Goal: Task Accomplishment & Management: Manage account settings

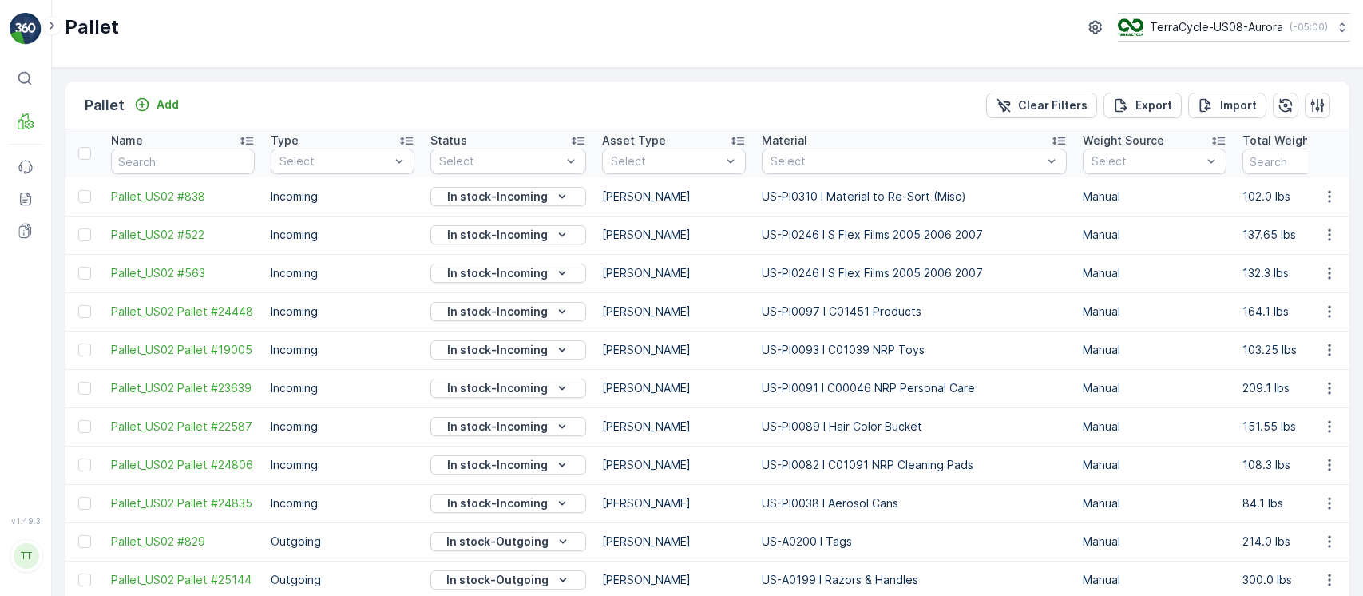
click at [1179, 30] on p "TerraCycle-US08-Aurora" at bounding box center [1216, 27] width 133 height 16
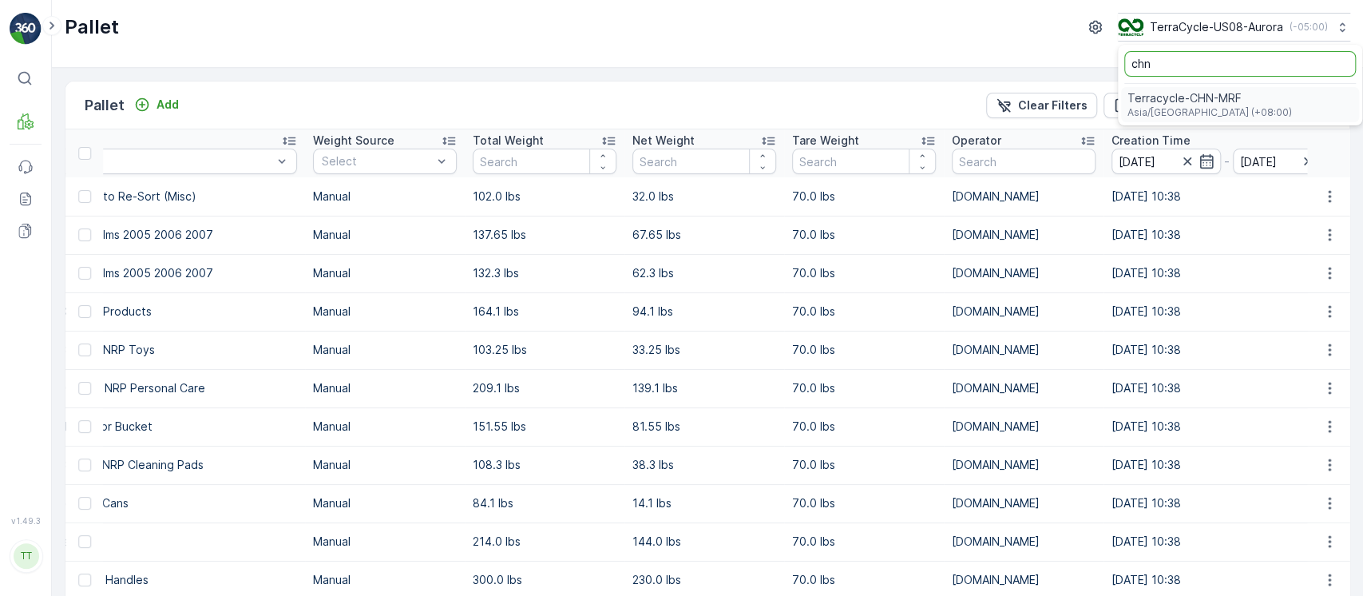
type input "chn"
click at [1187, 99] on span "Terracycle-CHN-MRF" at bounding box center [1209, 98] width 164 height 16
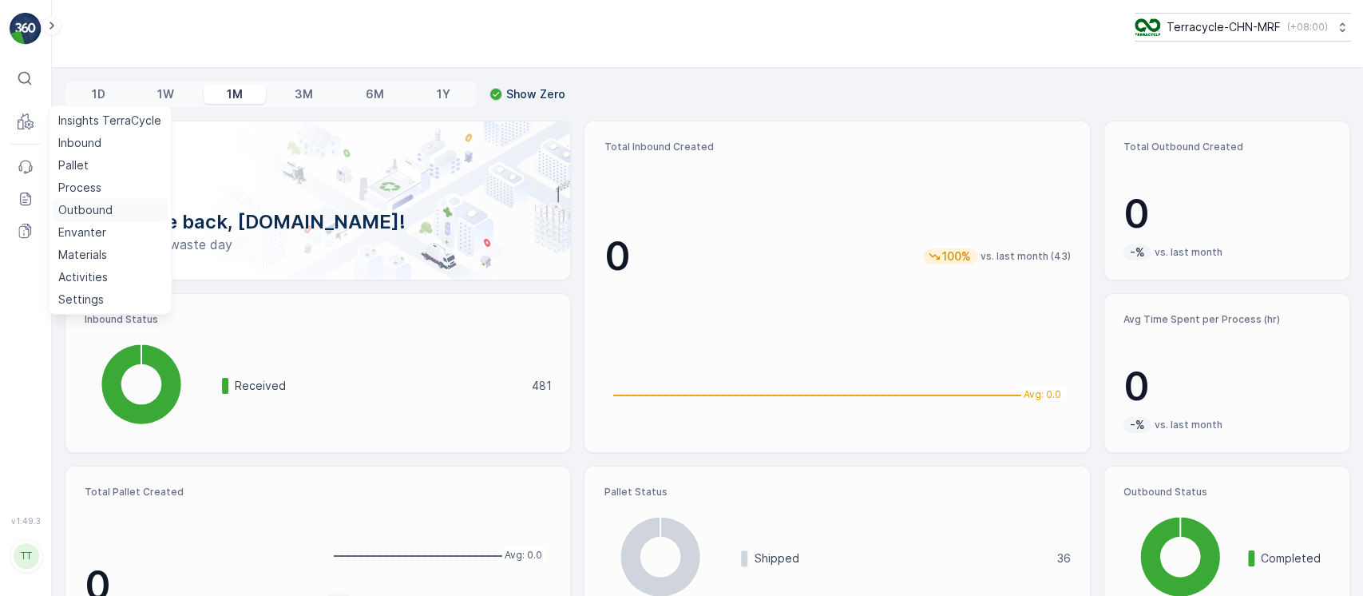
click at [83, 202] on p "Outbound" at bounding box center [85, 210] width 54 height 16
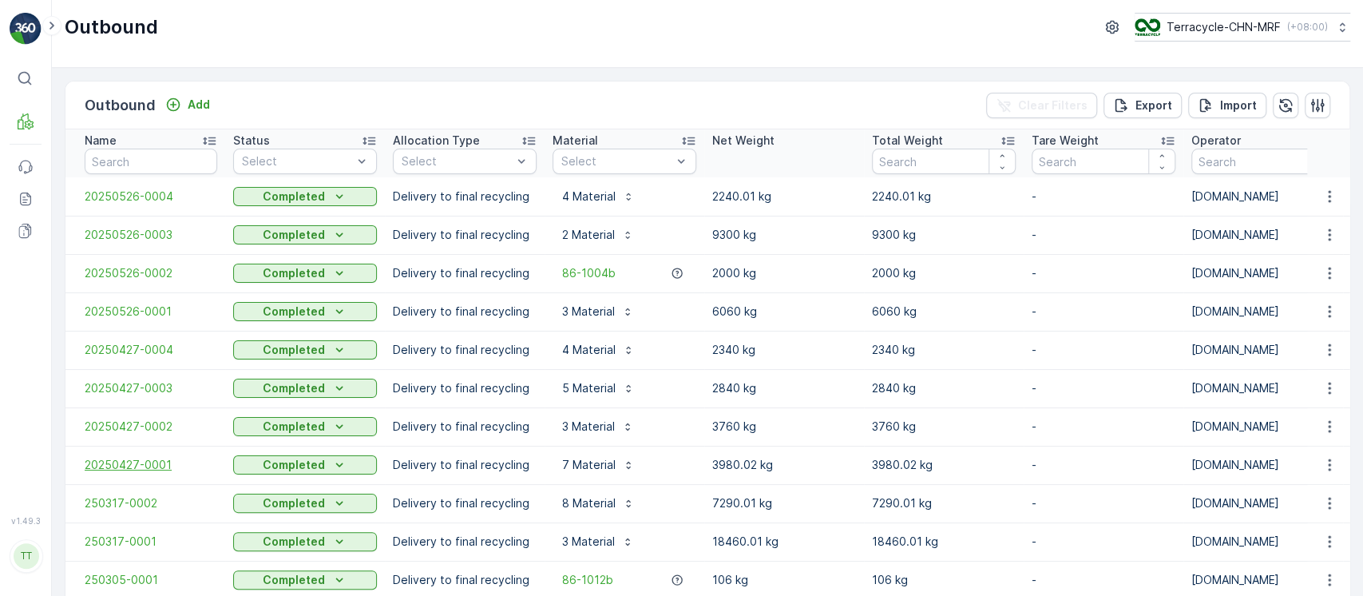
click at [119, 458] on span "20250427-0001" at bounding box center [151, 465] width 133 height 16
click at [201, 151] on input "text" at bounding box center [151, 162] width 133 height 26
paste input "250317-0007"
type input "250317-0007"
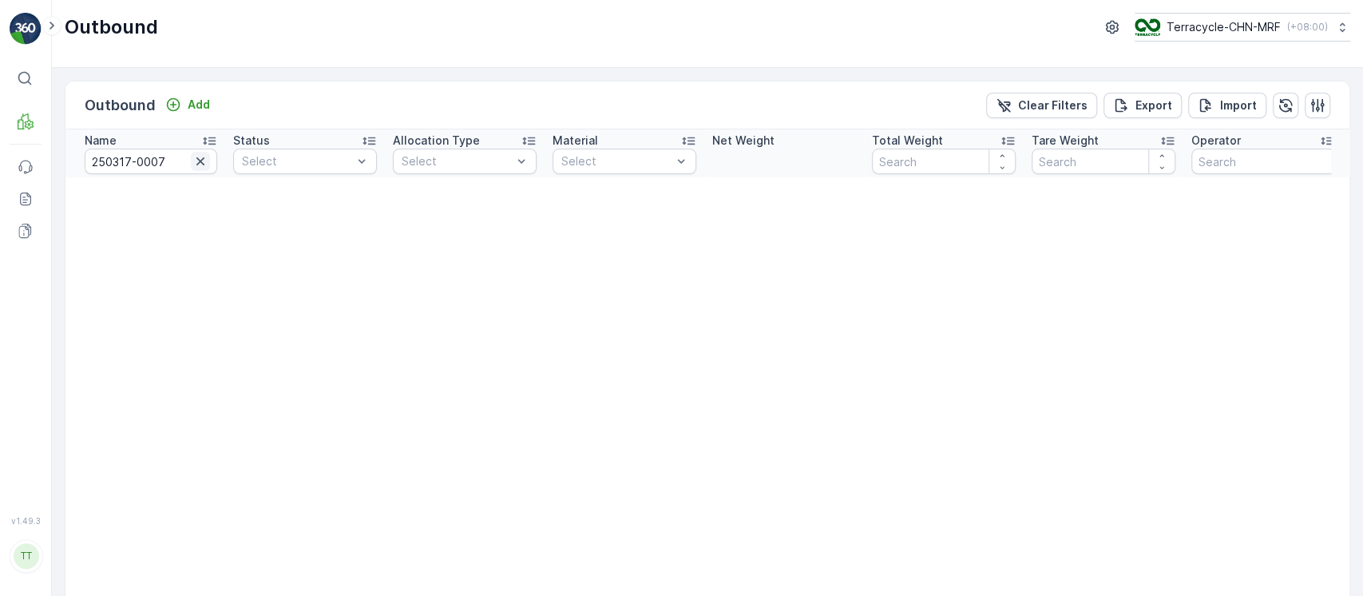
click at [202, 161] on icon "button" at bounding box center [200, 161] width 16 height 16
paste input "250317-0002"
type input "250317-0002"
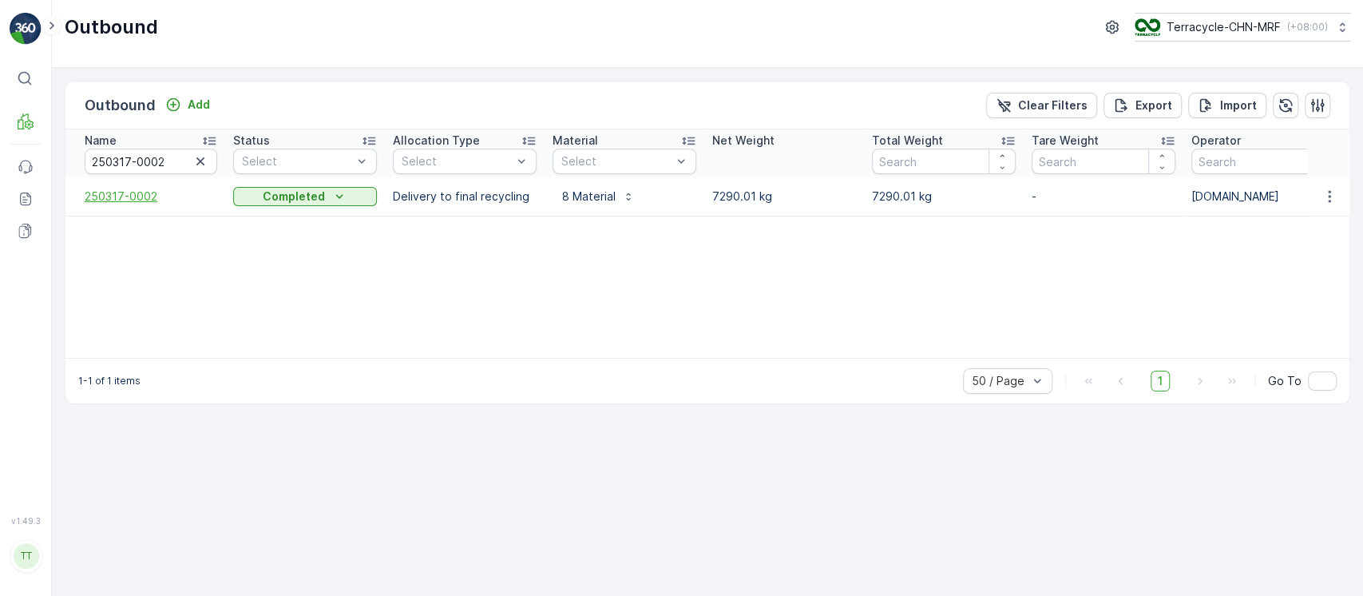
click at [133, 196] on span "250317-0002" at bounding box center [151, 196] width 133 height 16
click at [1014, 93] on button "Clear Filters" at bounding box center [1041, 106] width 111 height 26
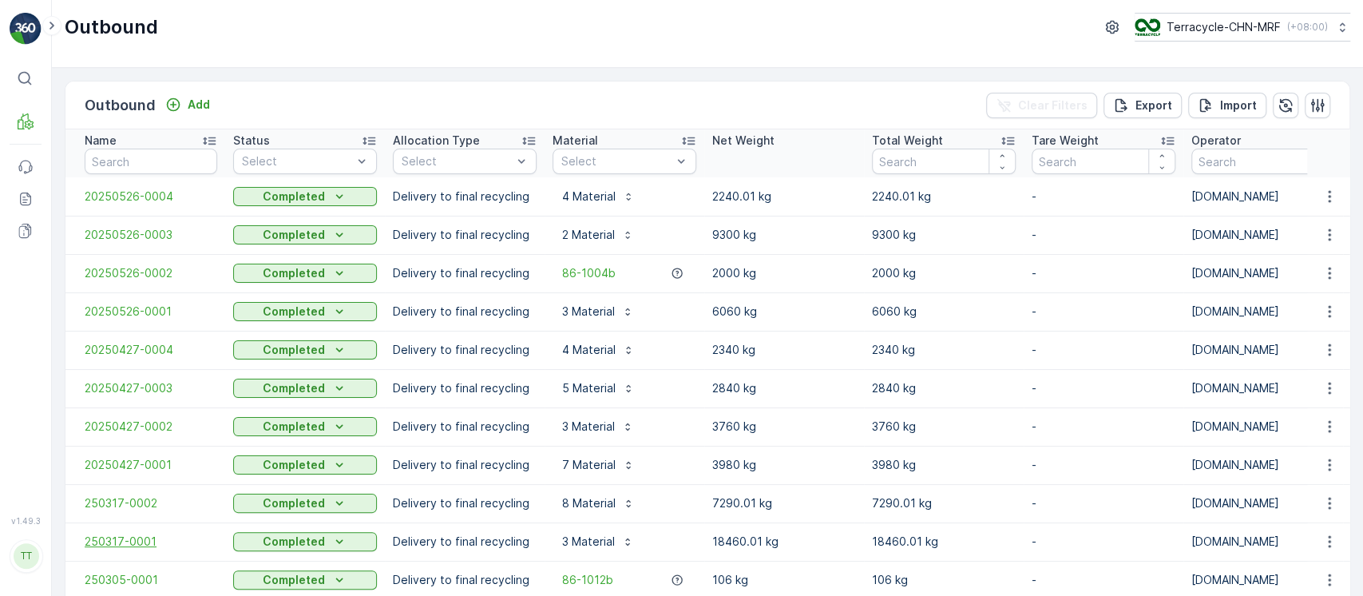
click at [119, 537] on span "250317-0001" at bounding box center [151, 541] width 133 height 16
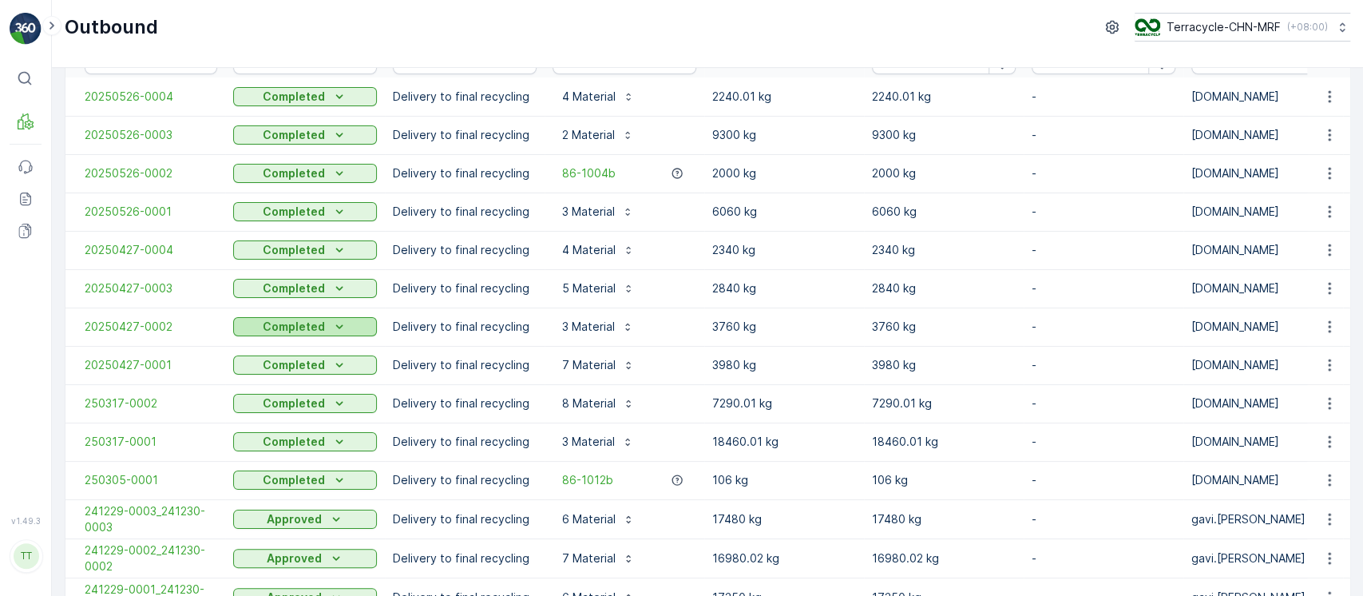
scroll to position [100, 0]
click at [134, 475] on span "250305-0001" at bounding box center [151, 480] width 133 height 16
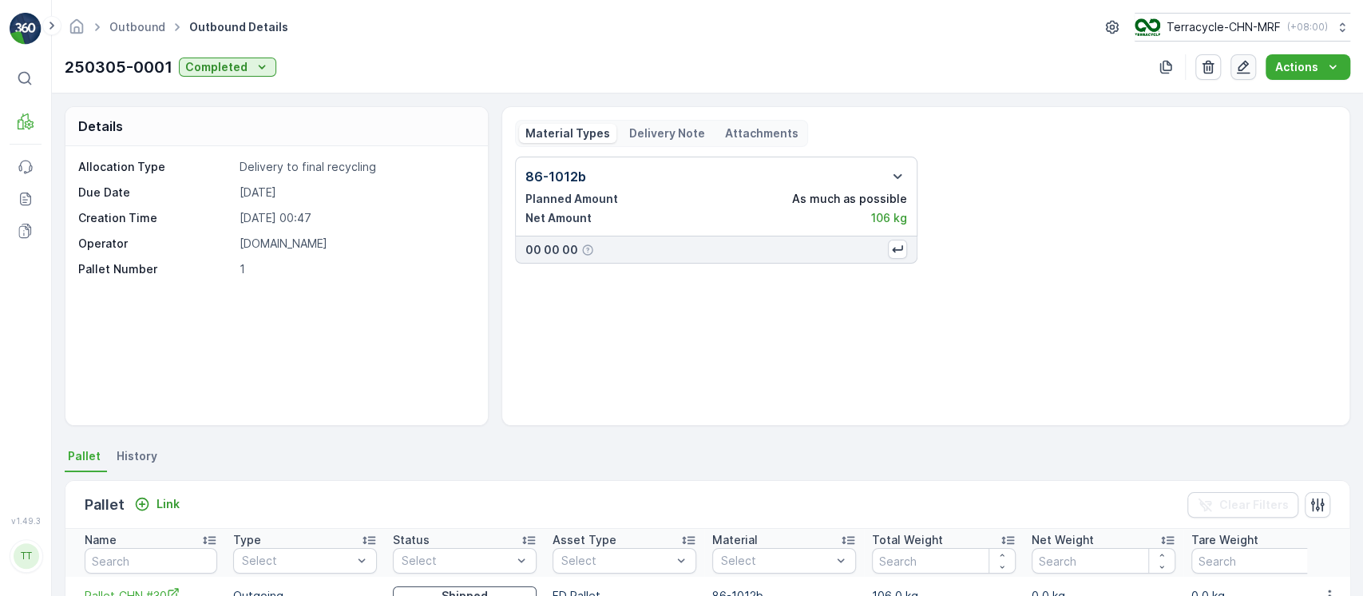
click at [1252, 77] on button "button" at bounding box center [1243, 67] width 26 height 26
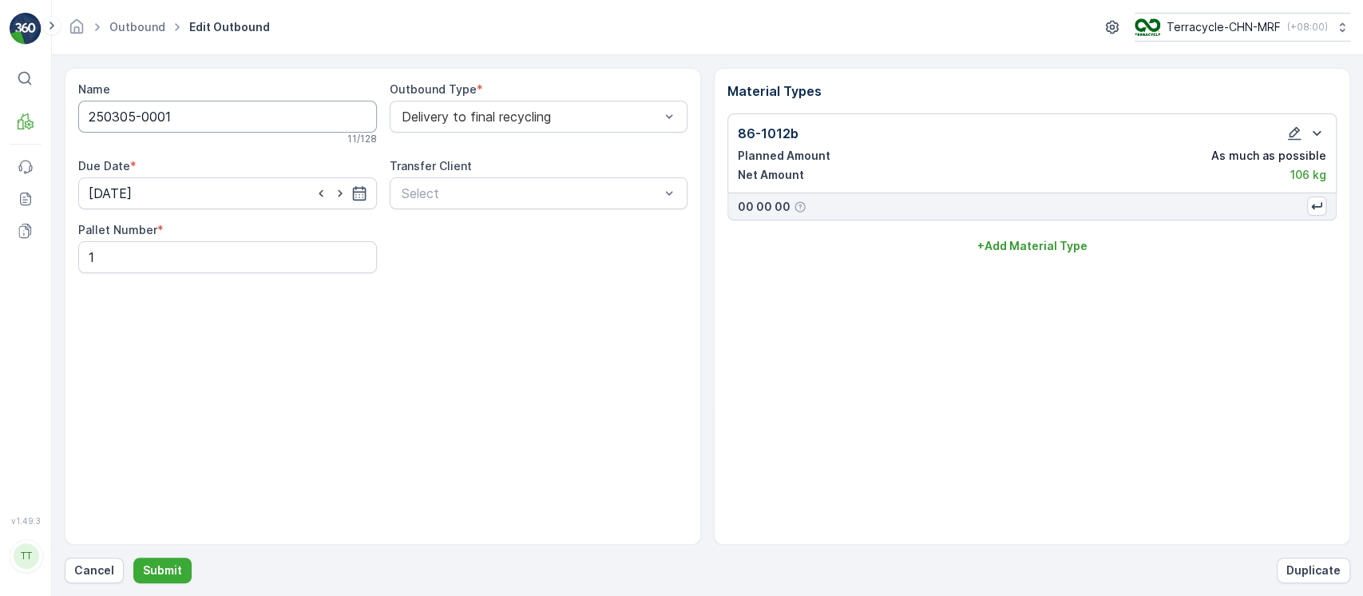
drag, startPoint x: 48, startPoint y: 118, endPoint x: 0, endPoint y: 110, distance: 48.6
click at [0, 110] on div "⌘B MRF Events Reports Documents v 1.49.3 TT TC.GLOBAL clemence.vasseur@terracyc…" at bounding box center [681, 298] width 1363 height 596
paste input "4"
type input "250304-0001"
click at [232, 184] on input "05.03.2025" at bounding box center [227, 196] width 299 height 32
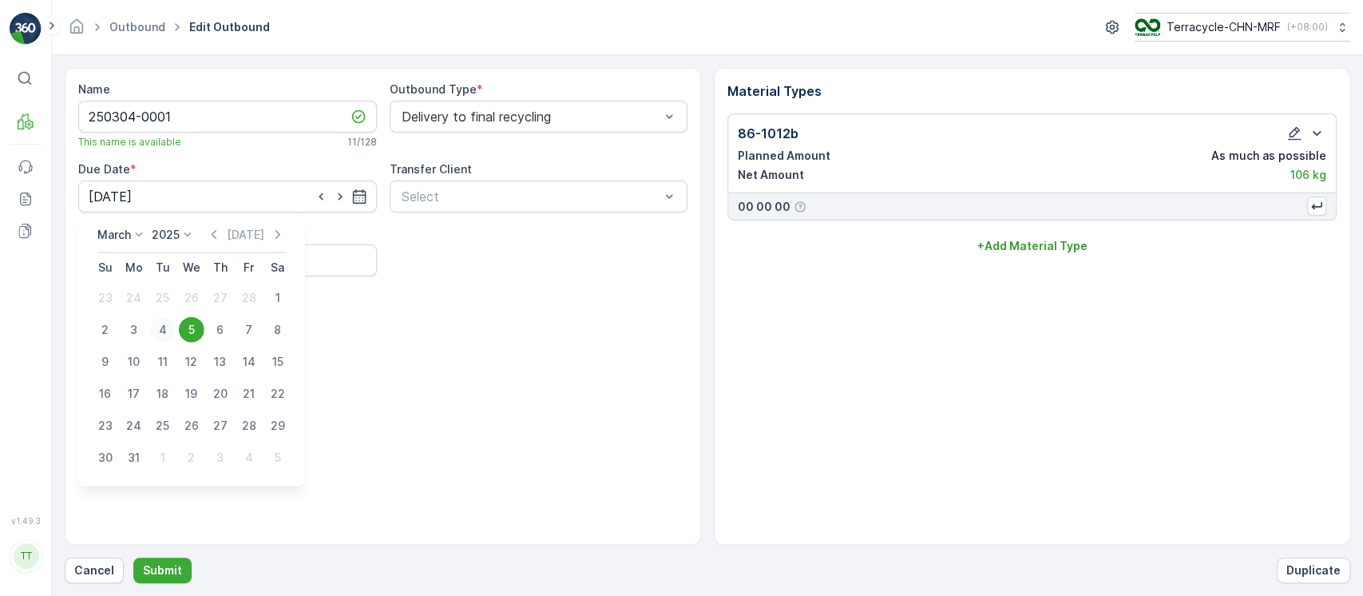
click at [164, 327] on div "4" at bounding box center [163, 330] width 26 height 26
type input "04.03.2025"
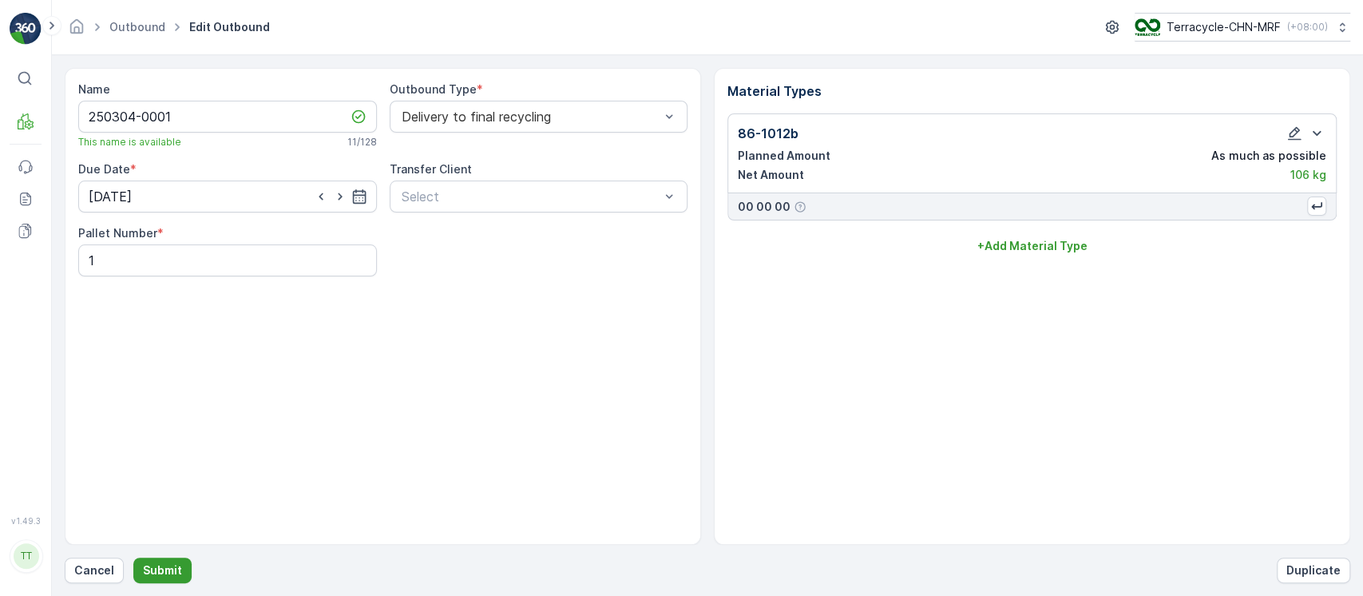
click at [173, 568] on p "Submit" at bounding box center [162, 570] width 39 height 16
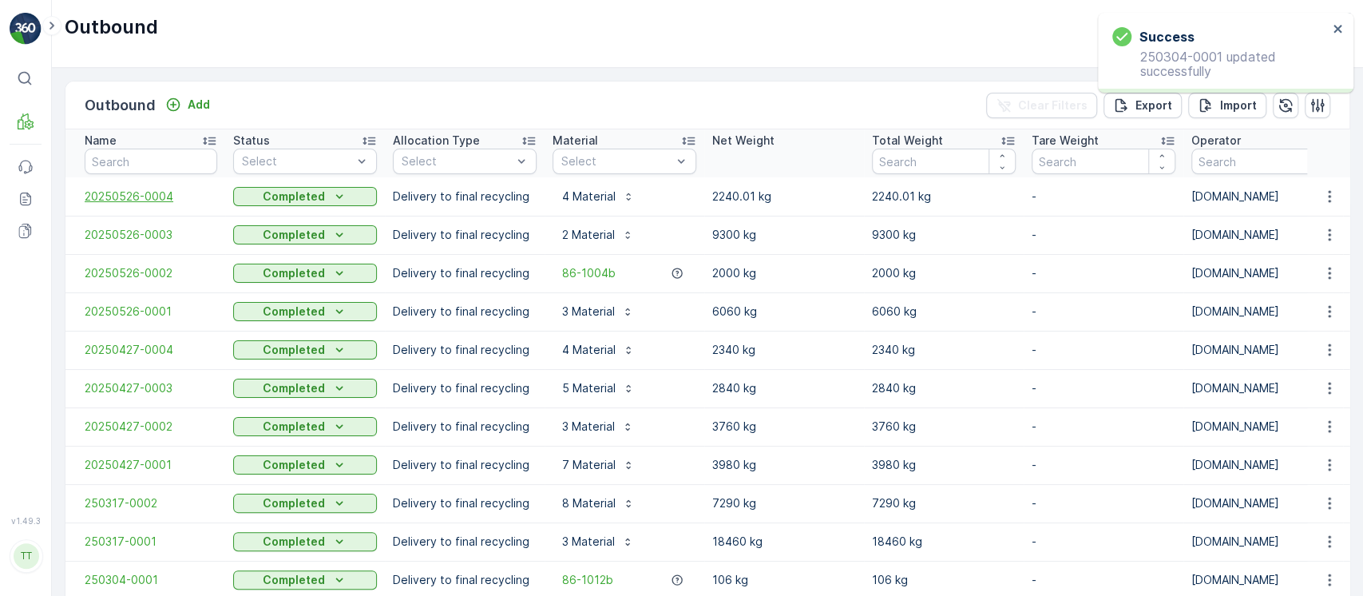
click at [157, 189] on span "20250526-0004" at bounding box center [151, 196] width 133 height 16
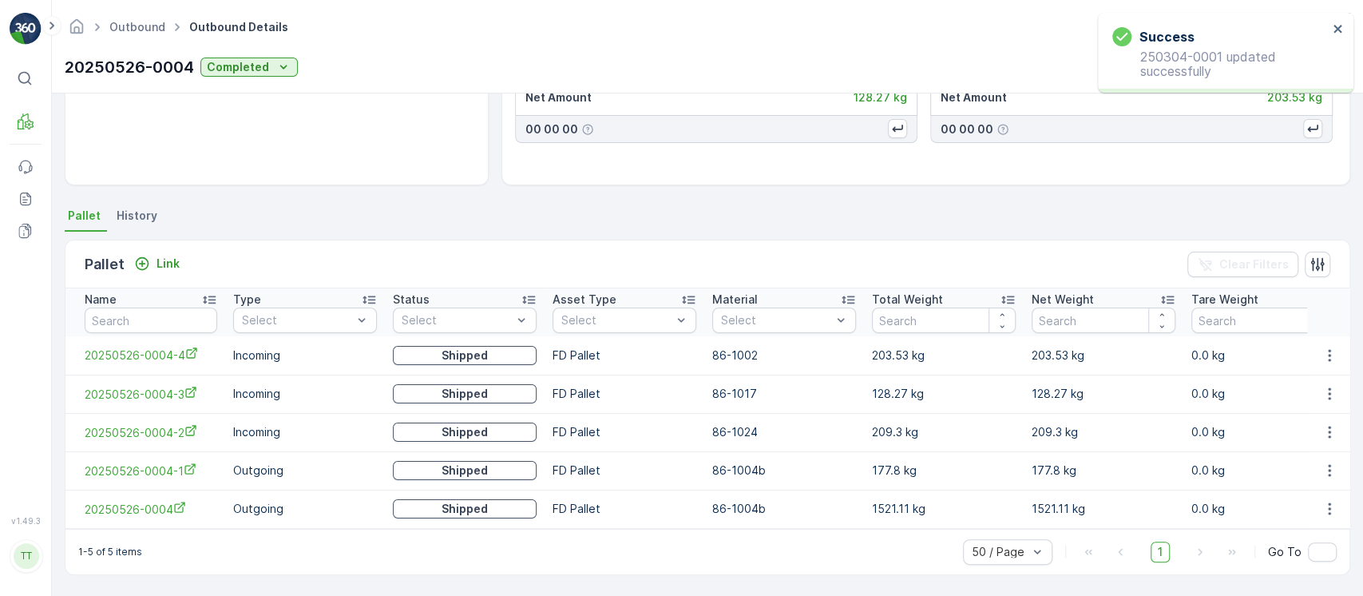
scroll to position [244, 0]
click at [129, 507] on span "20250526-0004" at bounding box center [151, 509] width 133 height 17
click at [1325, 513] on button "button" at bounding box center [1329, 508] width 29 height 19
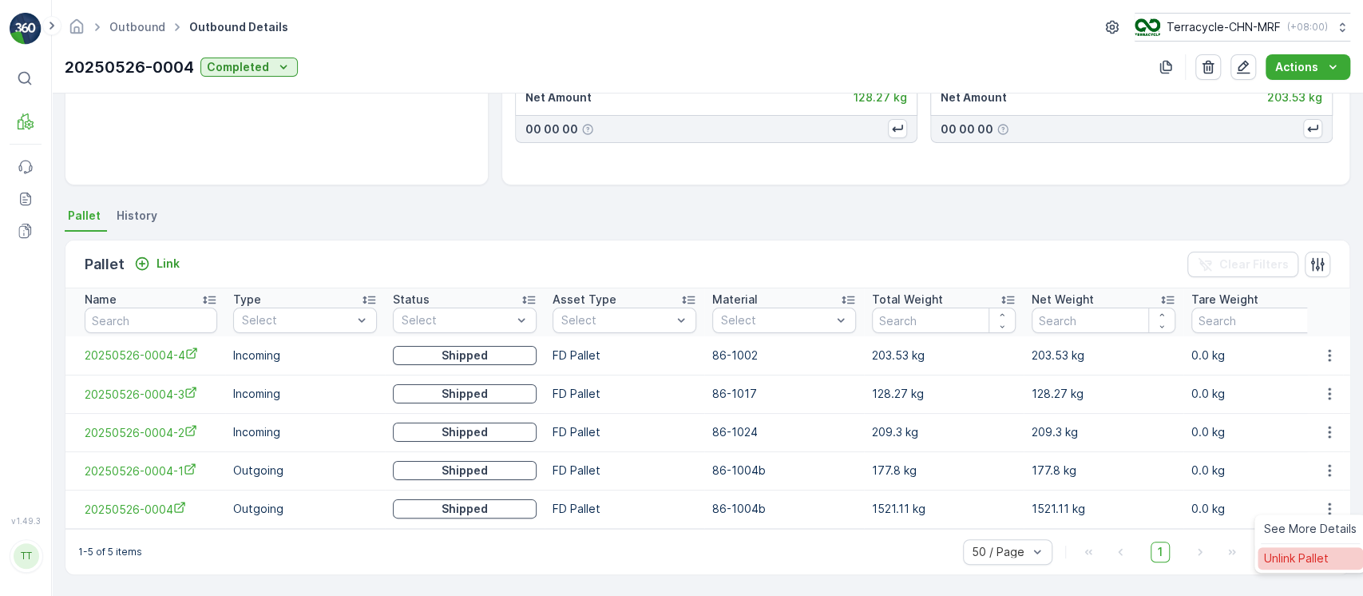
click at [1300, 547] on div "Unlink Pallet" at bounding box center [1310, 558] width 105 height 22
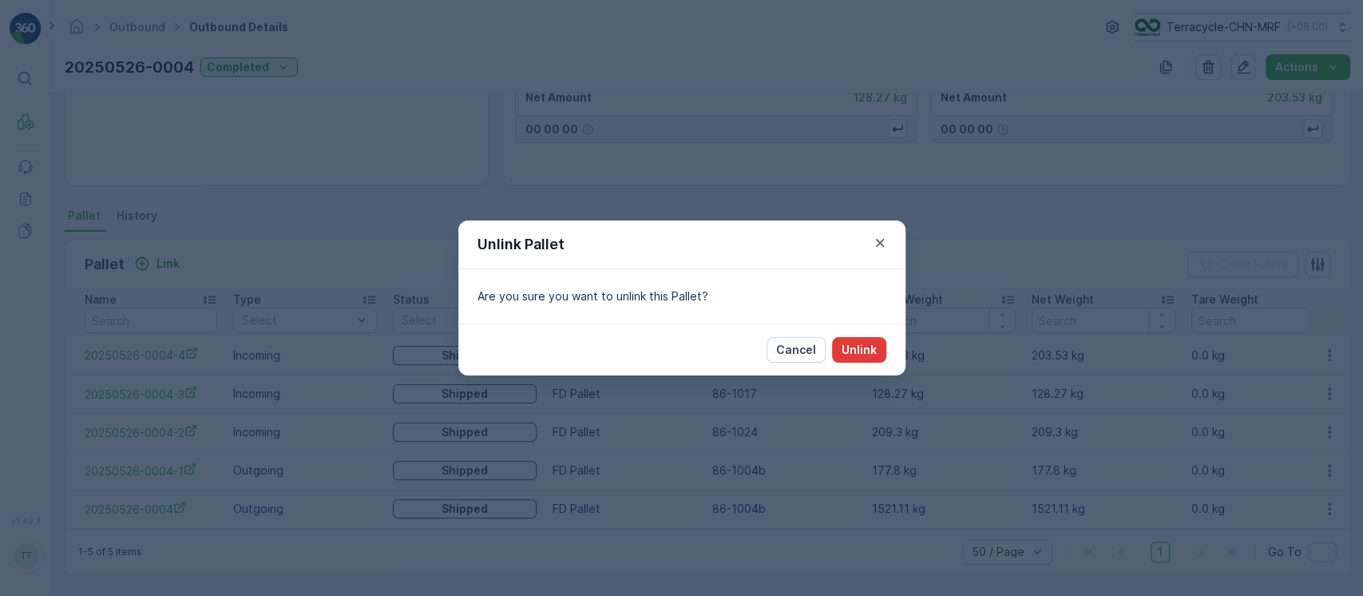
click at [878, 354] on button "Unlink" at bounding box center [859, 350] width 54 height 26
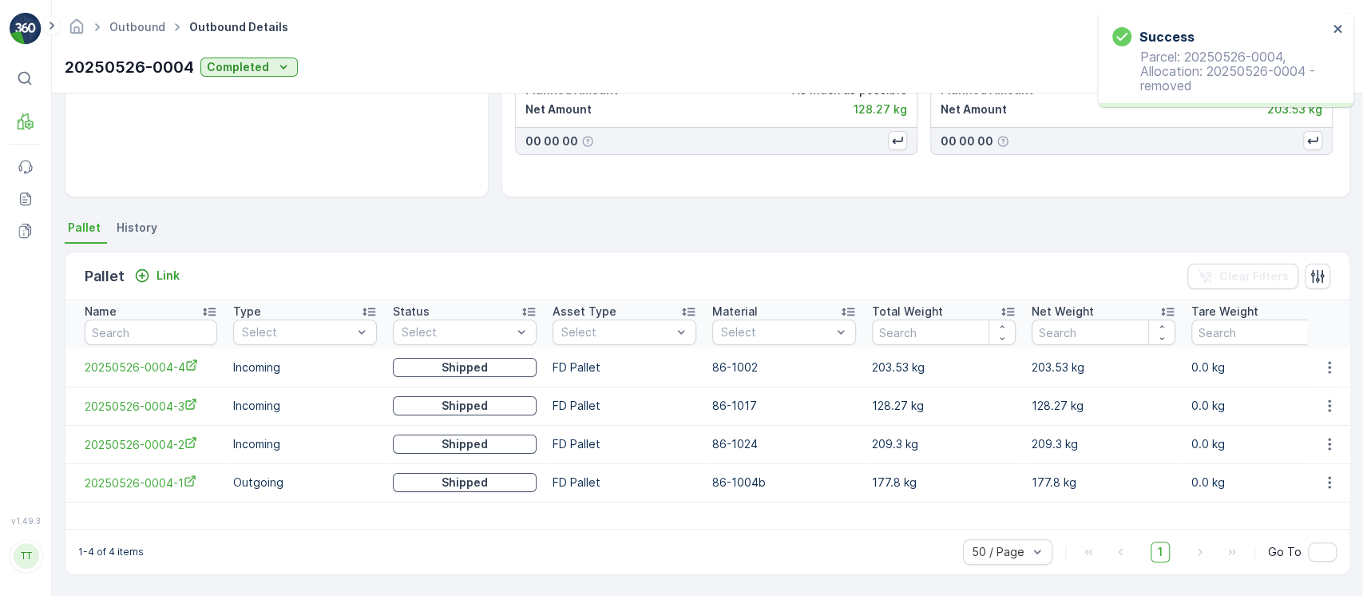
scroll to position [228, 0]
click at [167, 271] on p "Link" at bounding box center [168, 276] width 23 height 16
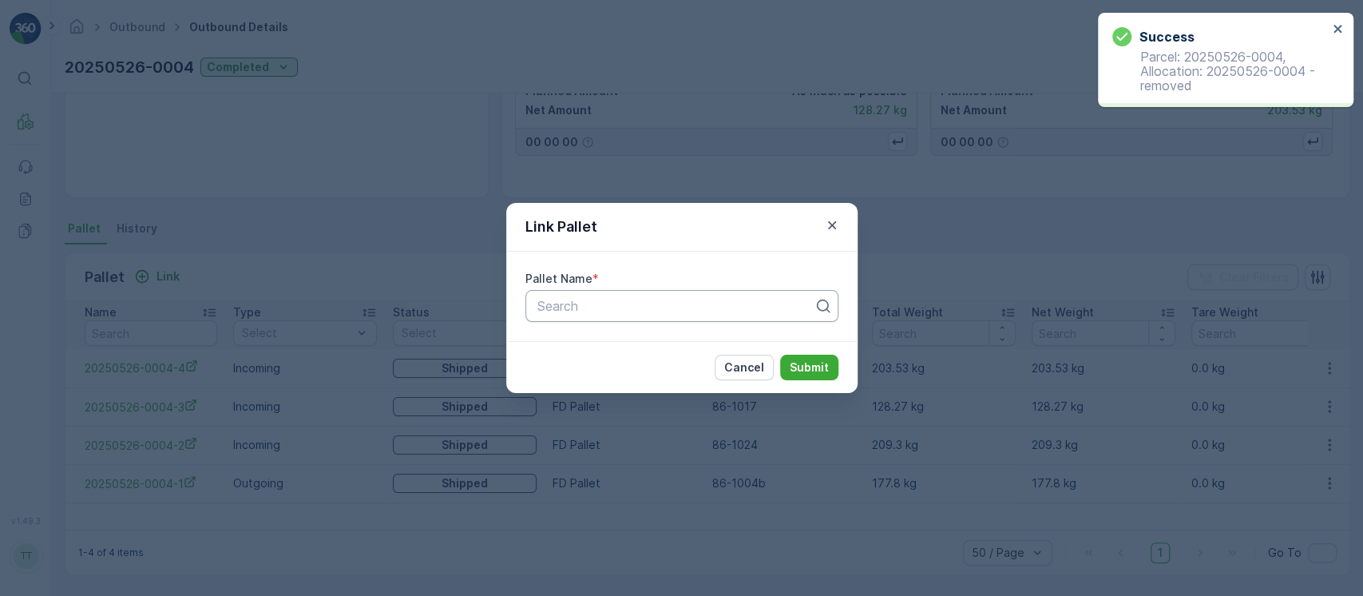
click at [579, 304] on div at bounding box center [675, 306] width 279 height 14
paste input "20250526-0004"
type input "20250526-0004"
click at [780, 355] on button "Submit" at bounding box center [809, 368] width 58 height 26
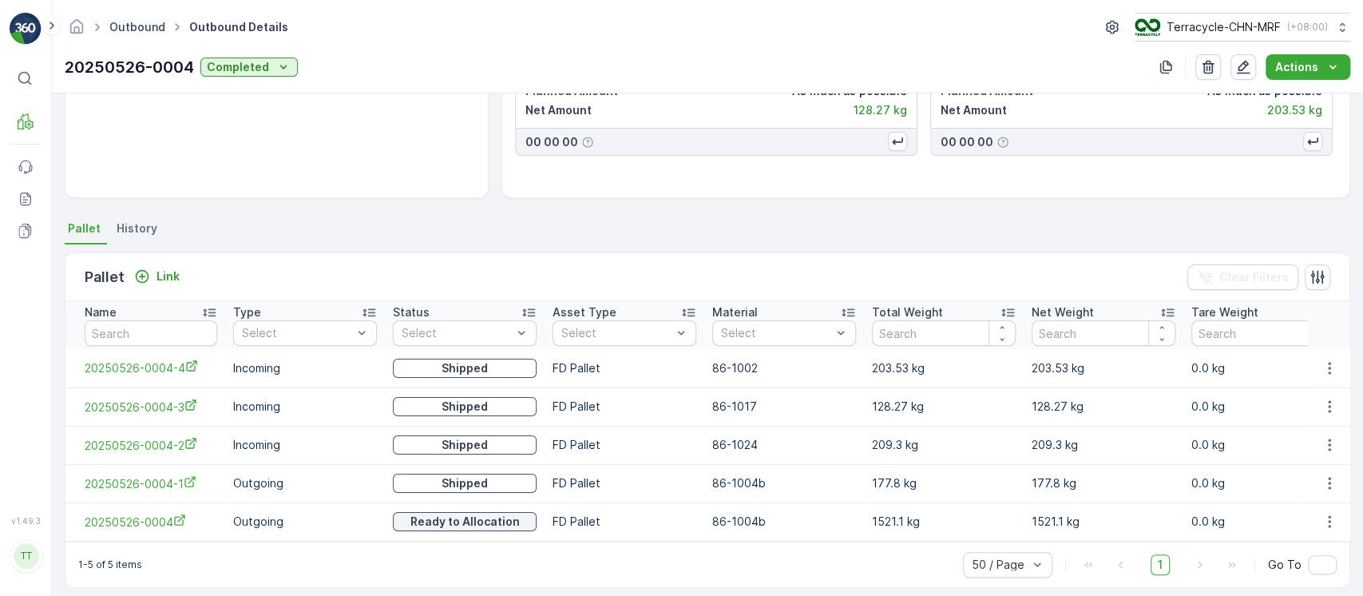
click at [144, 31] on link "Outbound" at bounding box center [137, 27] width 56 height 14
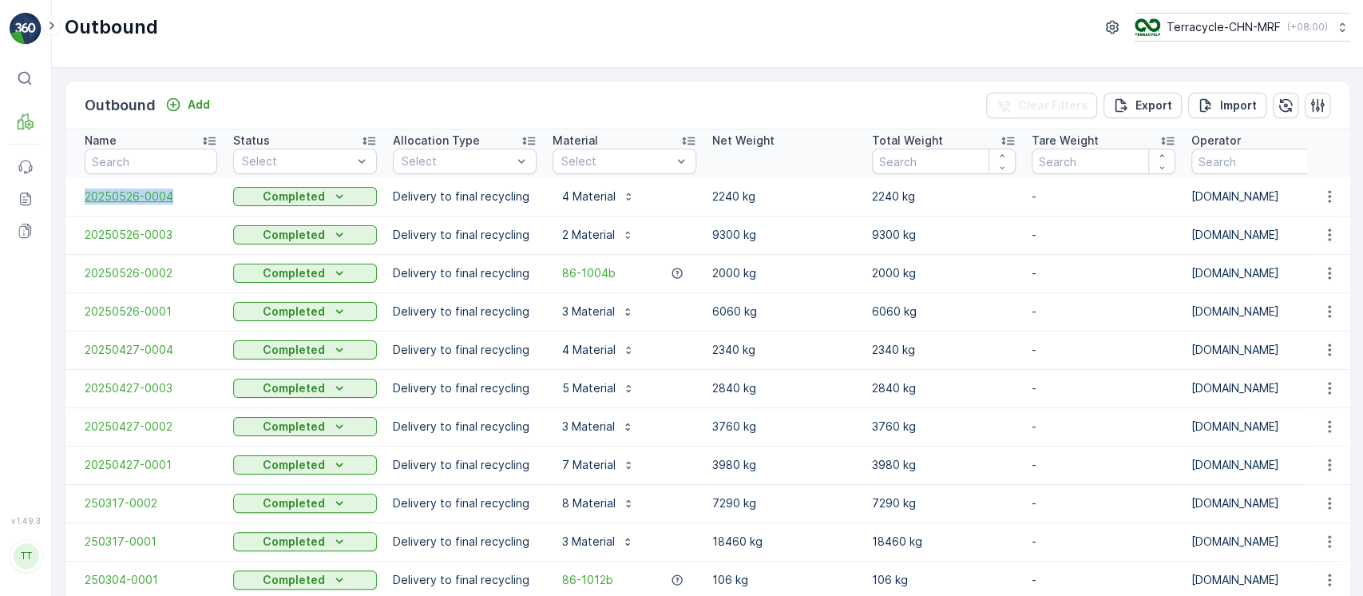
drag, startPoint x: 70, startPoint y: 192, endPoint x: 184, endPoint y: 192, distance: 113.4
click at [184, 192] on td "20250526-0004" at bounding box center [145, 196] width 160 height 38
copy span "20250526-0004"
click at [1210, 35] on button "Terracycle-CHN-MRF ( +08:00 )" at bounding box center [1241, 27] width 217 height 29
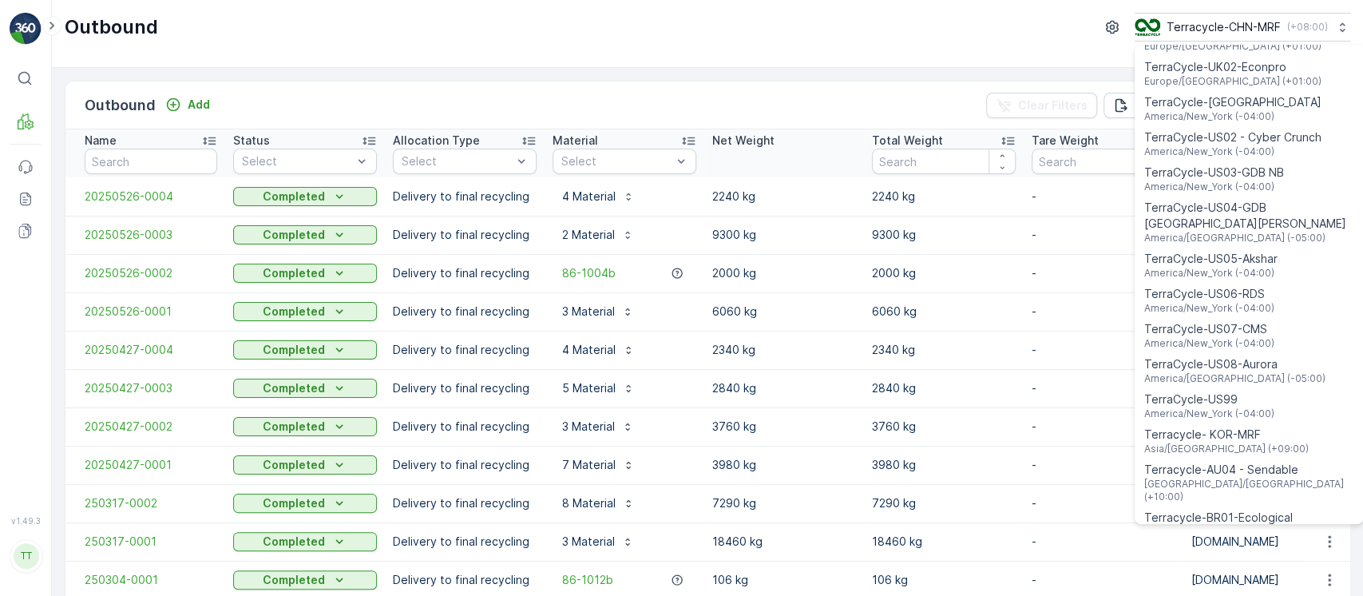
scroll to position [1147, 0]
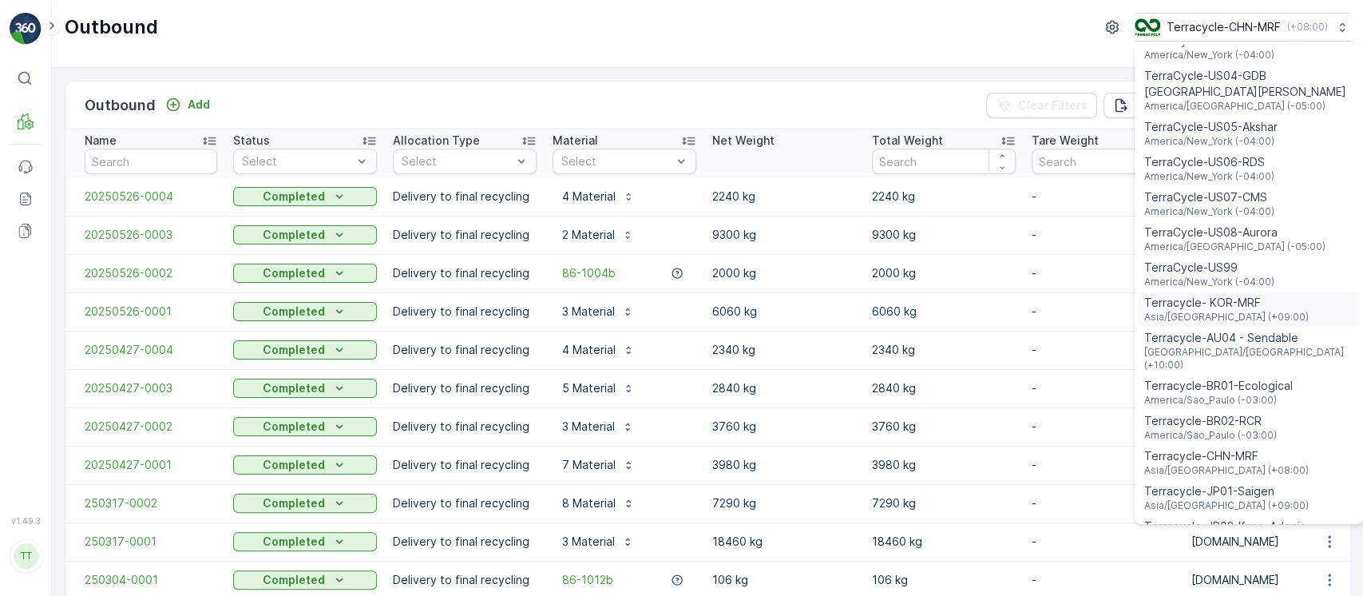
click at [1256, 291] on div "Terracycle- KOR-MRF Asia/Seoul (+09:00)" at bounding box center [1249, 308] width 222 height 35
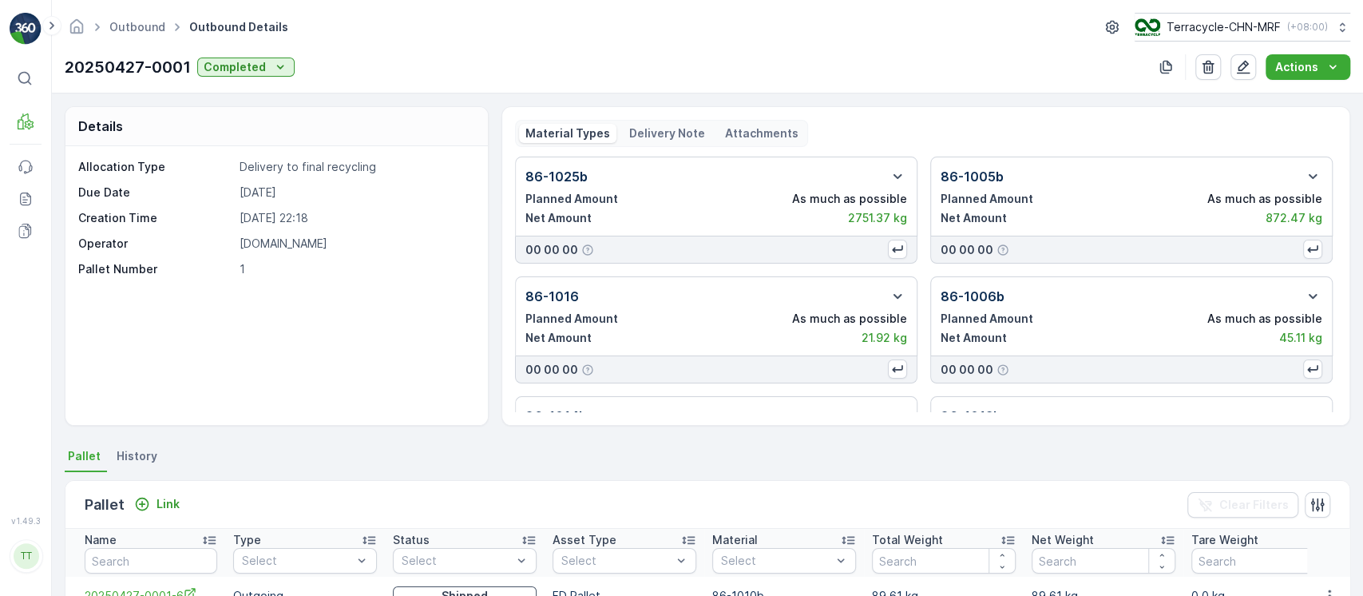
scroll to position [153, 0]
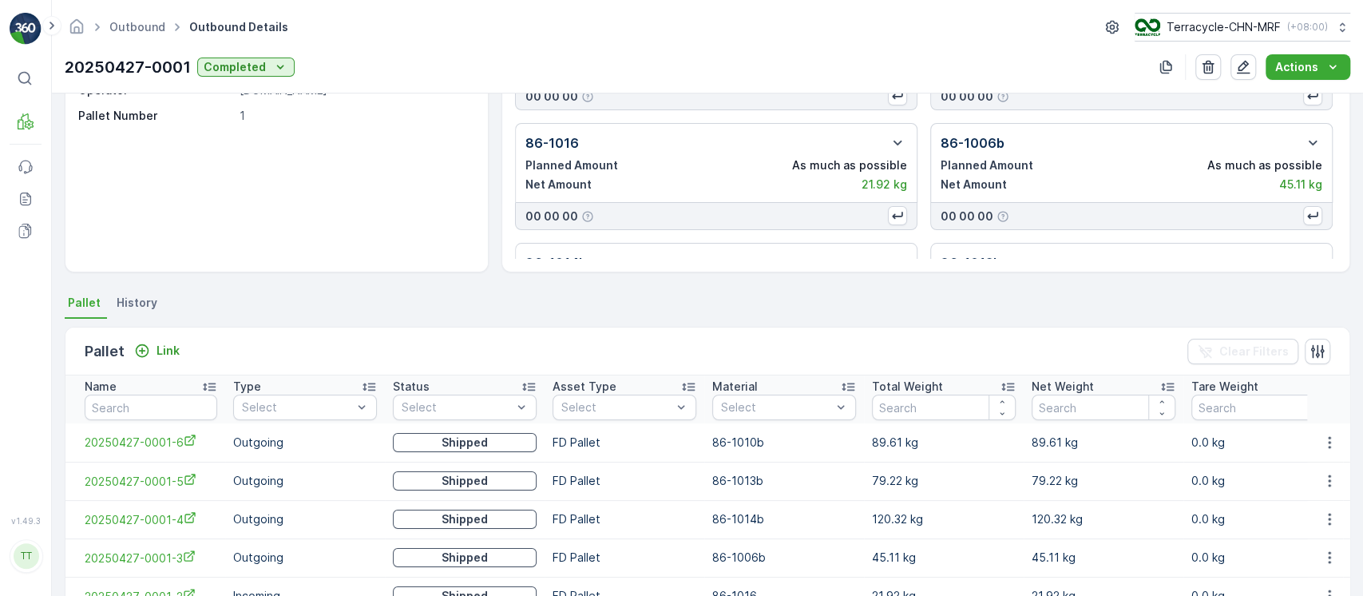
click at [751, 388] on p "Material" at bounding box center [735, 386] width 46 height 16
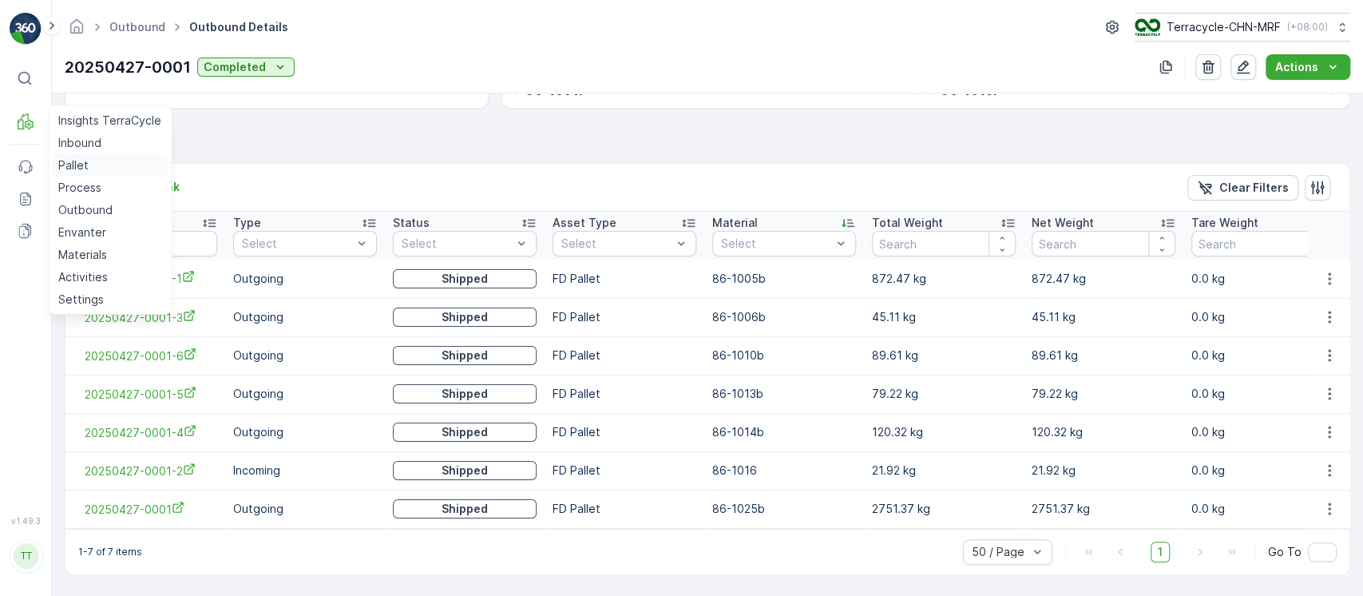
click at [83, 157] on p "Pallet" at bounding box center [73, 165] width 30 height 16
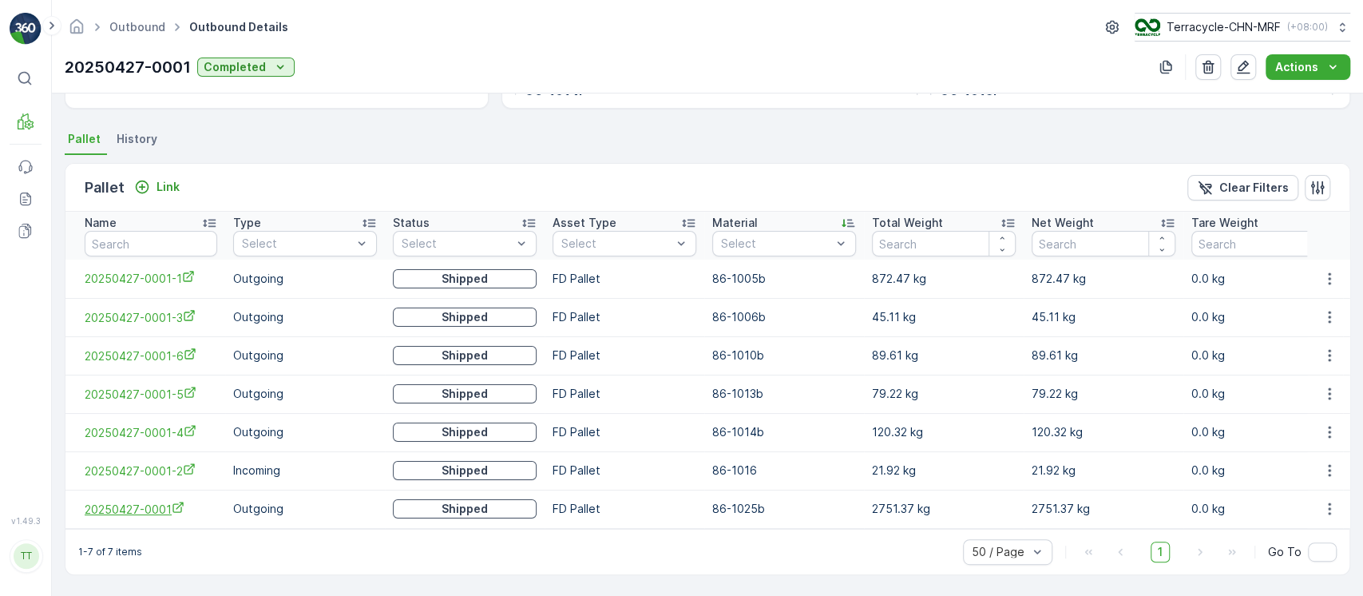
click at [155, 501] on span "20250427-0001" at bounding box center [151, 509] width 133 height 17
click at [1321, 501] on icon "button" at bounding box center [1329, 509] width 16 height 16
click at [1314, 547] on span "Unlink Pallet" at bounding box center [1296, 555] width 65 height 16
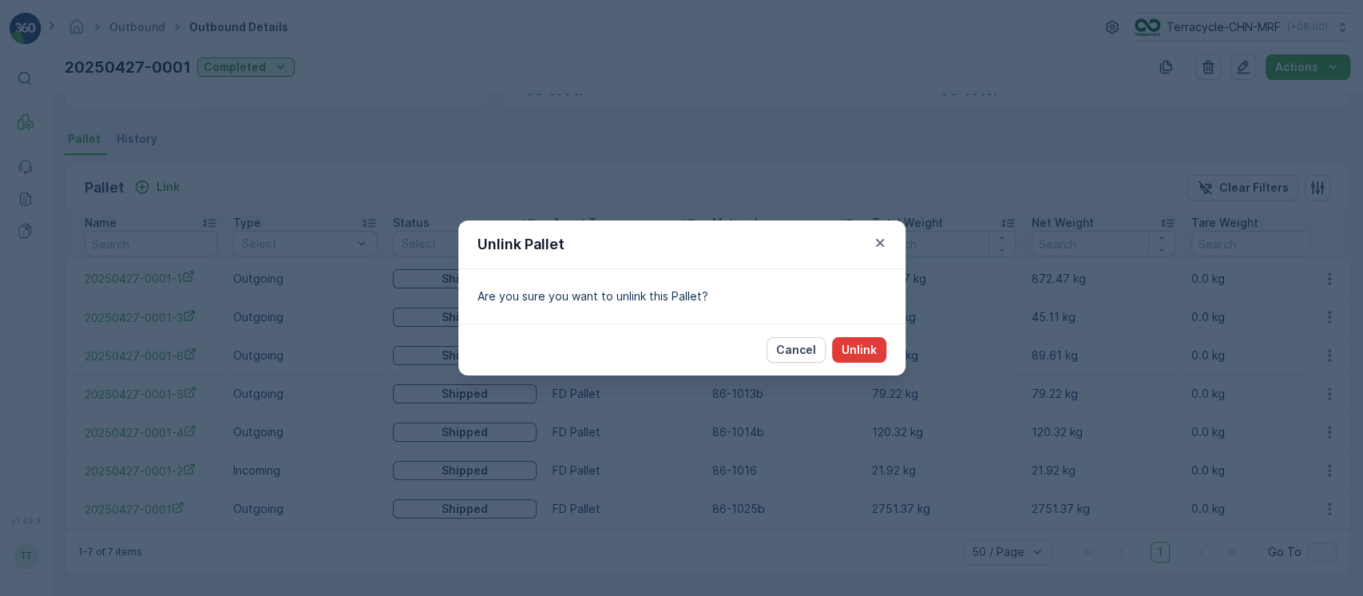
click at [856, 342] on p "Unlink" at bounding box center [859, 350] width 35 height 16
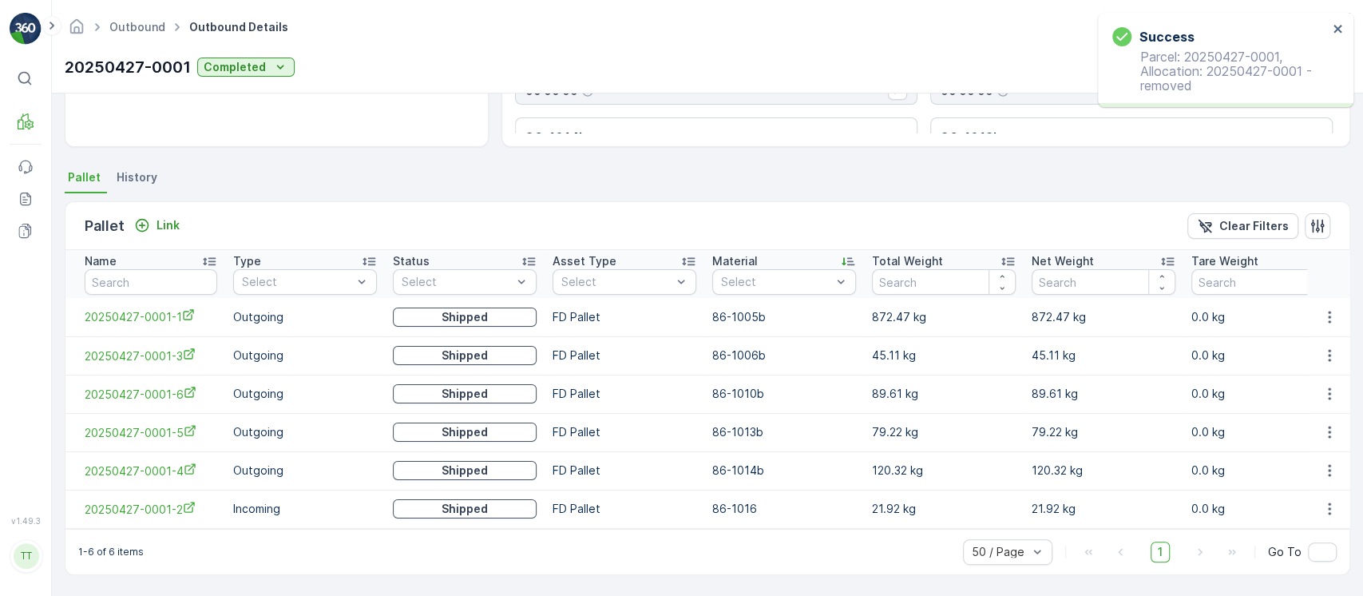
scroll to position [285, 0]
click at [104, 64] on p "20250427-0001" at bounding box center [128, 67] width 126 height 24
copy p "20250427"
click at [151, 217] on div "Link" at bounding box center [157, 225] width 46 height 16
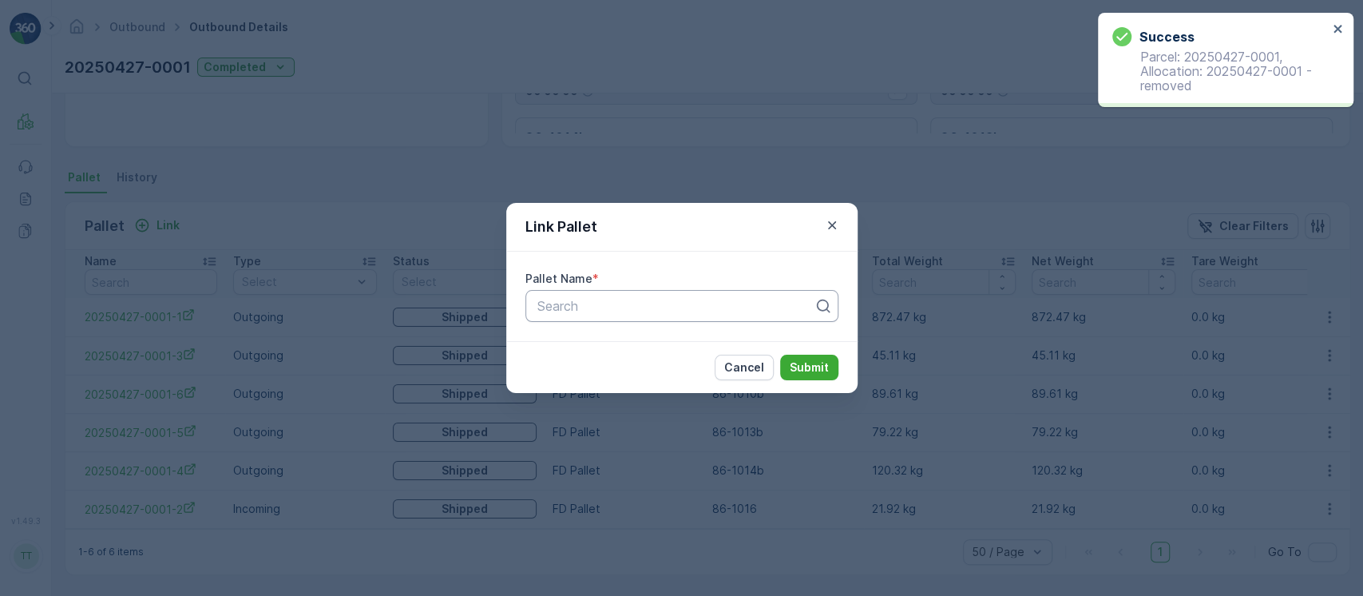
click at [554, 303] on div at bounding box center [675, 306] width 279 height 14
paste input "20250427"
type input "20250427"
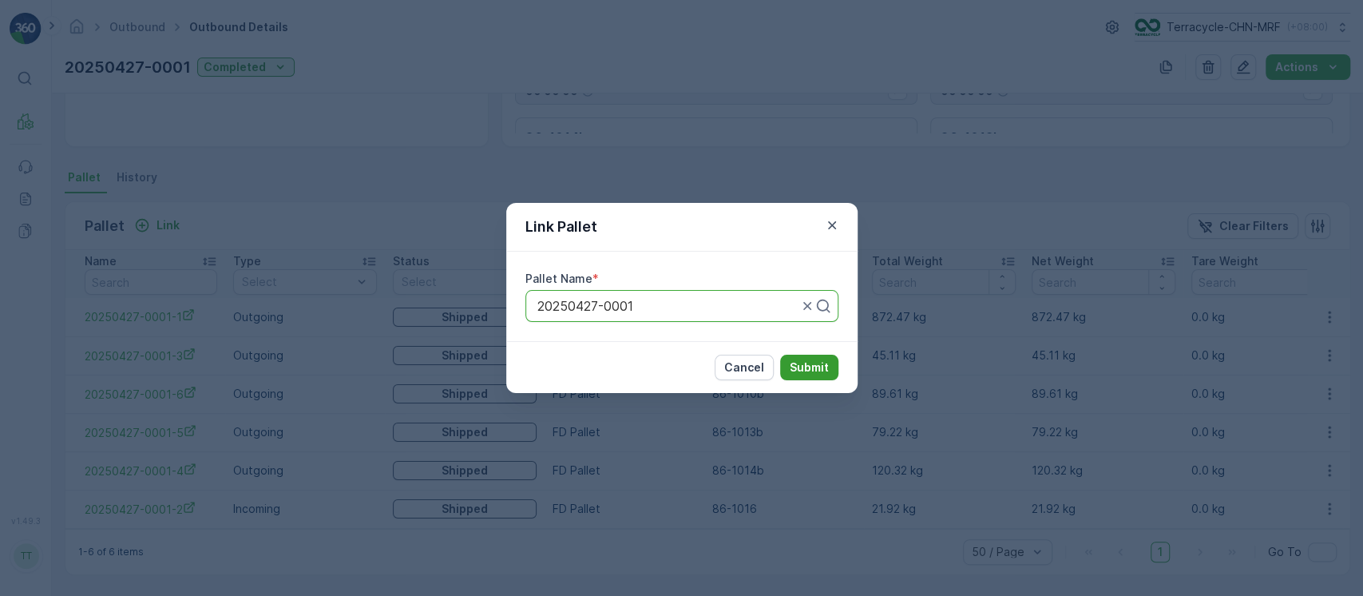
click at [805, 363] on p "Submit" at bounding box center [809, 367] width 39 height 16
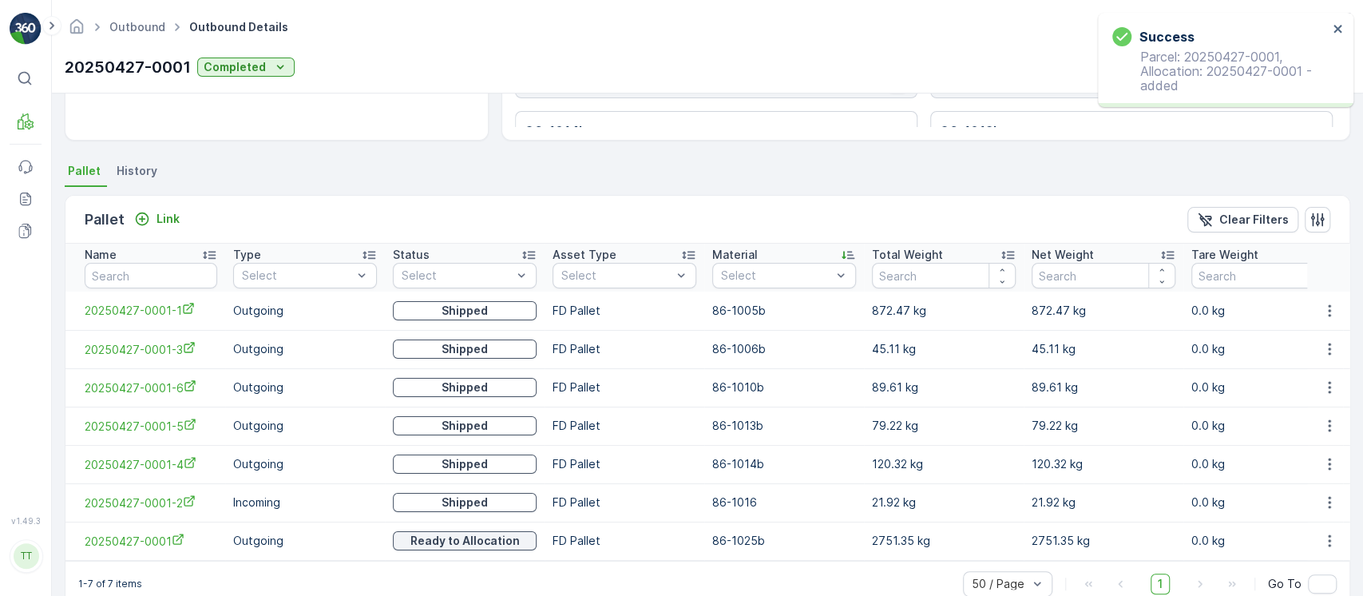
click at [126, 59] on p "20250427-0001" at bounding box center [128, 67] width 126 height 24
copy p "20250427-0001"
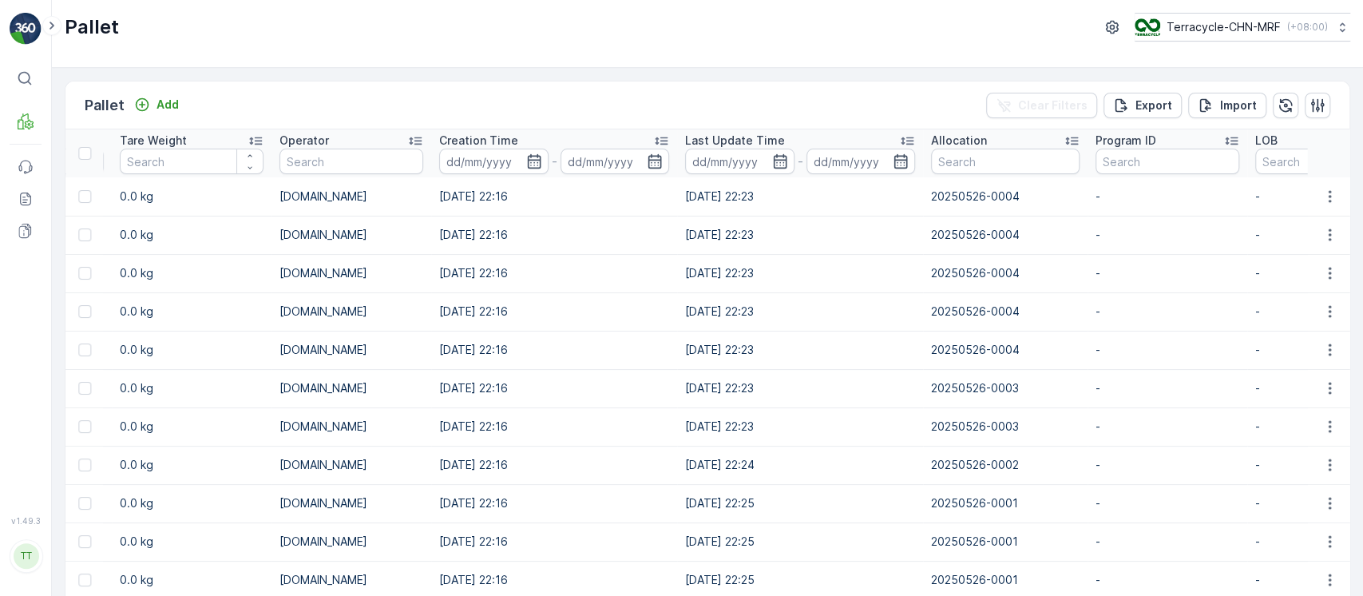
scroll to position [0, 1431]
click at [793, 137] on div "Last Update Time" at bounding box center [798, 141] width 230 height 16
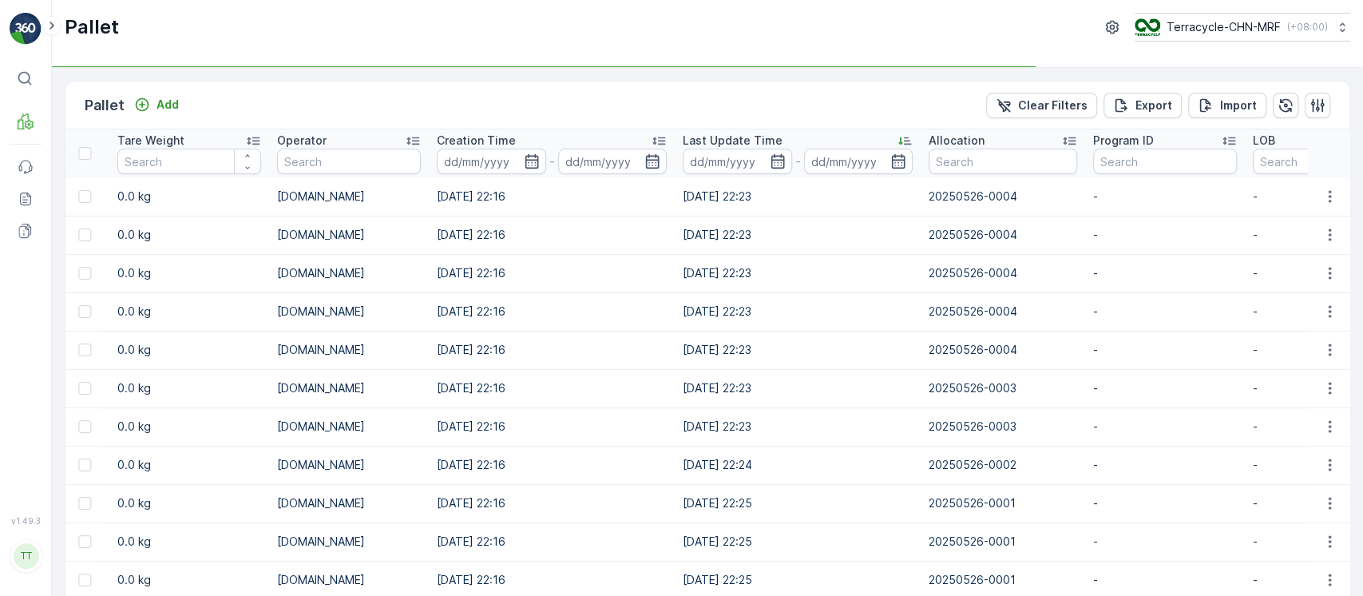
click at [793, 137] on div "Last Update Time" at bounding box center [798, 141] width 230 height 16
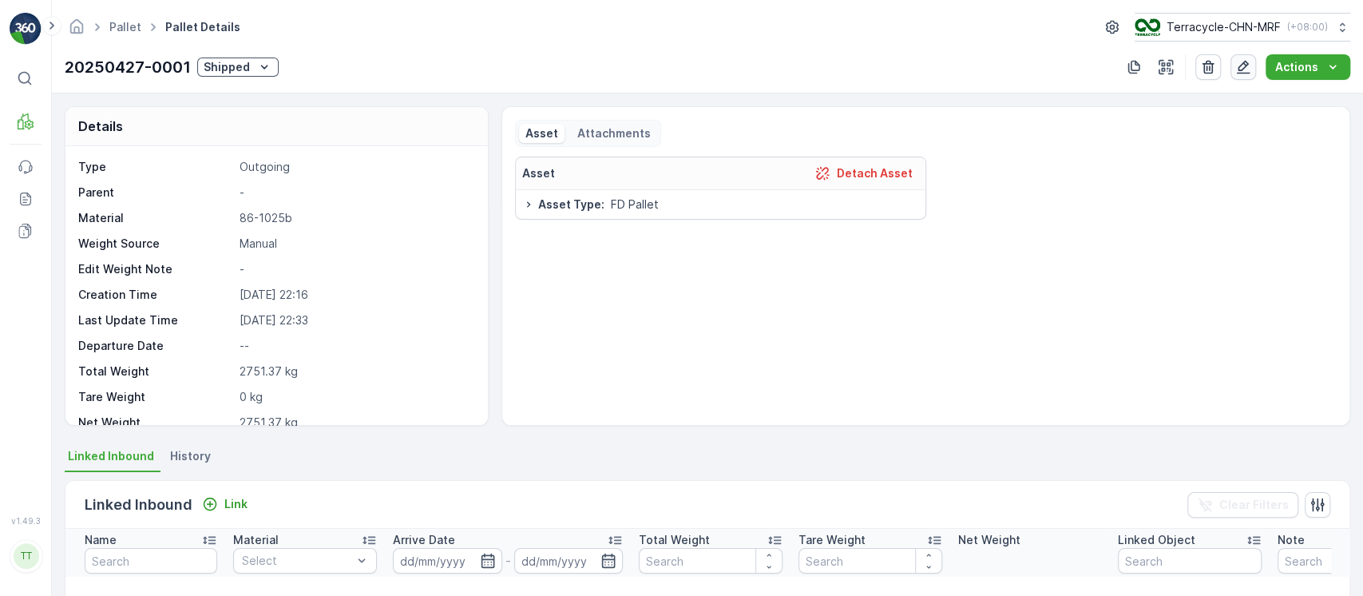
click at [1234, 58] on button "button" at bounding box center [1243, 67] width 26 height 26
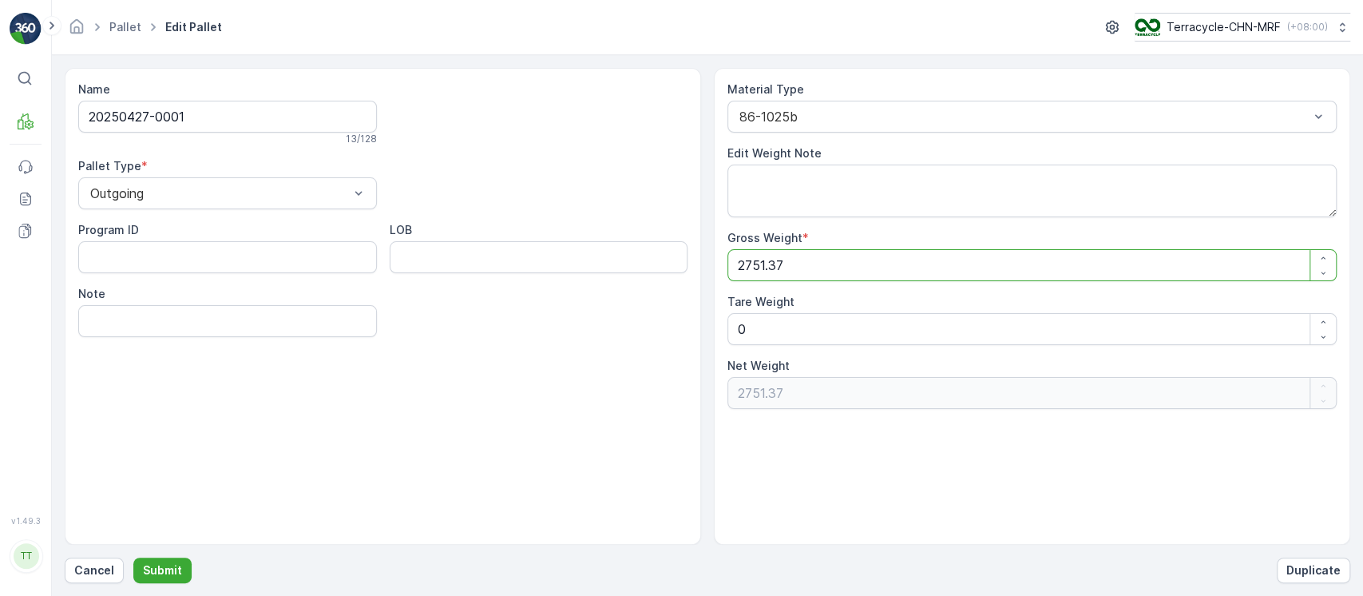
drag, startPoint x: 816, startPoint y: 246, endPoint x: 492, endPoint y: 225, distance: 324.8
click at [497, 228] on div "Name 20250427-0001 13 / 128 Pallet Type * Outgoing Program ID LOB Note Material…" at bounding box center [708, 306] width 1286 height 477
paste Weight "5"
type Weight "2751.35"
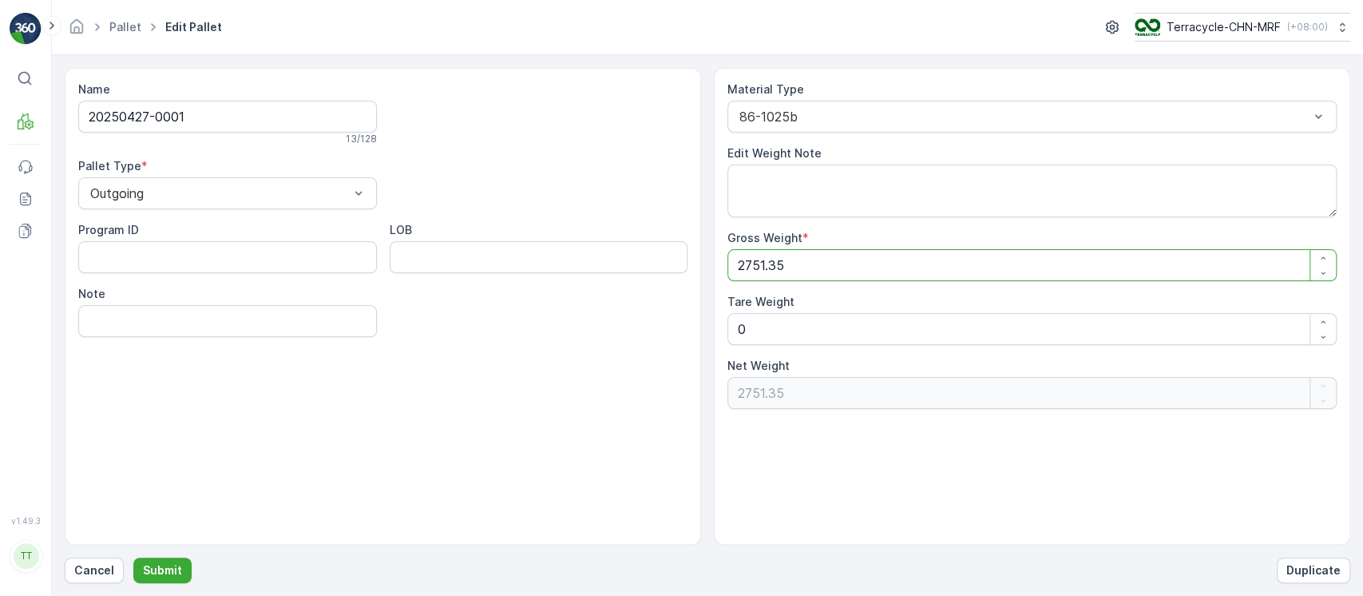
type Weight "2751.35"
click at [133, 557] on button "Submit" at bounding box center [162, 570] width 58 height 26
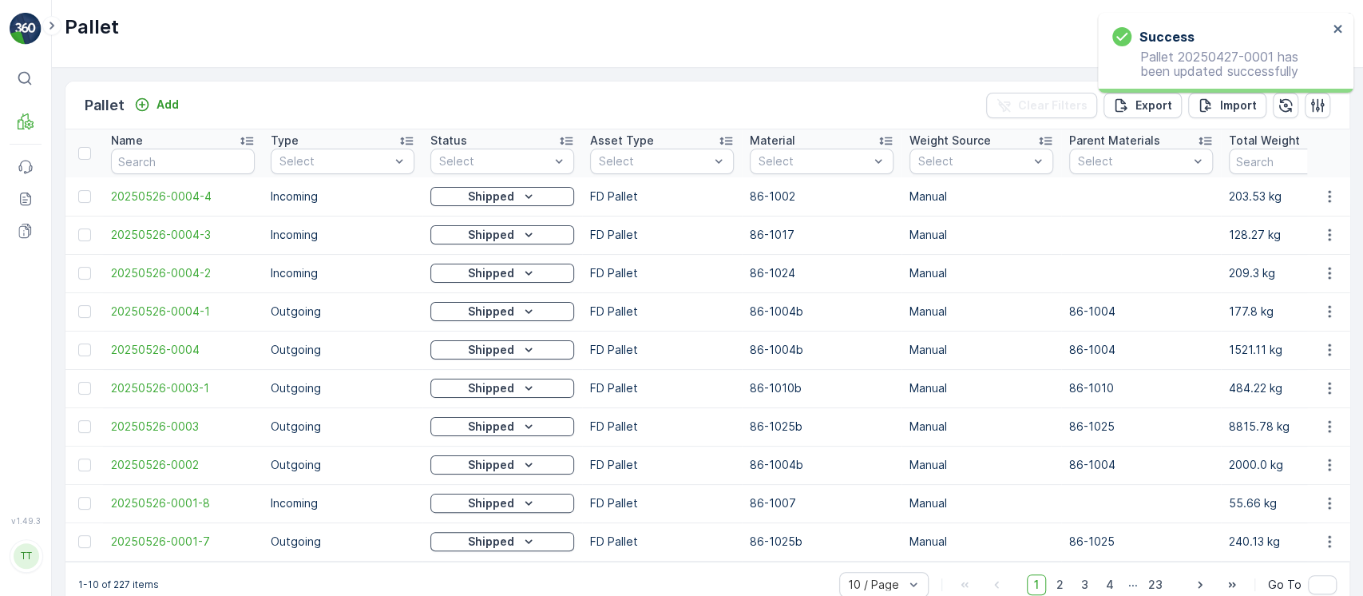
click at [217, 153] on input "text" at bounding box center [183, 162] width 144 height 26
paste input "20250427"
type input "20250427"
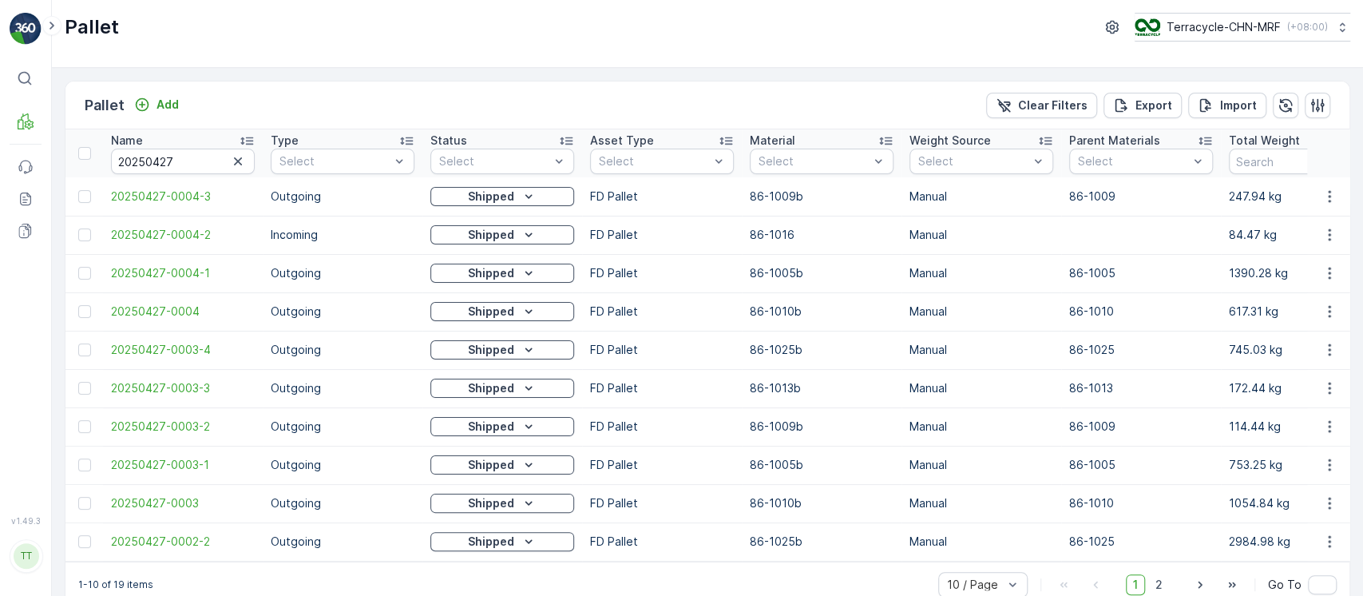
scroll to position [31, 0]
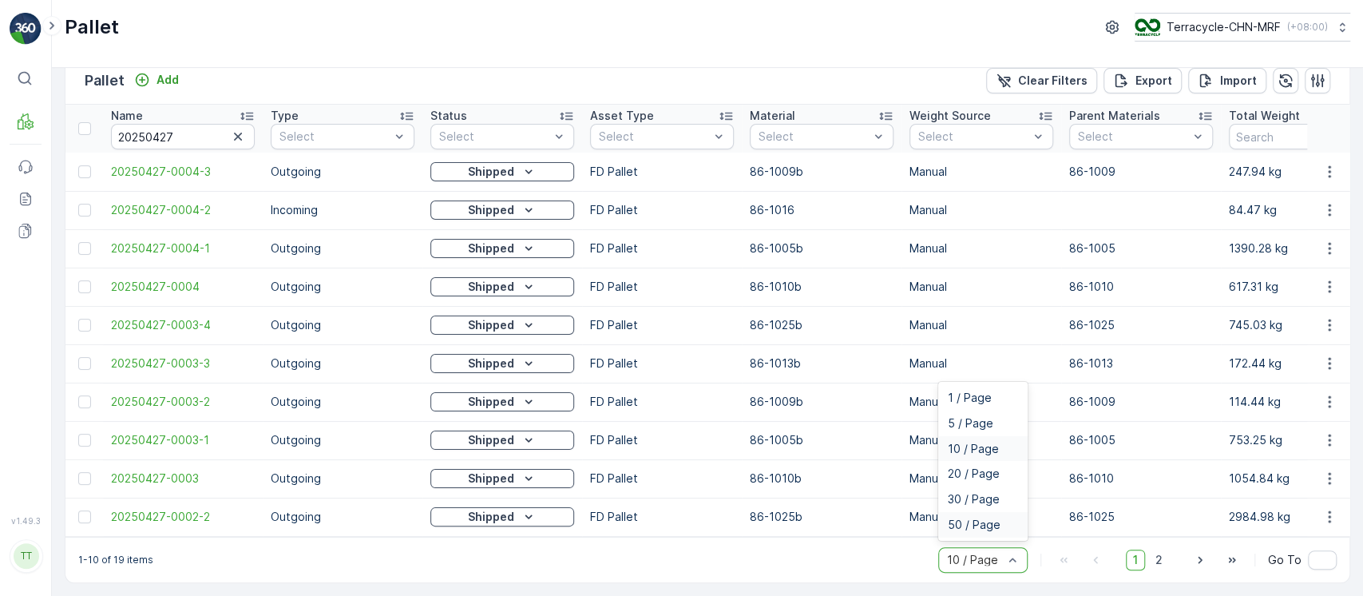
click at [1003, 525] on div "50 / Page" at bounding box center [983, 524] width 70 height 13
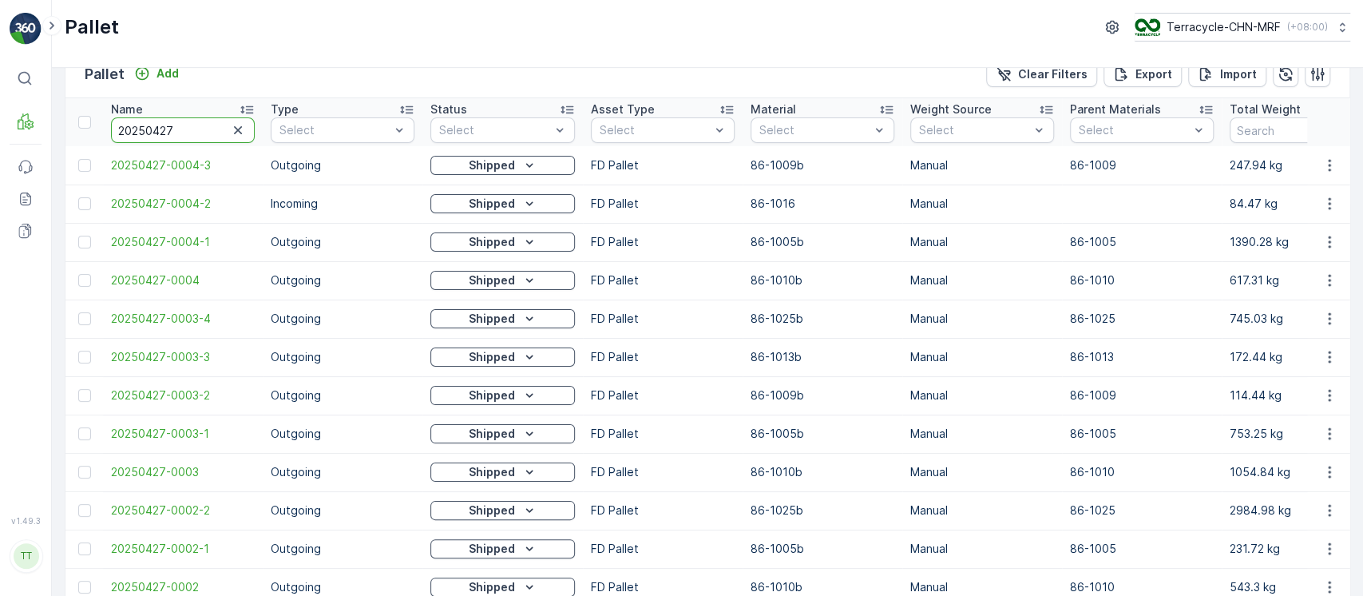
click at [248, 125] on input "20250427" at bounding box center [183, 130] width 144 height 26
paste input "-0001"
type input "20250427-0001"
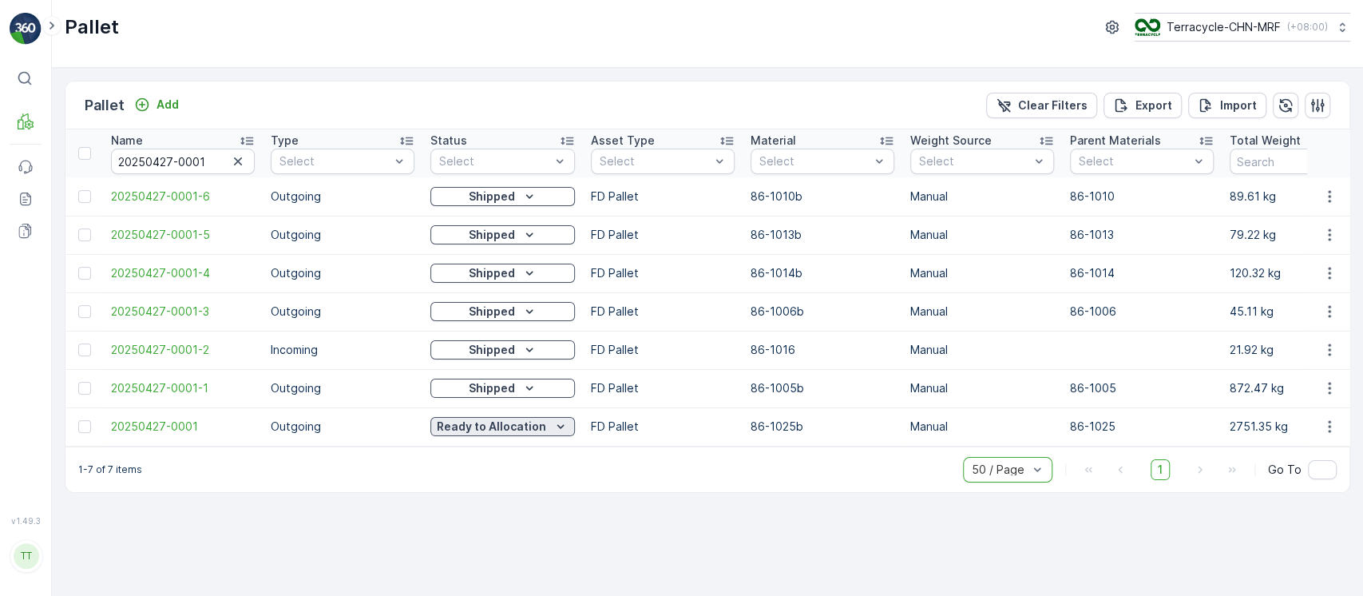
click at [544, 428] on div "Ready to Allocation" at bounding box center [503, 426] width 132 height 16
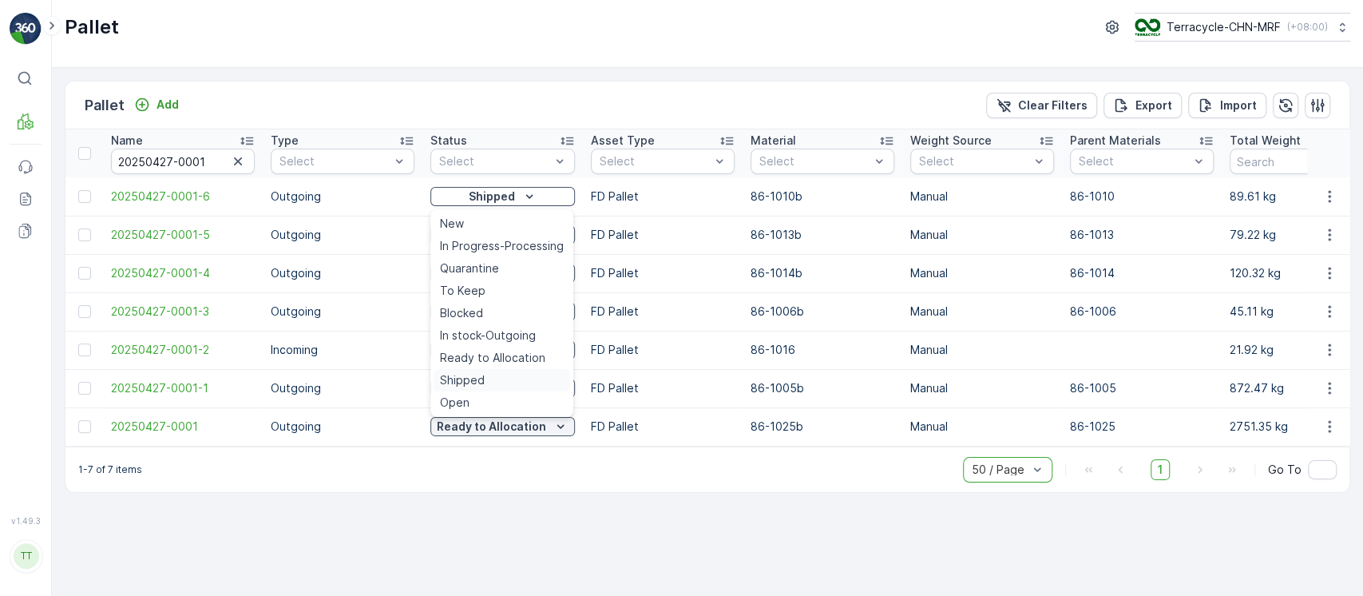
click at [497, 376] on div "Shipped" at bounding box center [502, 380] width 137 height 22
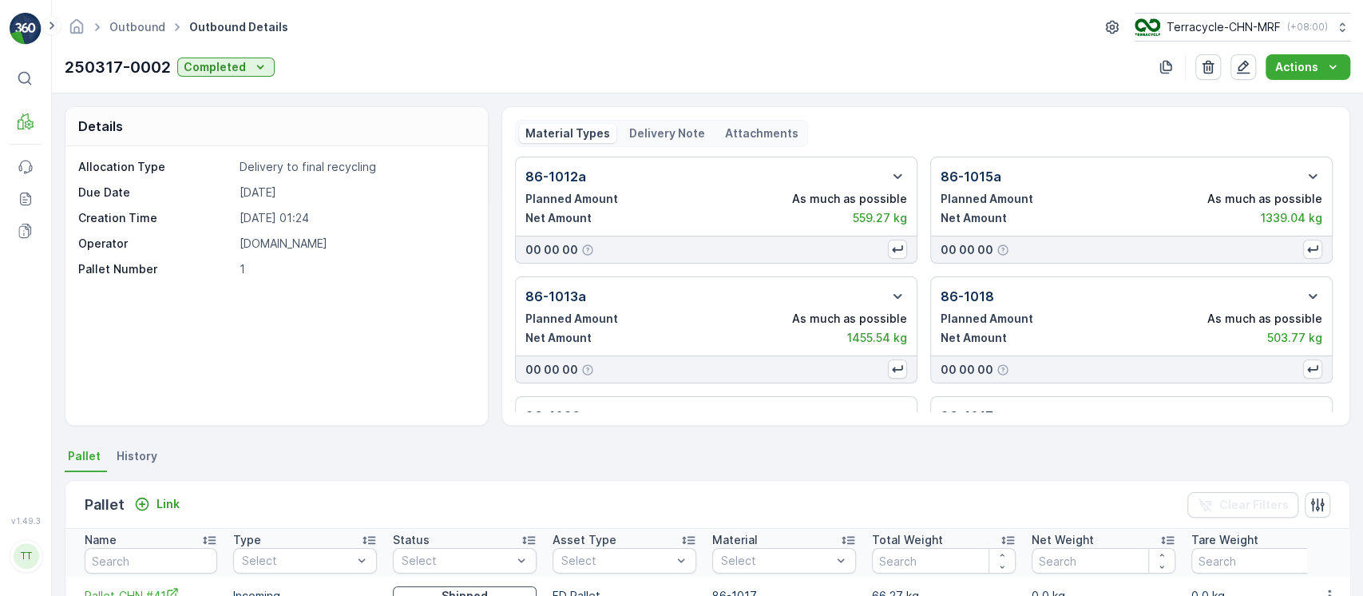
scroll to position [362, 0]
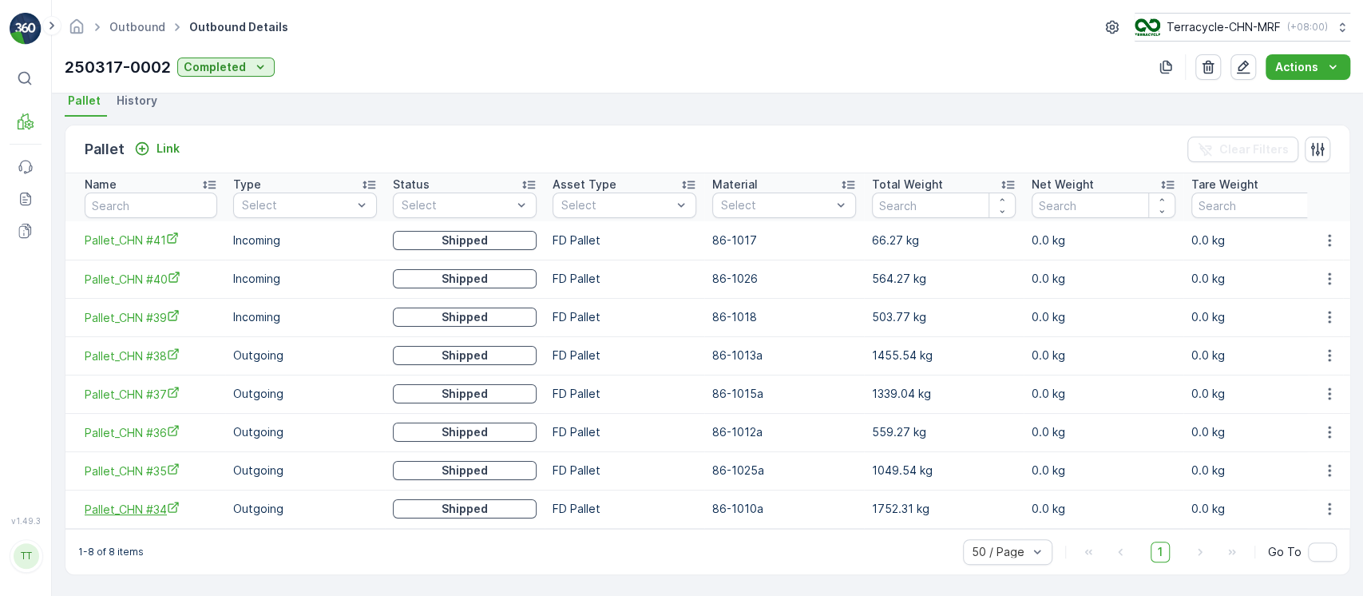
click at [148, 501] on span "Pallet_CHN #34" at bounding box center [151, 509] width 133 height 17
click at [1329, 503] on icon "button" at bounding box center [1329, 509] width 16 height 16
click at [1305, 559] on span "Unlink Pallet" at bounding box center [1296, 556] width 65 height 16
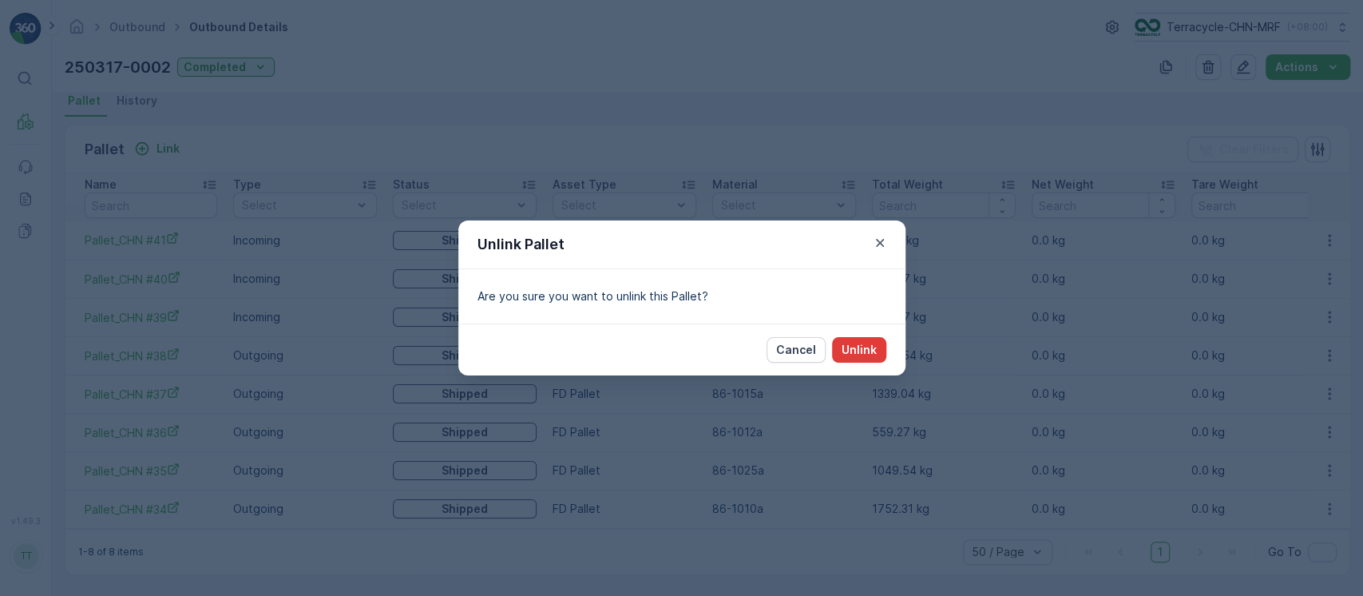
click at [874, 354] on p "Unlink" at bounding box center [859, 350] width 35 height 16
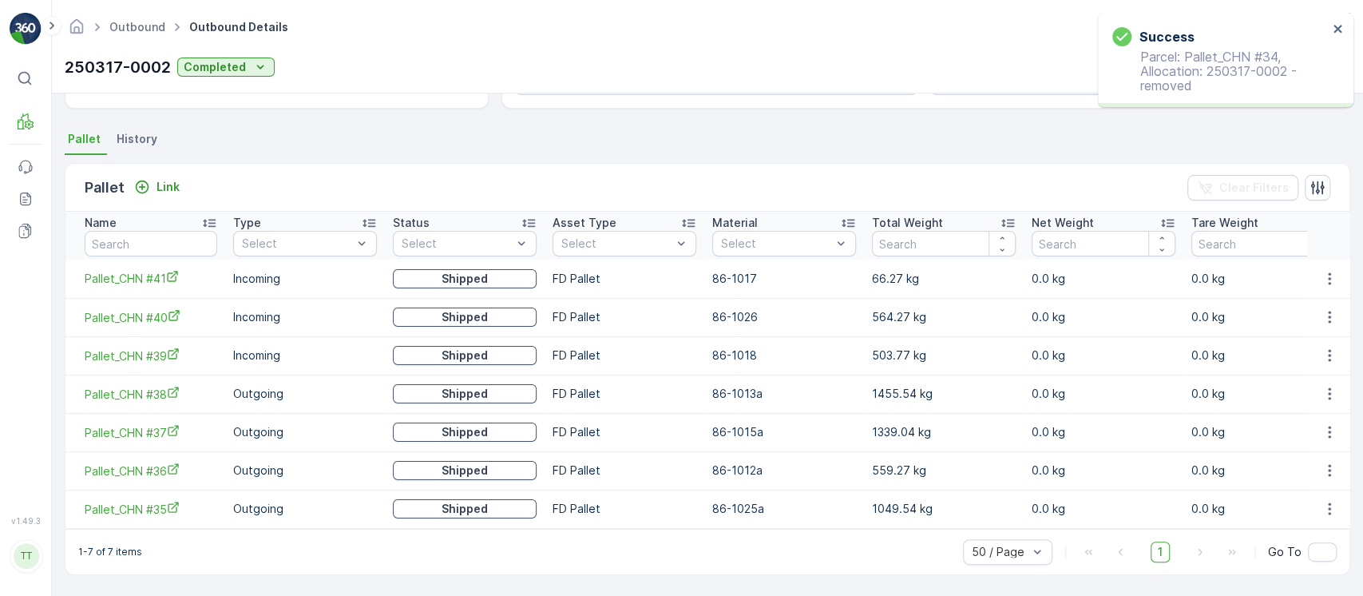
scroll to position [323, 0]
click at [167, 181] on p "Link" at bounding box center [168, 187] width 23 height 16
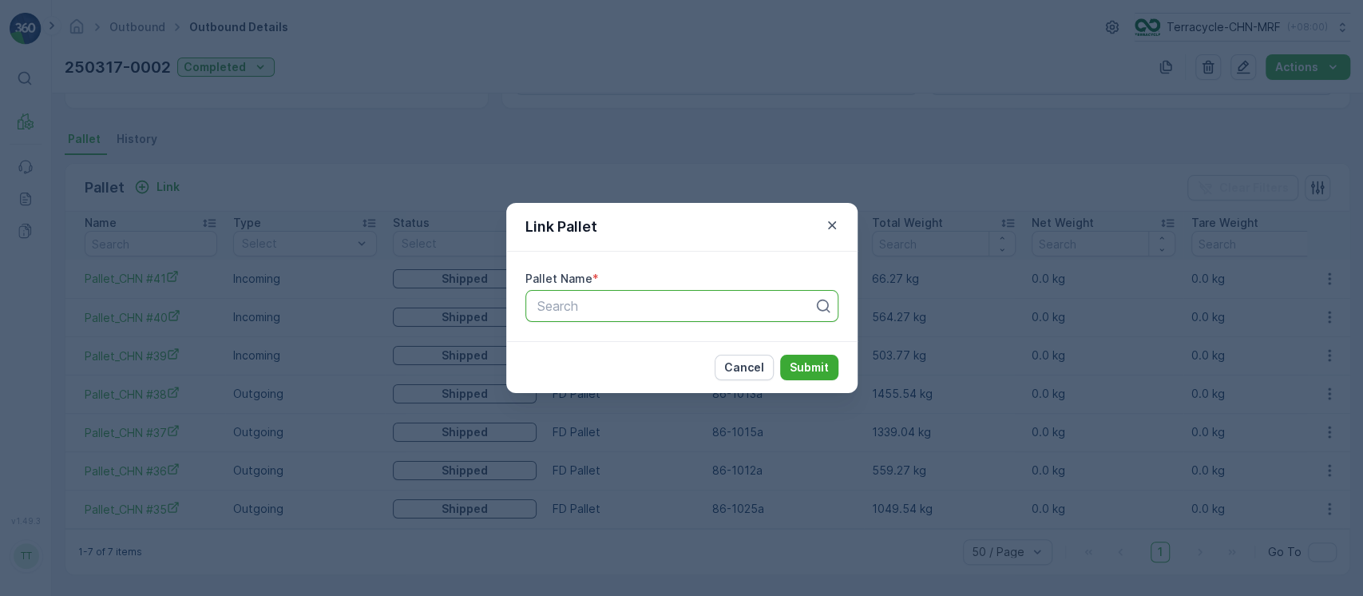
click at [602, 316] on div "Search" at bounding box center [681, 306] width 313 height 32
paste input "Pallet_CHN #34"
type input "Pallet_CHN #34"
click at [803, 369] on p "Submit" at bounding box center [809, 367] width 39 height 16
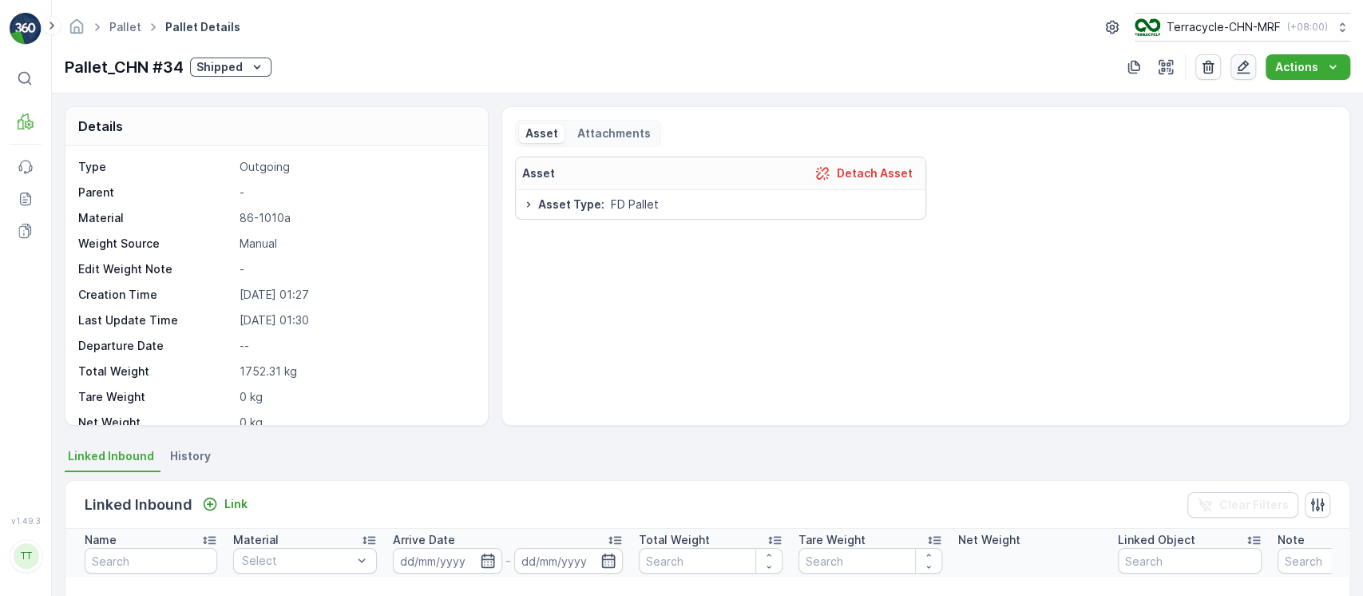
click at [1251, 65] on icon "button" at bounding box center [1243, 67] width 16 height 16
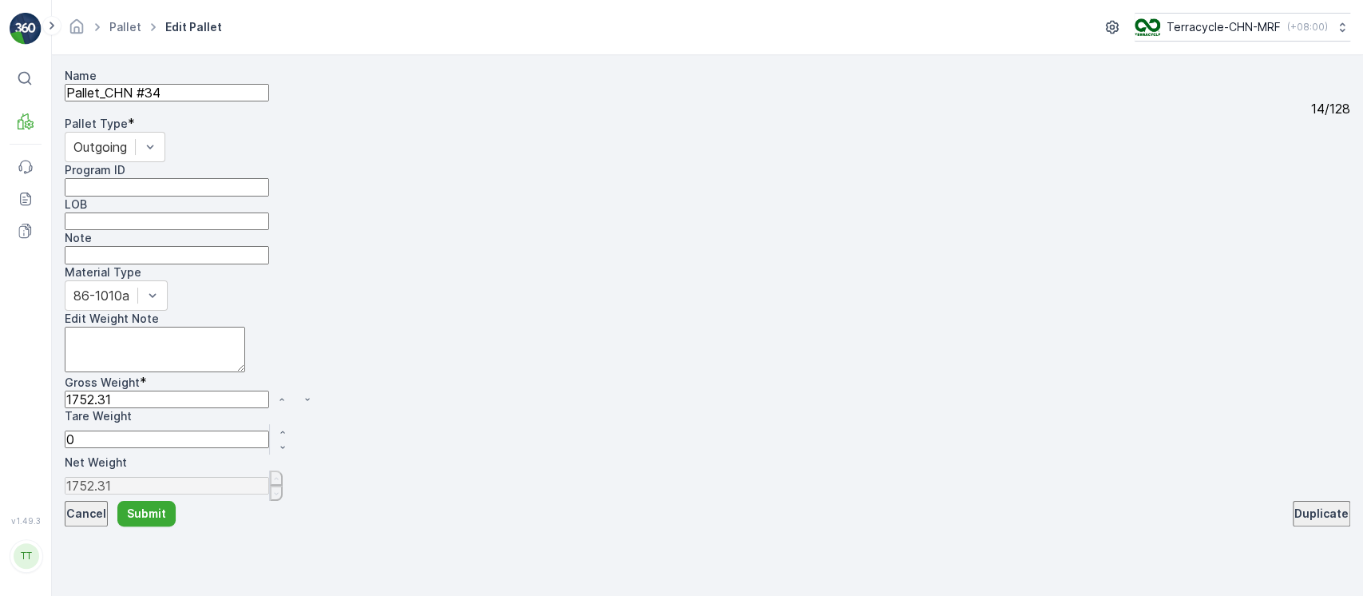
drag, startPoint x: 838, startPoint y: 264, endPoint x: 509, endPoint y: 268, distance: 329.8
click at [509, 268] on div "Name Pallet_CHN #34 14 / 128 Pallet Type * Outgoing Program ID LOB Note Materia…" at bounding box center [708, 284] width 1286 height 433
paste Weight "number"
type Weight "1752.3"
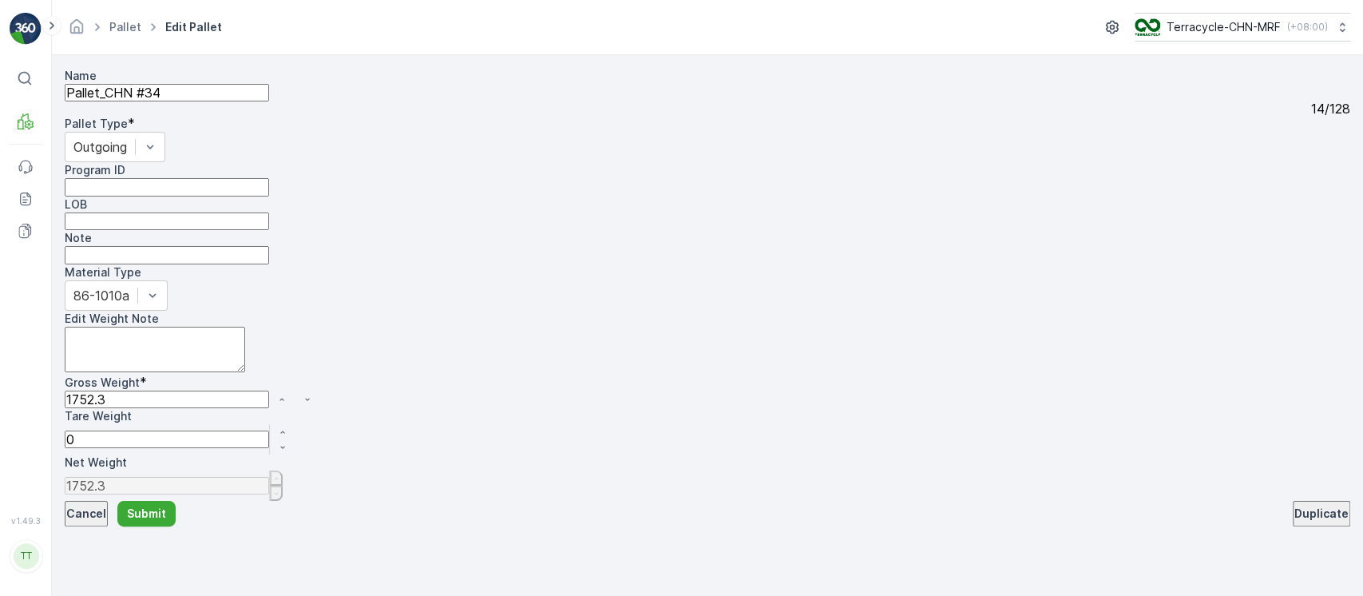
type Weight "1752.3"
click at [269, 101] on input "Pallet_CHN #34" at bounding box center [167, 93] width 204 height 18
click at [172, 539] on button "Submit" at bounding box center [146, 526] width 58 height 26
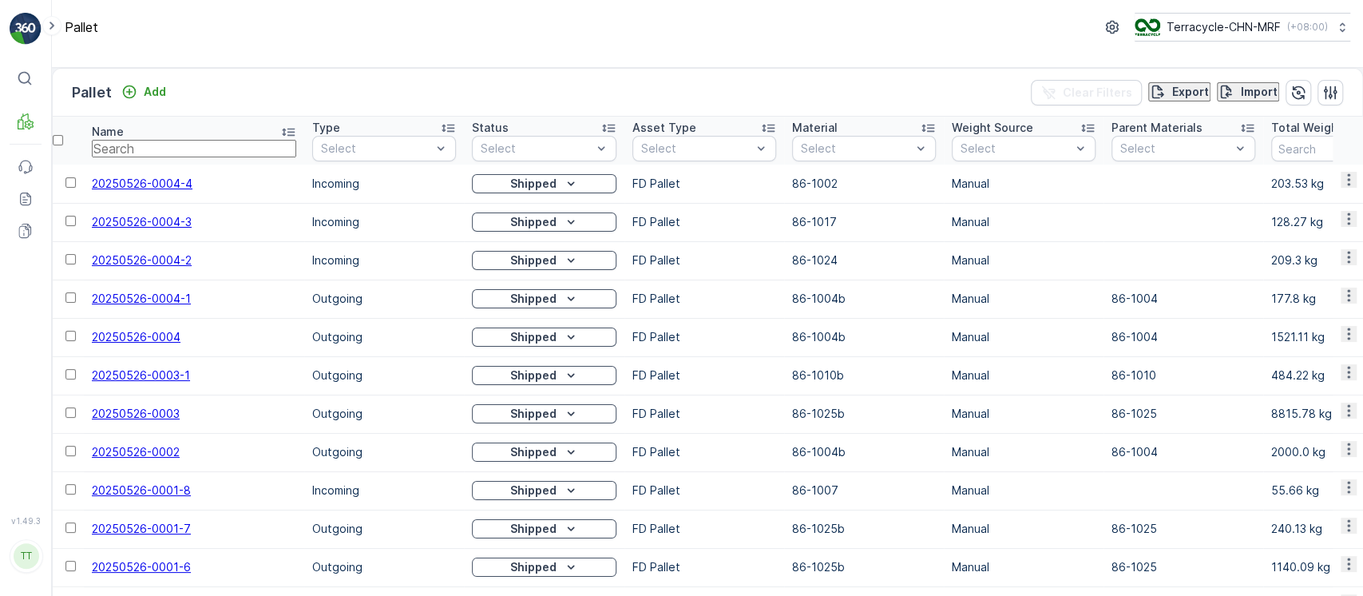
click at [179, 157] on input "text" at bounding box center [194, 149] width 204 height 18
paste input "Pallet_CHN #34"
type input "Pallet_CHN #34"
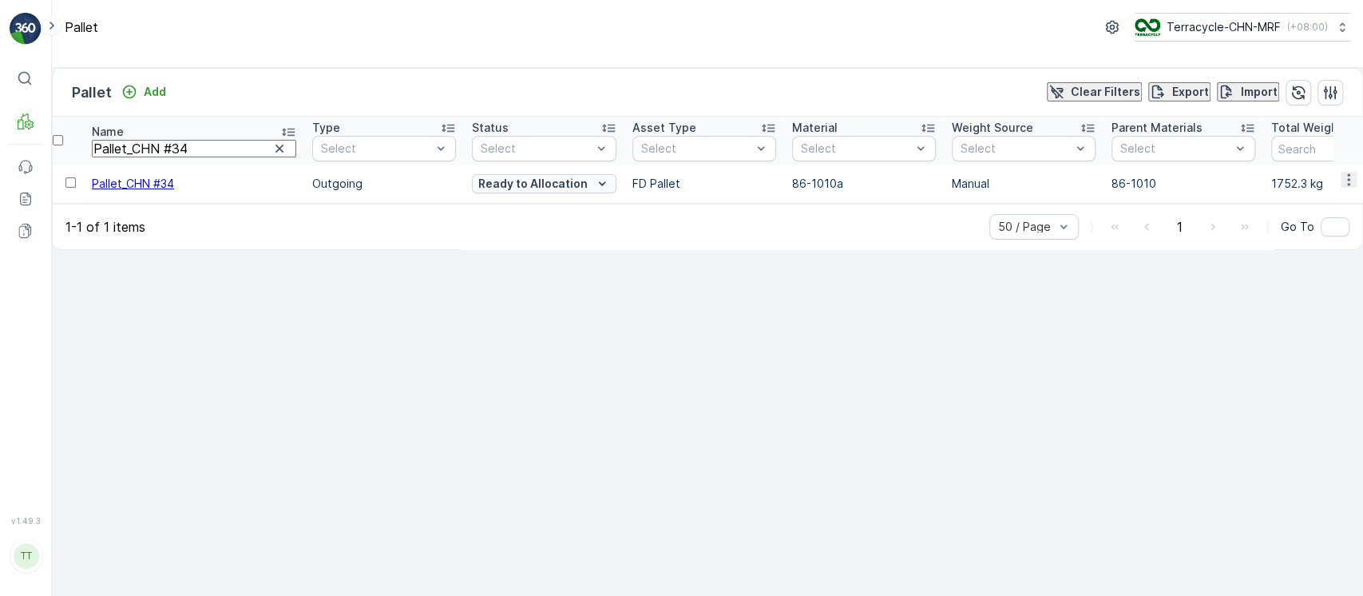
click at [525, 193] on button "Ready to Allocation" at bounding box center [544, 183] width 145 height 19
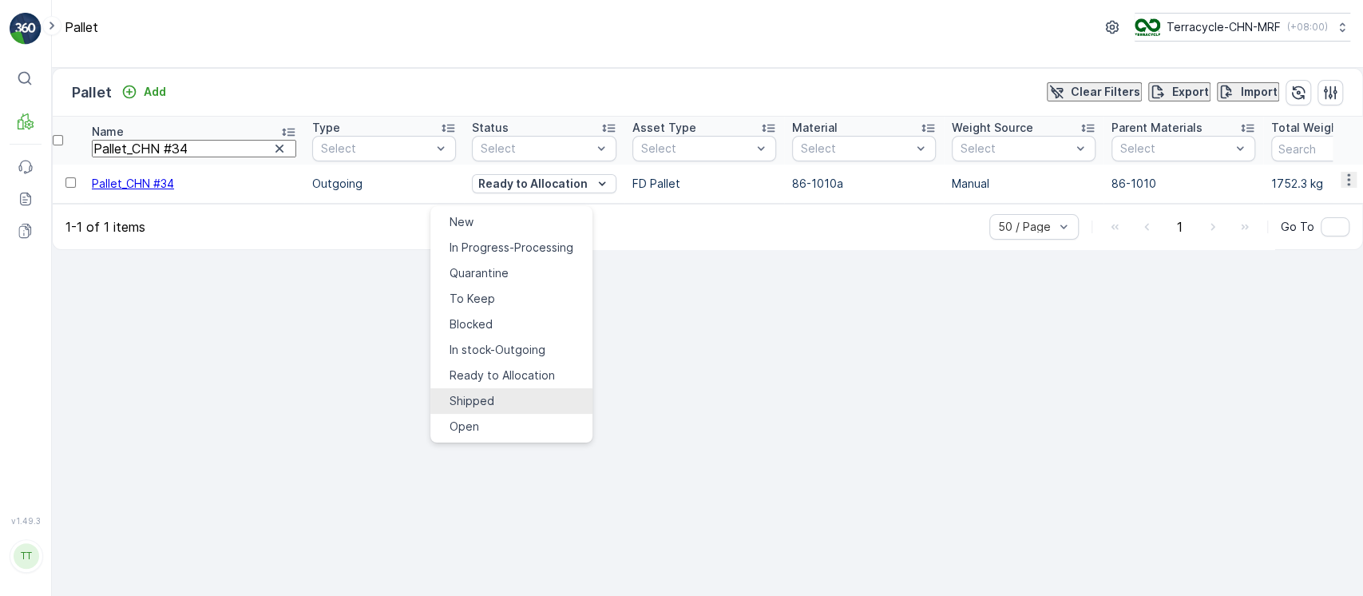
click at [494, 393] on div "Shipped" at bounding box center [472, 401] width 45 height 16
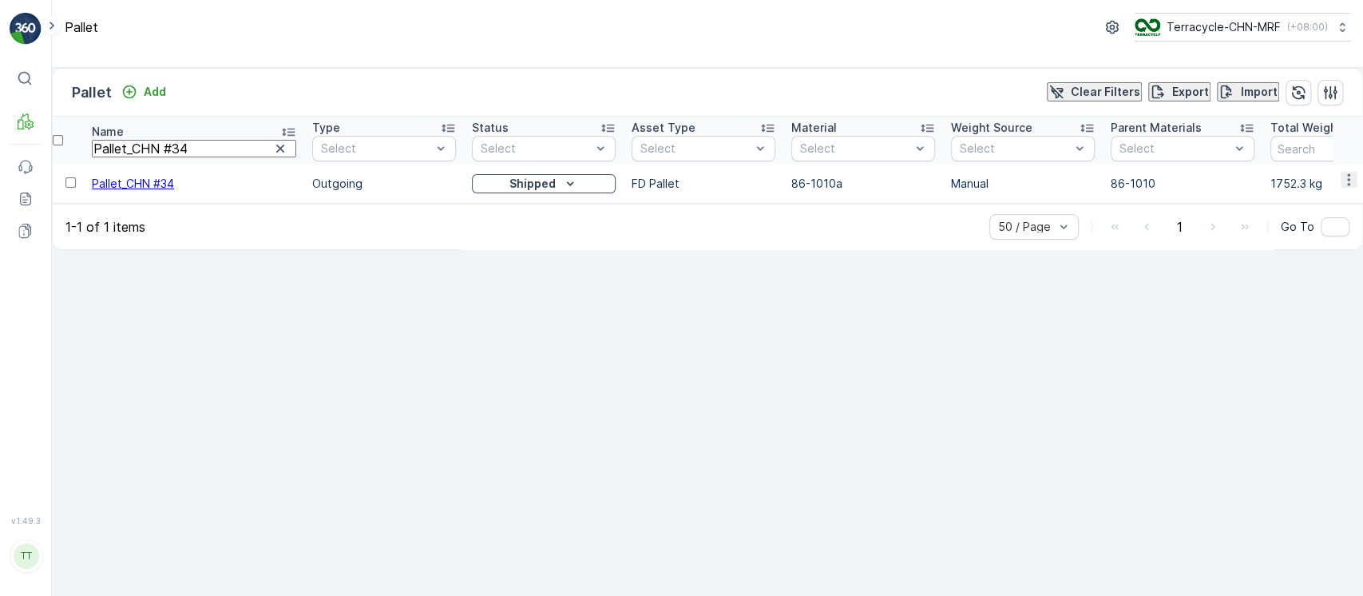
click at [250, 157] on input "Pallet_CHN #34" at bounding box center [194, 149] width 204 height 18
click at [272, 157] on icon "button" at bounding box center [280, 149] width 16 height 16
paste input "Pallet_CHN #31"
type input "Pallet_CHN #31"
click at [537, 192] on p "Ready to Allocation" at bounding box center [532, 184] width 109 height 16
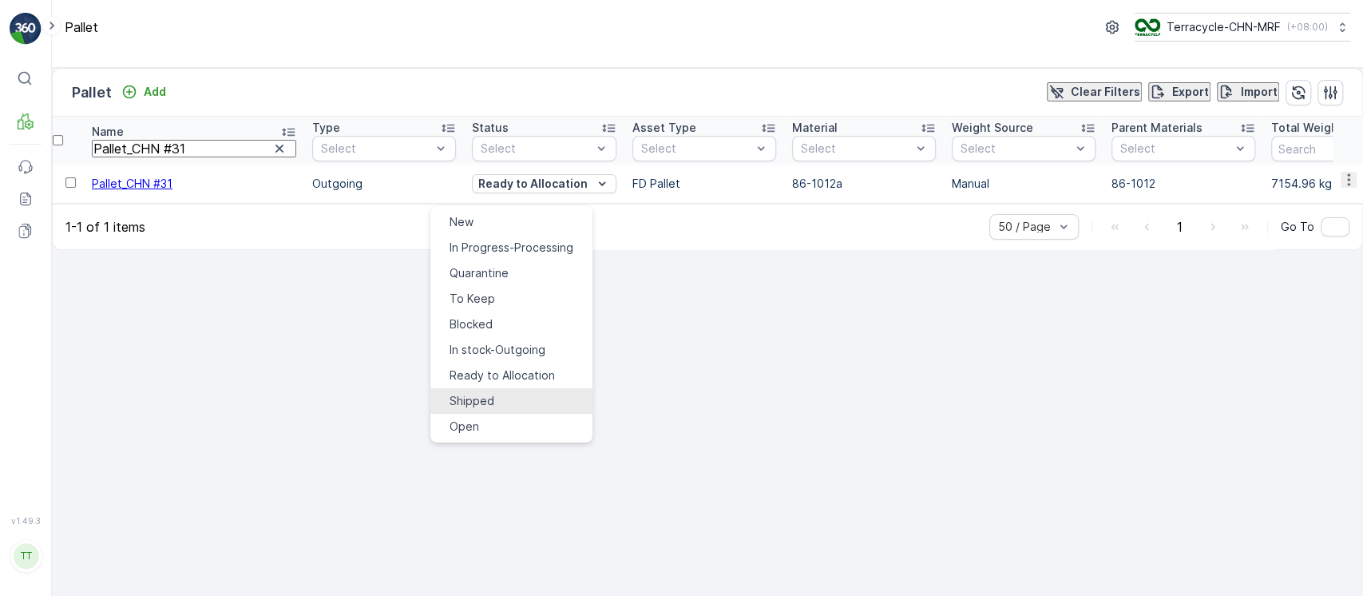
drag, startPoint x: 505, startPoint y: 370, endPoint x: 480, endPoint y: 374, distance: 25.2
click at [480, 393] on span "Shipped" at bounding box center [472, 401] width 45 height 16
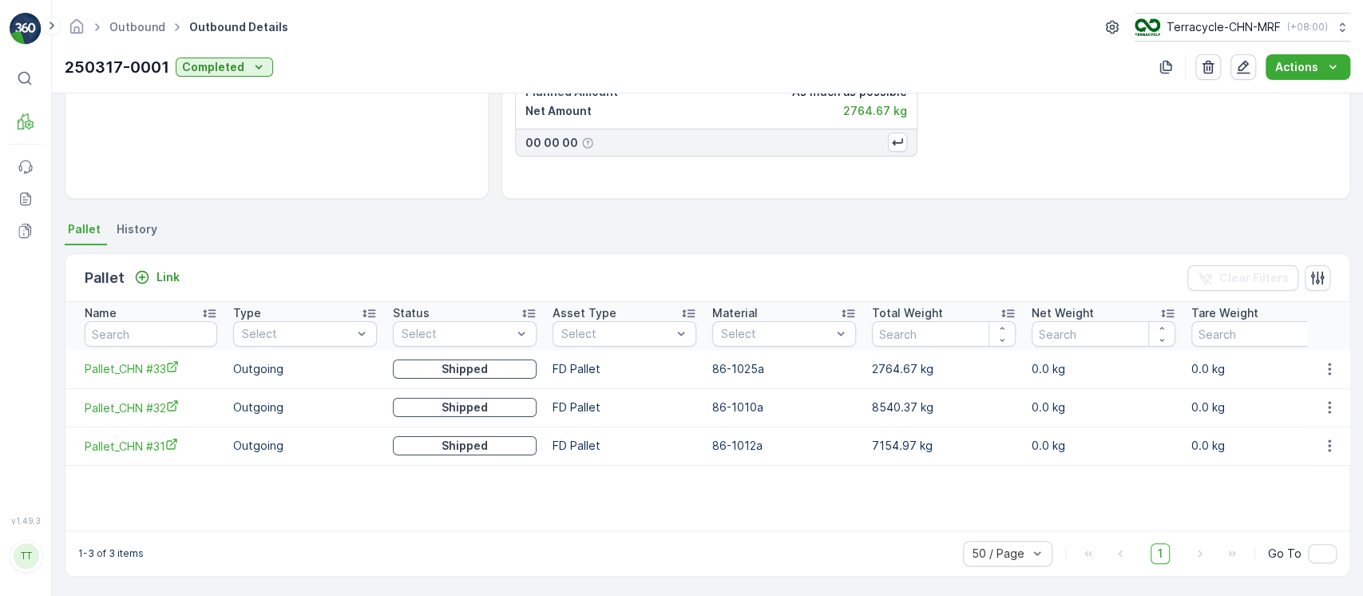
scroll to position [228, 0]
click at [145, 444] on span "Pallet_CHN #31" at bounding box center [151, 445] width 133 height 17
click at [1315, 443] on button "button" at bounding box center [1329, 444] width 29 height 19
click at [1302, 491] on span "Unlink Pallet" at bounding box center [1296, 497] width 65 height 16
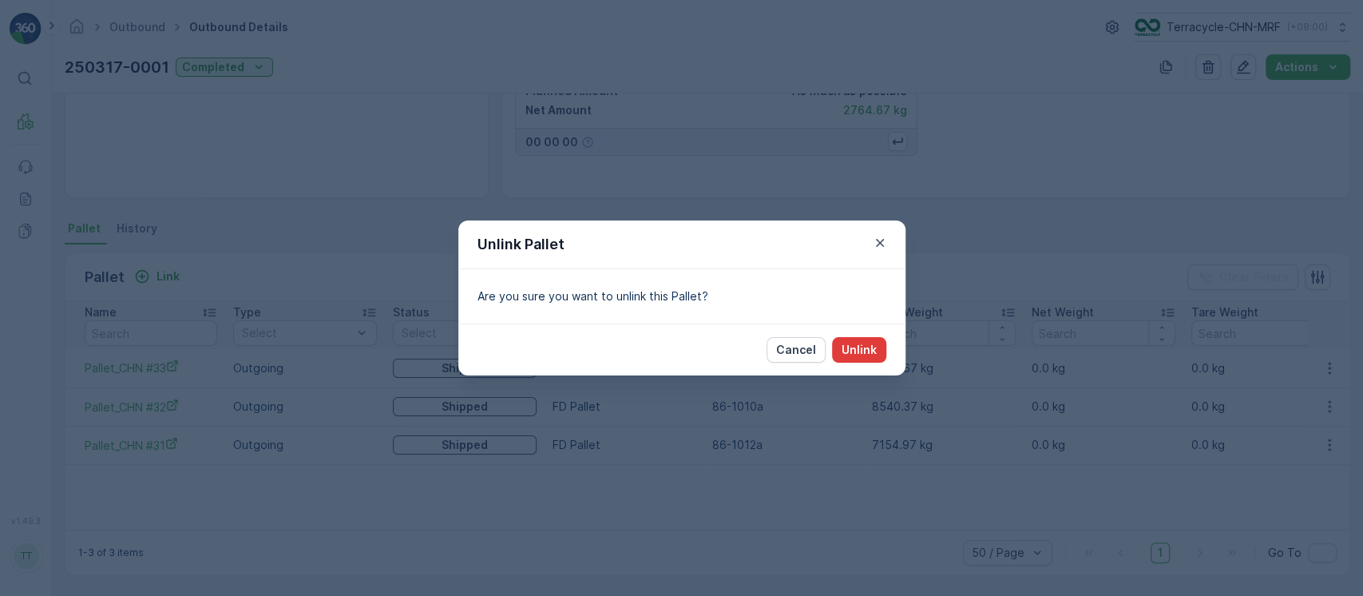
click at [870, 342] on p "Unlink" at bounding box center [859, 350] width 35 height 16
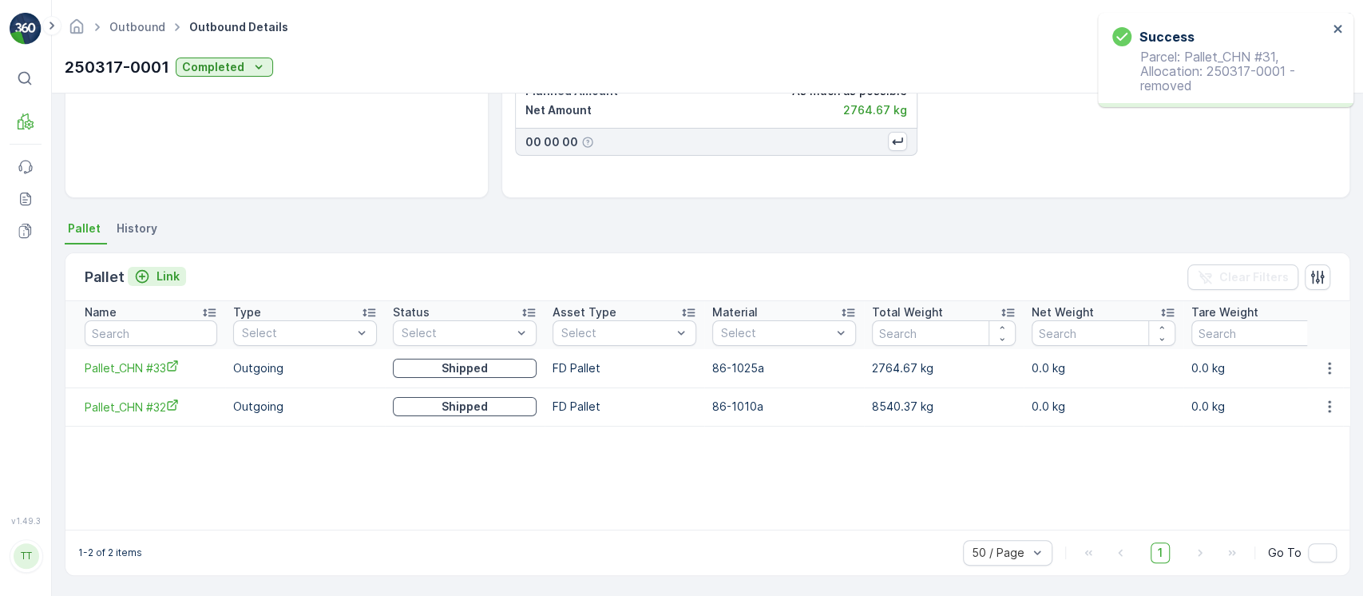
click at [168, 279] on p "Link" at bounding box center [168, 276] width 23 height 16
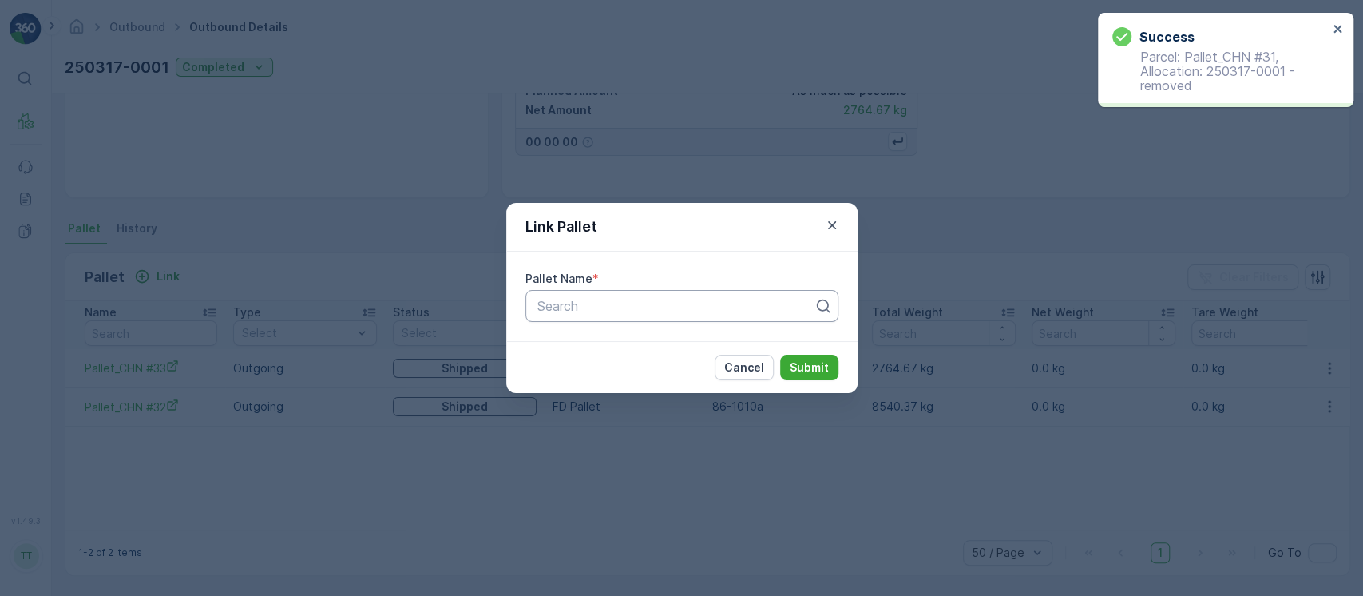
click at [550, 306] on div at bounding box center [675, 306] width 279 height 14
paste input "Pallet_CHN #31"
type input "Pallet_CHN #31"
click at [780, 355] on button "Submit" at bounding box center [809, 368] width 58 height 26
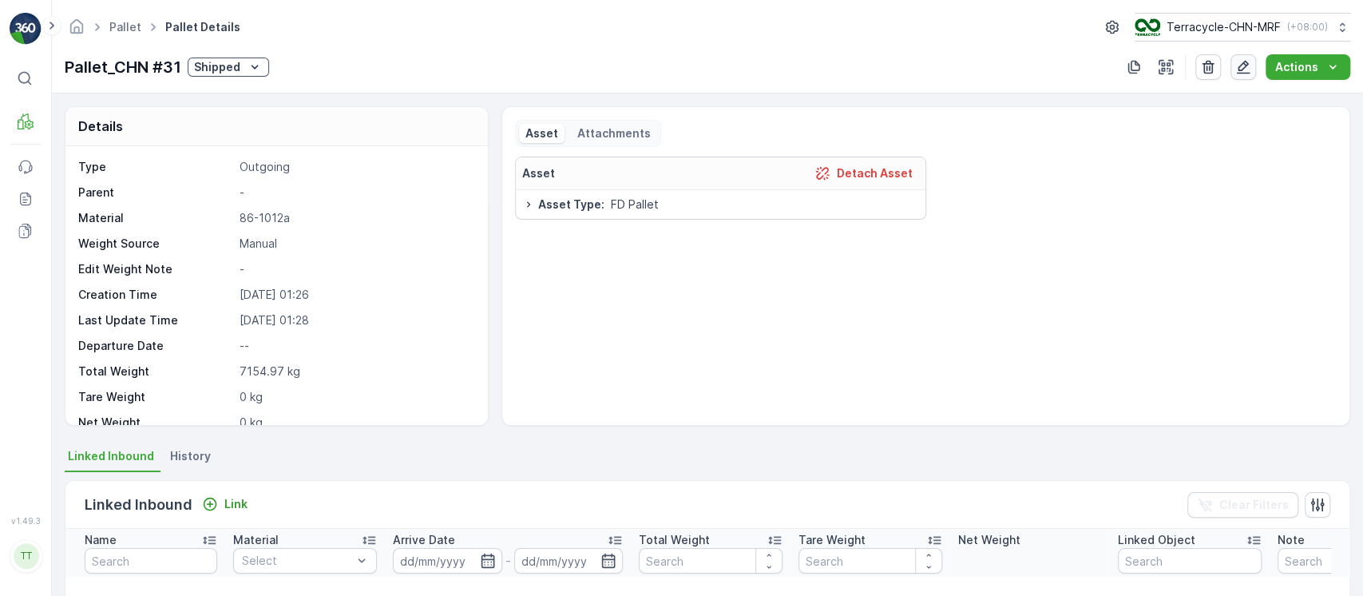
click at [1248, 66] on icon "button" at bounding box center [1243, 67] width 16 height 16
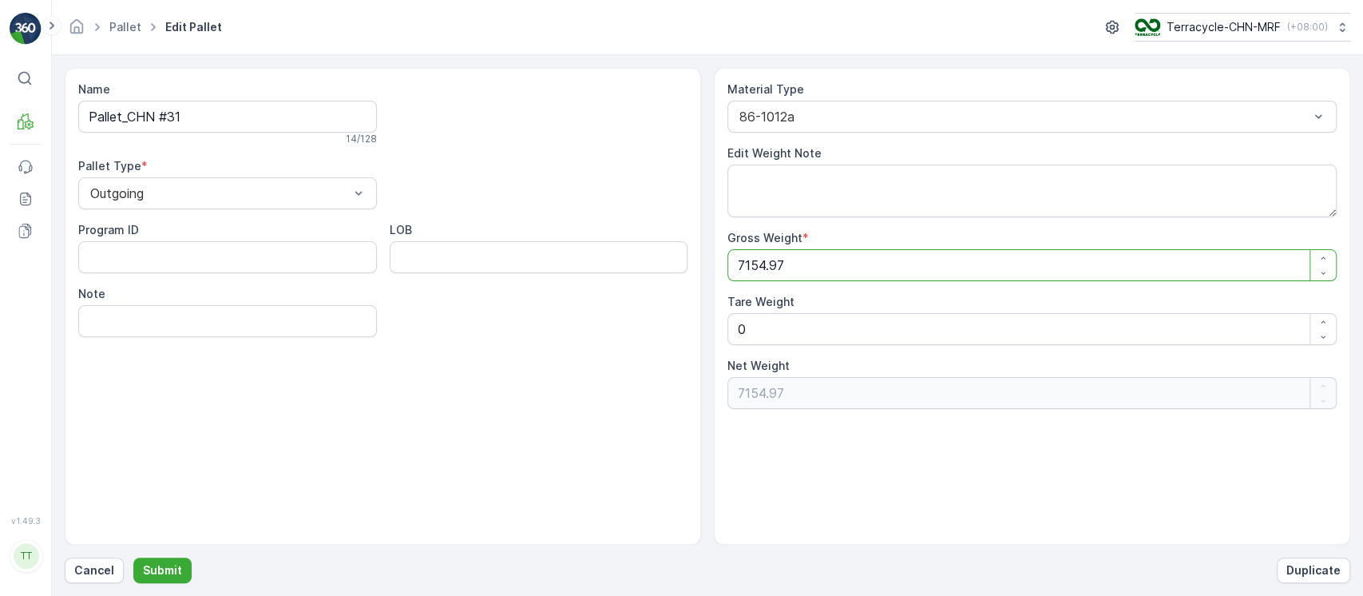
drag, startPoint x: 882, startPoint y: 270, endPoint x: 532, endPoint y: 265, distance: 349.8
click at [532, 265] on div "Name Pallet_CHN #31 14 / 128 Pallet Type * Outgoing Program ID LOB Note Materia…" at bounding box center [708, 306] width 1286 height 477
paste Weight "6"
type Weight "7154.96"
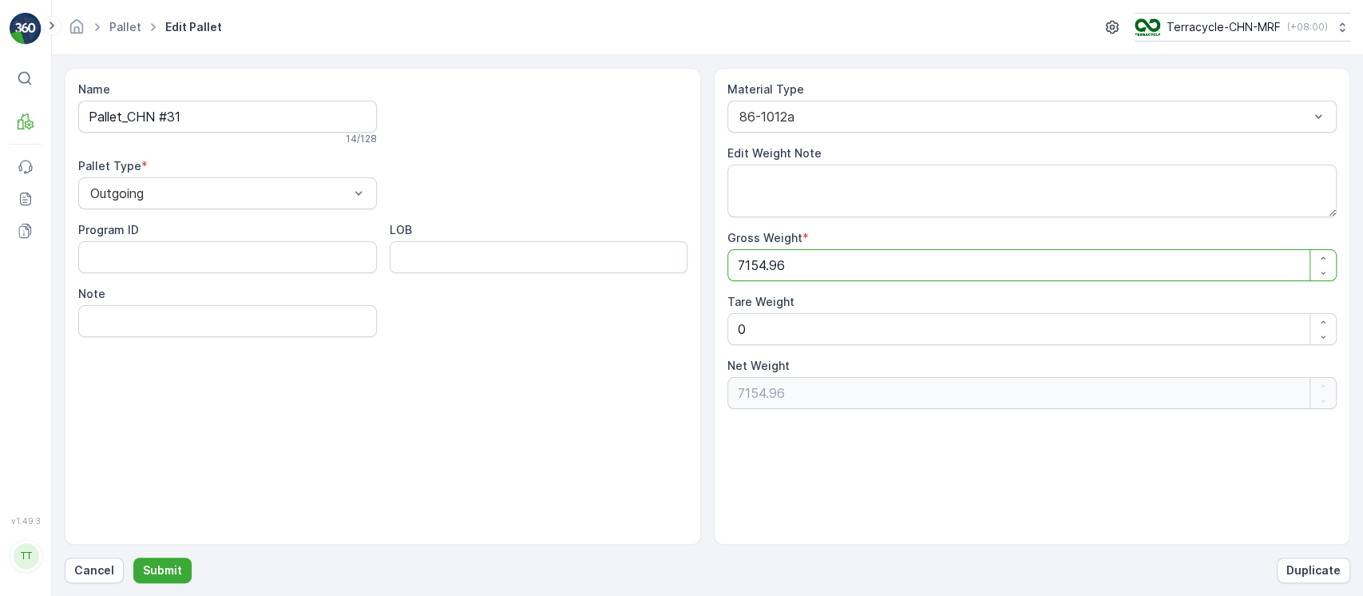
type Weight "7154.96"
click at [274, 119] on input "Pallet_CHN #31" at bounding box center [227, 117] width 299 height 32
click at [166, 569] on p "Submit" at bounding box center [162, 570] width 39 height 16
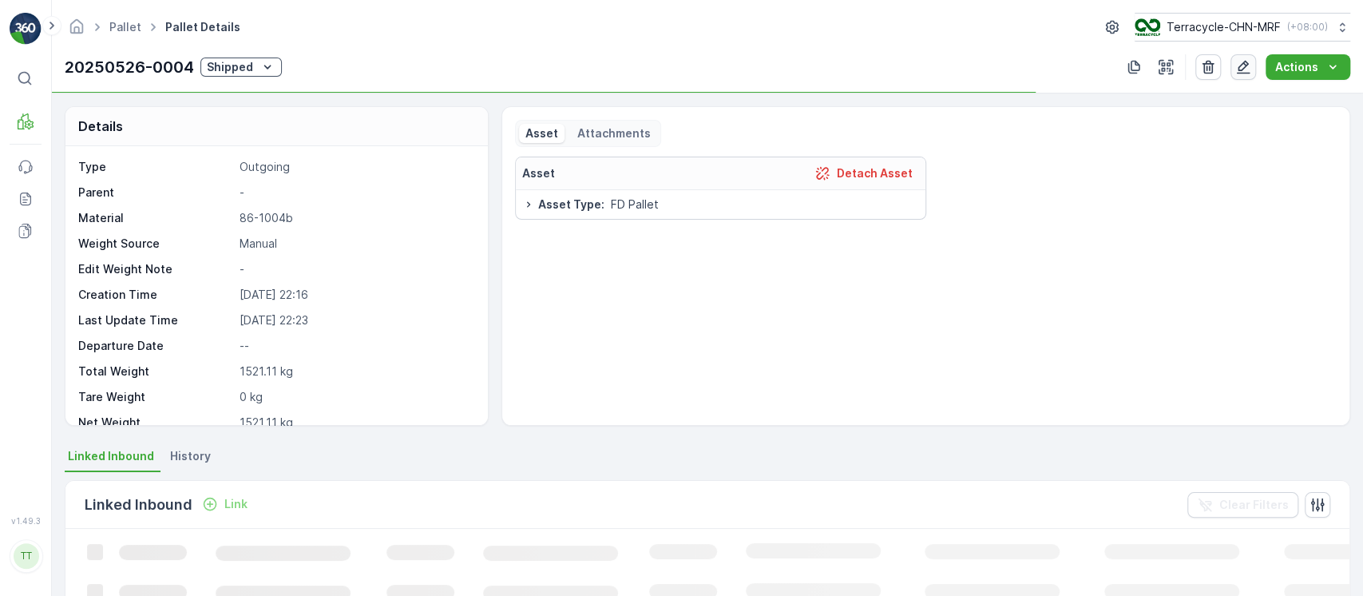
click at [1243, 69] on icon "button" at bounding box center [1244, 68] width 14 height 14
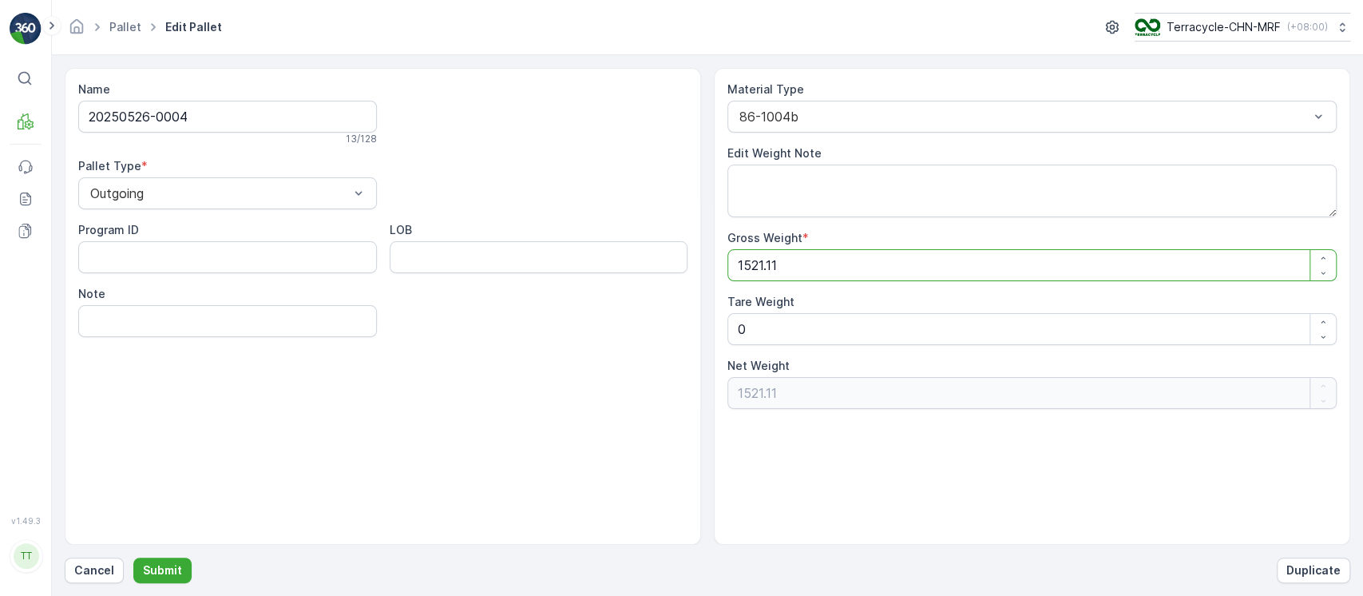
click at [905, 265] on Weight "1521.11" at bounding box center [1031, 265] width 609 height 32
paste Weight "number"
type Weight "1521.1"
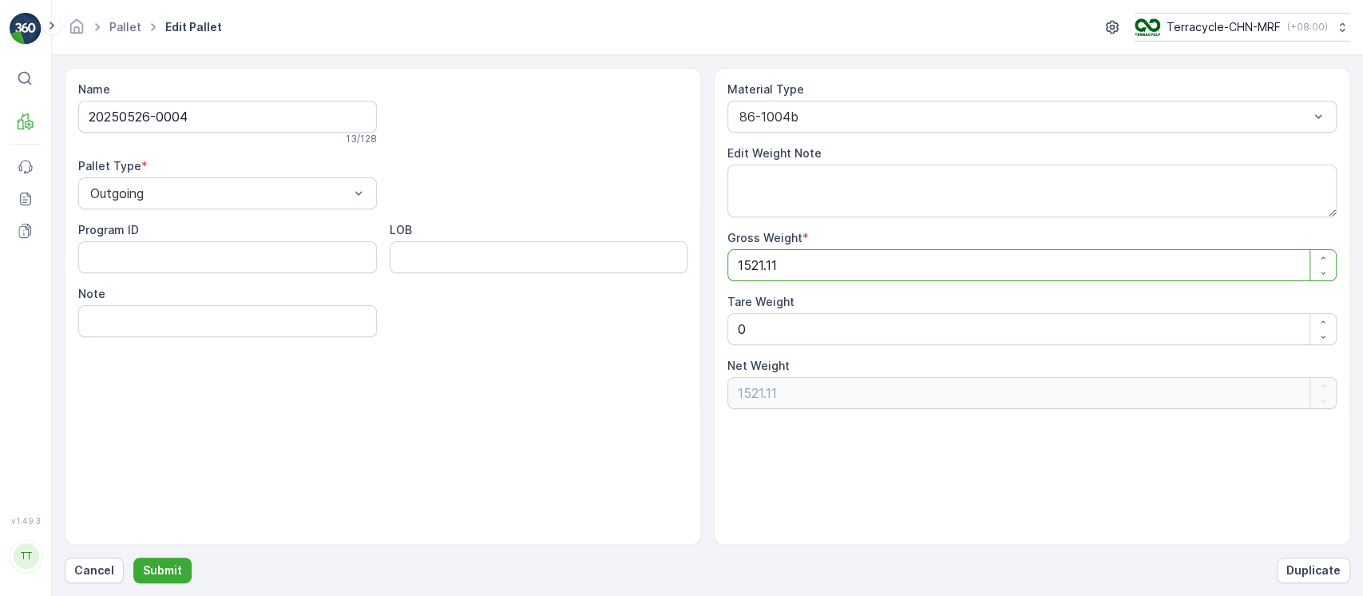
type Weight "1521.1"
click at [317, 119] on input "20250526-0004" at bounding box center [227, 117] width 299 height 32
click at [173, 559] on button "Submit" at bounding box center [162, 570] width 58 height 26
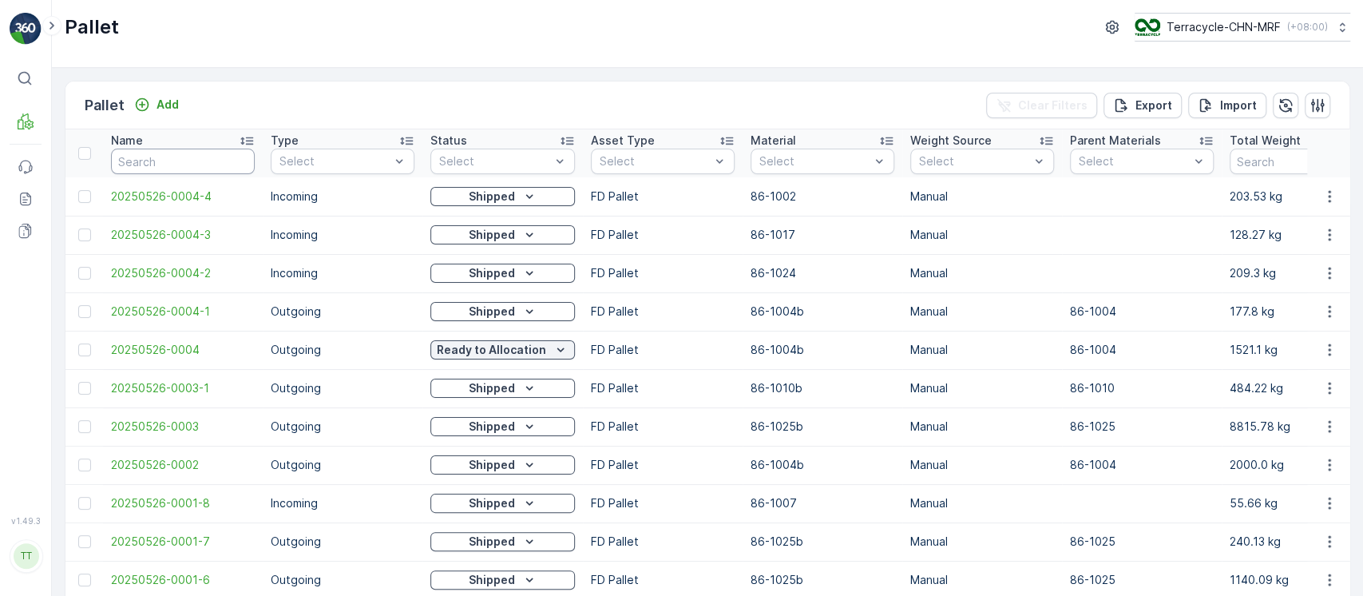
click at [220, 164] on input "text" at bounding box center [183, 162] width 144 height 26
paste input "20250526-0004"
type input "20250526-0004"
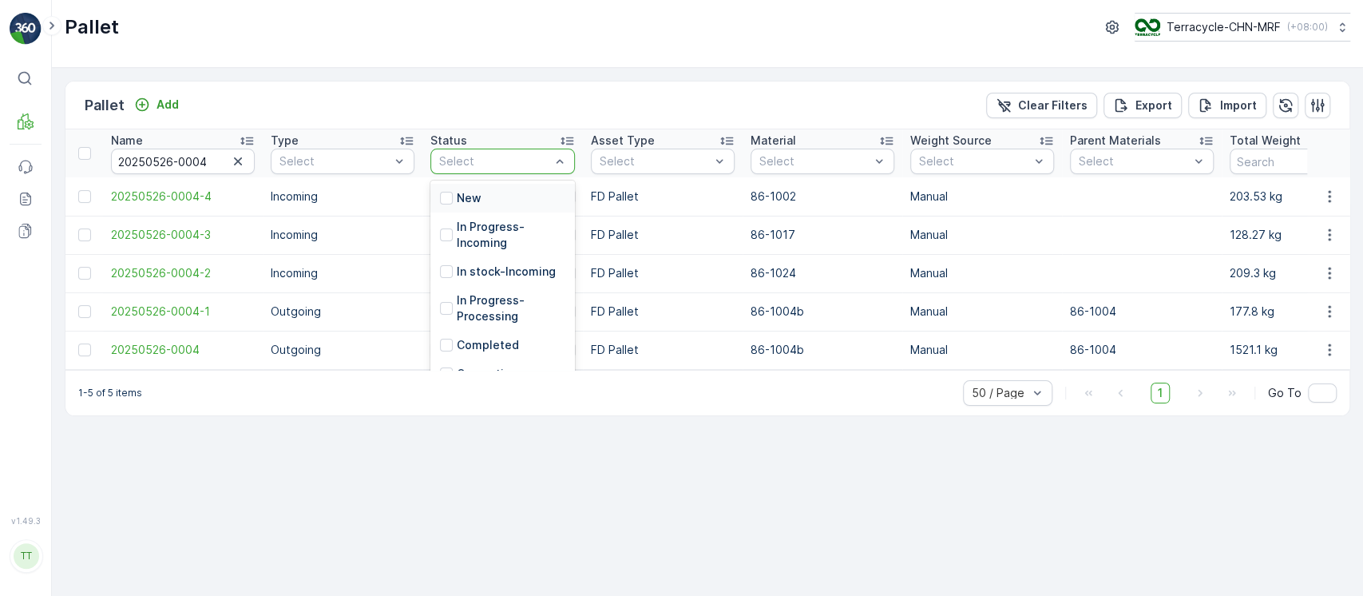
click at [522, 169] on div "Select" at bounding box center [502, 162] width 145 height 26
click at [386, 389] on div "1-5 of 5 items 50 / Page 1 Go To" at bounding box center [707, 393] width 1284 height 46
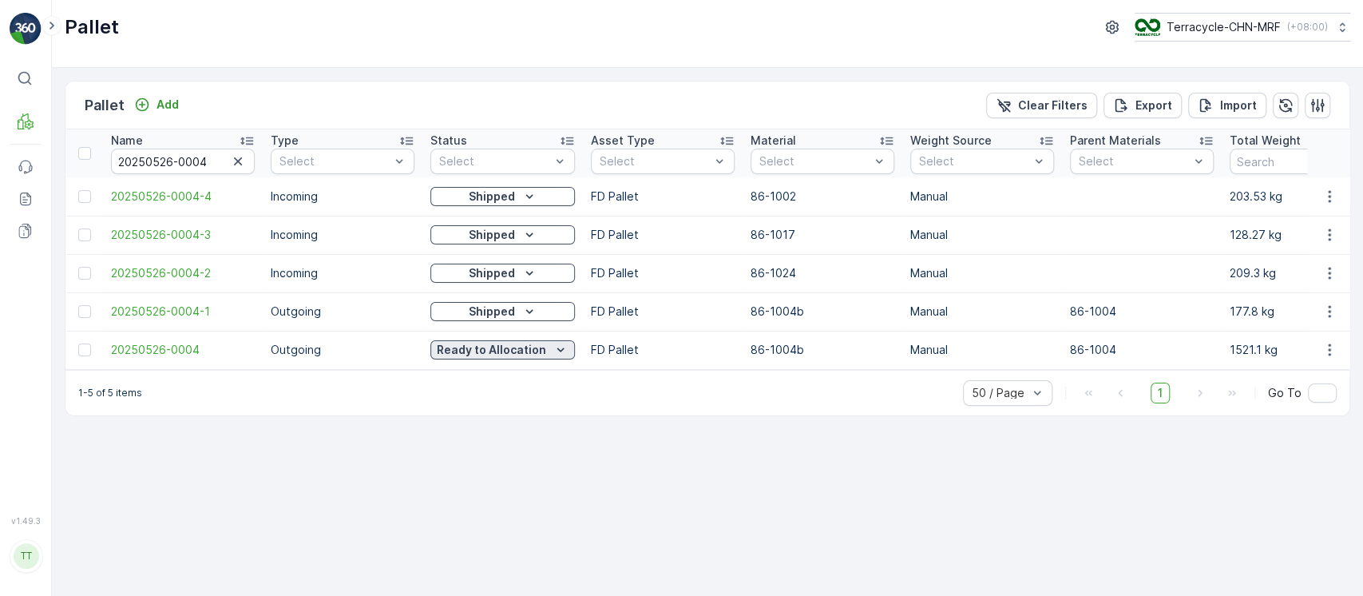
click at [477, 350] on p "Ready to Allocation" at bounding box center [491, 350] width 109 height 16
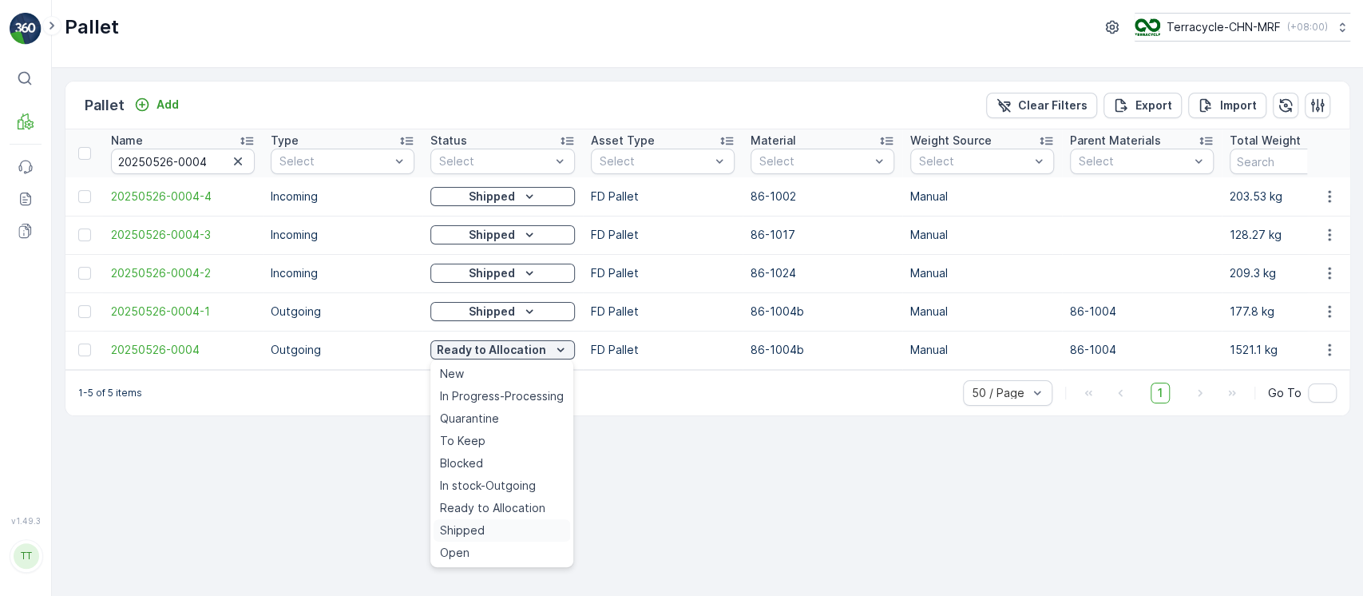
click at [493, 522] on div "Shipped" at bounding box center [502, 530] width 137 height 22
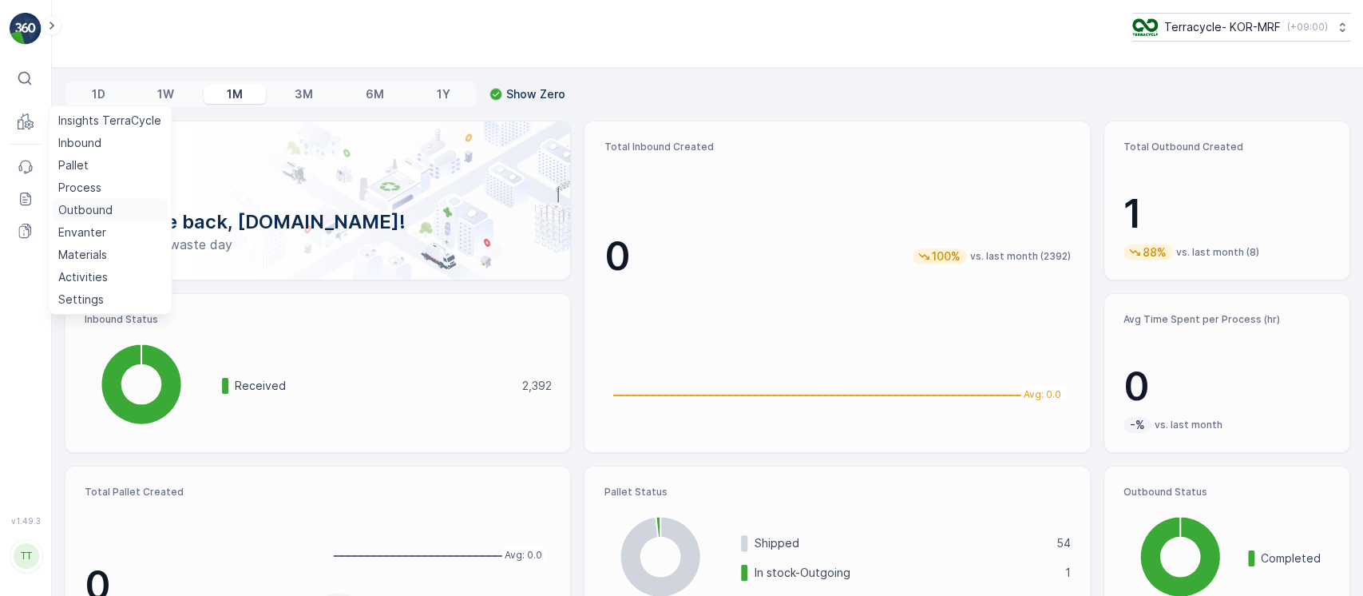
click at [96, 206] on p "Outbound" at bounding box center [85, 210] width 54 height 16
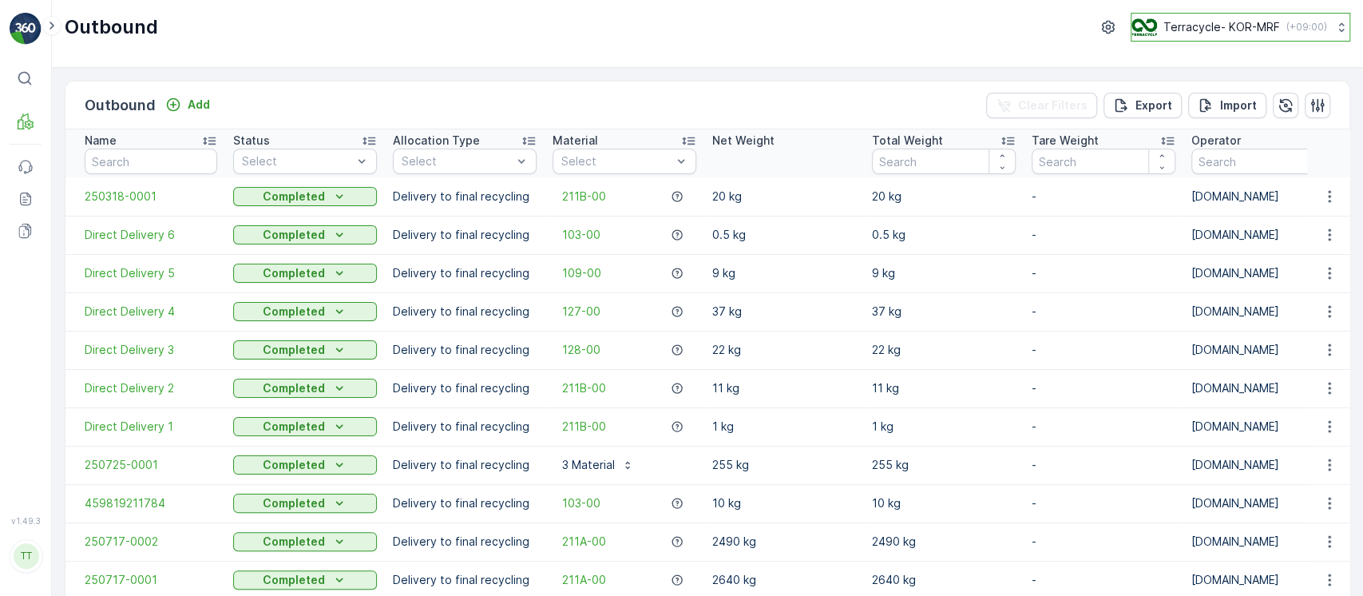
click at [1153, 29] on div "Terracycle- KOR-MRF ( +09:00 )" at bounding box center [1229, 27] width 196 height 18
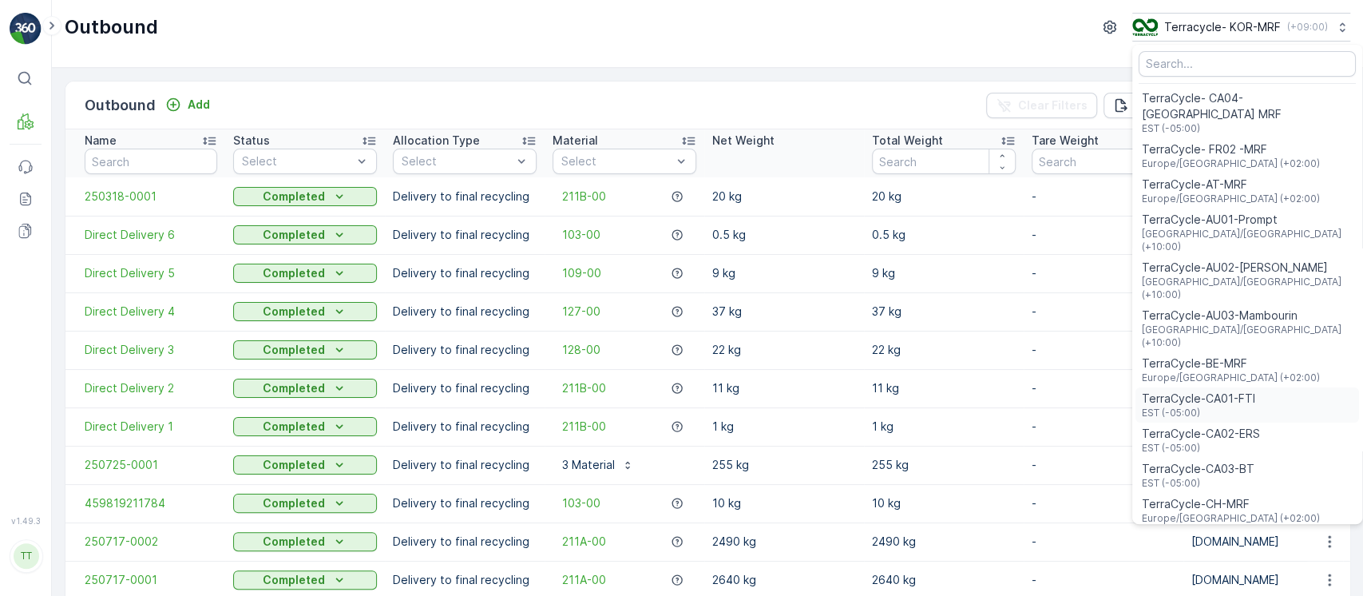
click at [1239, 390] on span "TerraCycle-CA01-FTI" at bounding box center [1198, 398] width 113 height 16
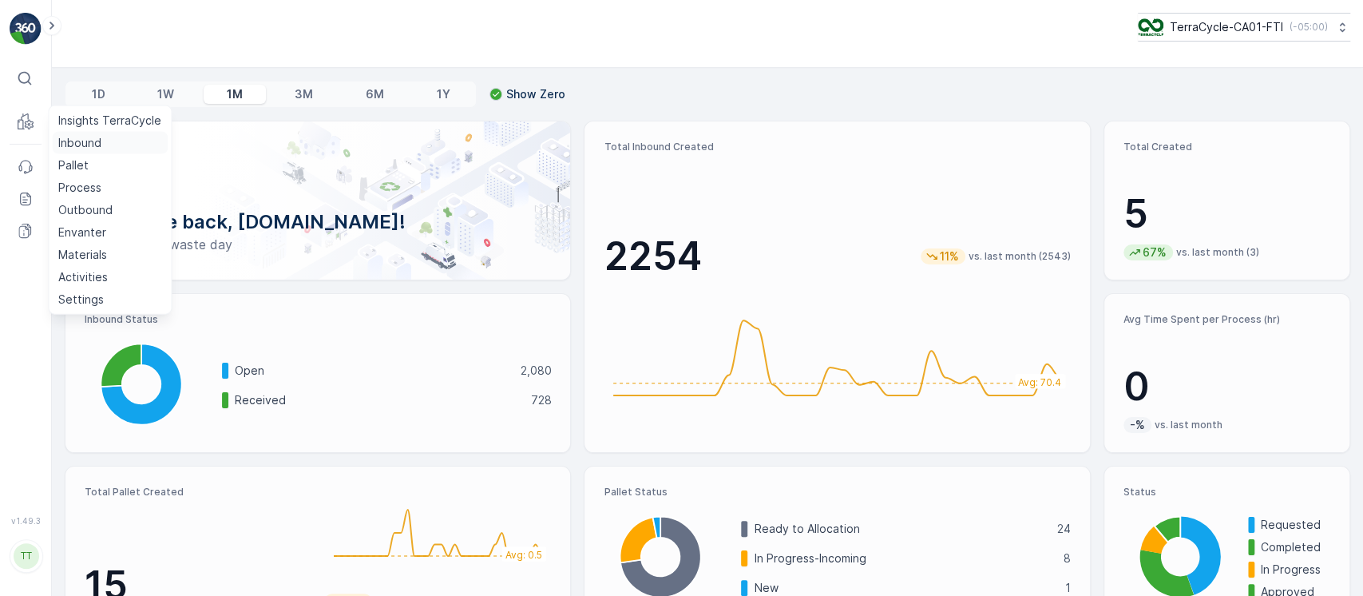
click at [81, 140] on p "Inbound" at bounding box center [79, 143] width 43 height 16
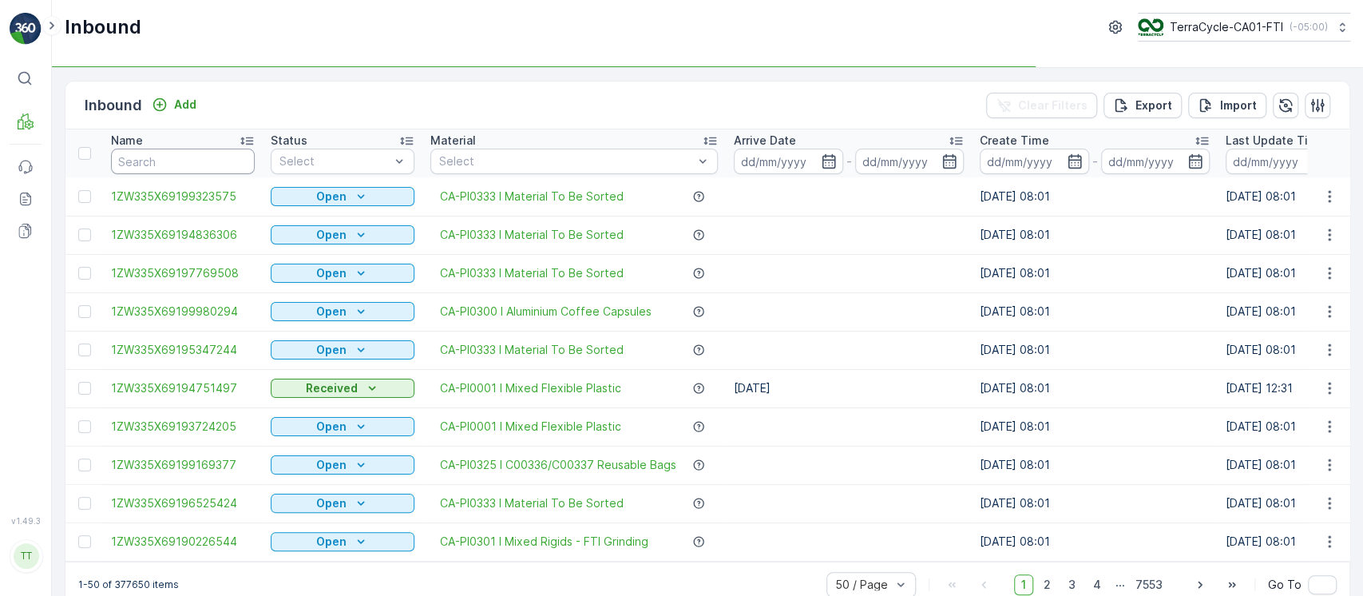
click at [180, 151] on input "text" at bounding box center [183, 162] width 144 height 26
paste input "1ZW335X69190367428"
type input "1ZW335X69190367428"
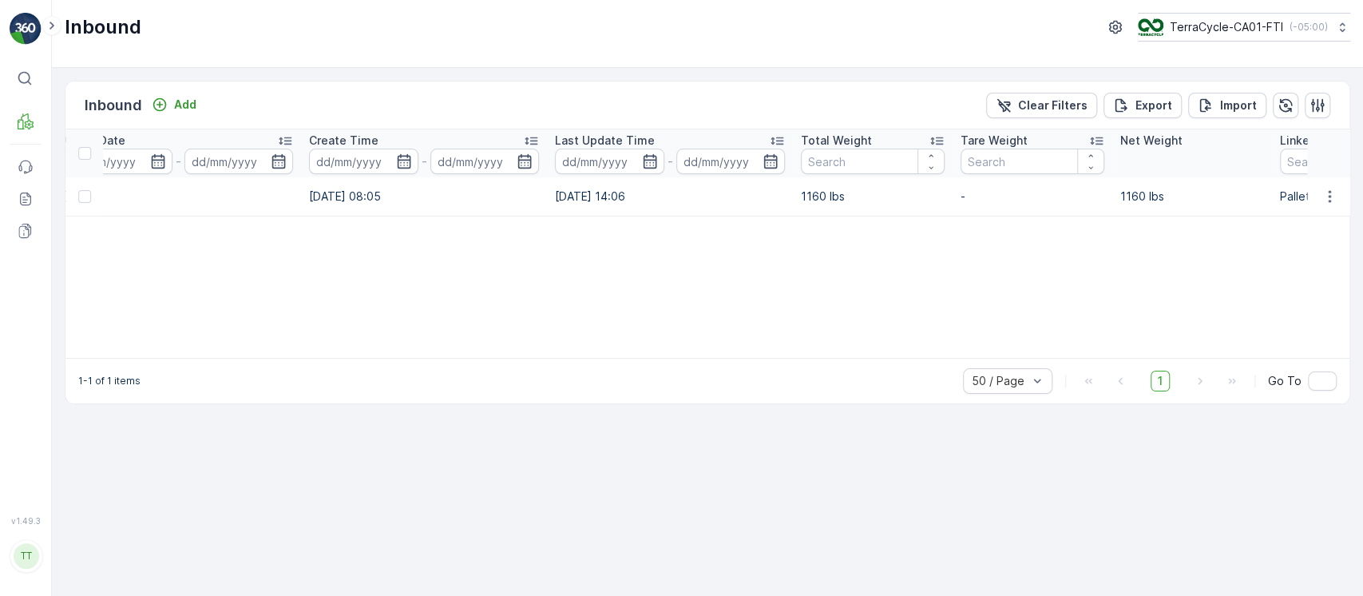
scroll to position [0, 647]
click at [1339, 196] on button "button" at bounding box center [1329, 196] width 29 height 19
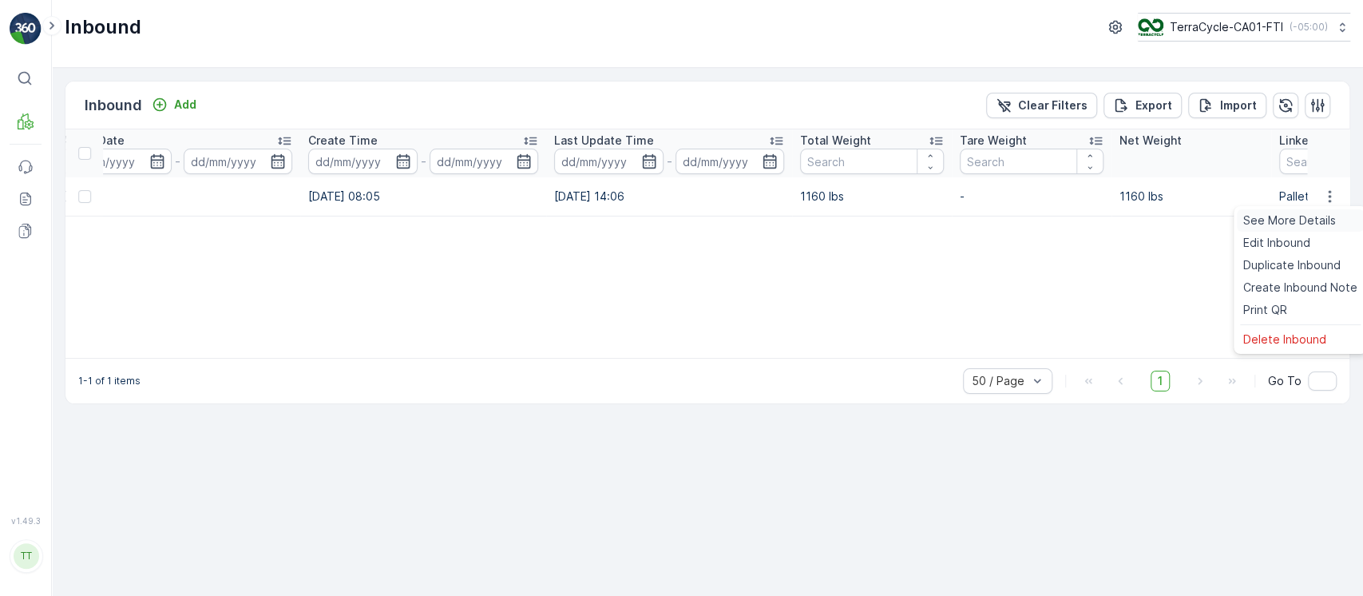
click at [1318, 215] on span "See More Details" at bounding box center [1289, 220] width 93 height 16
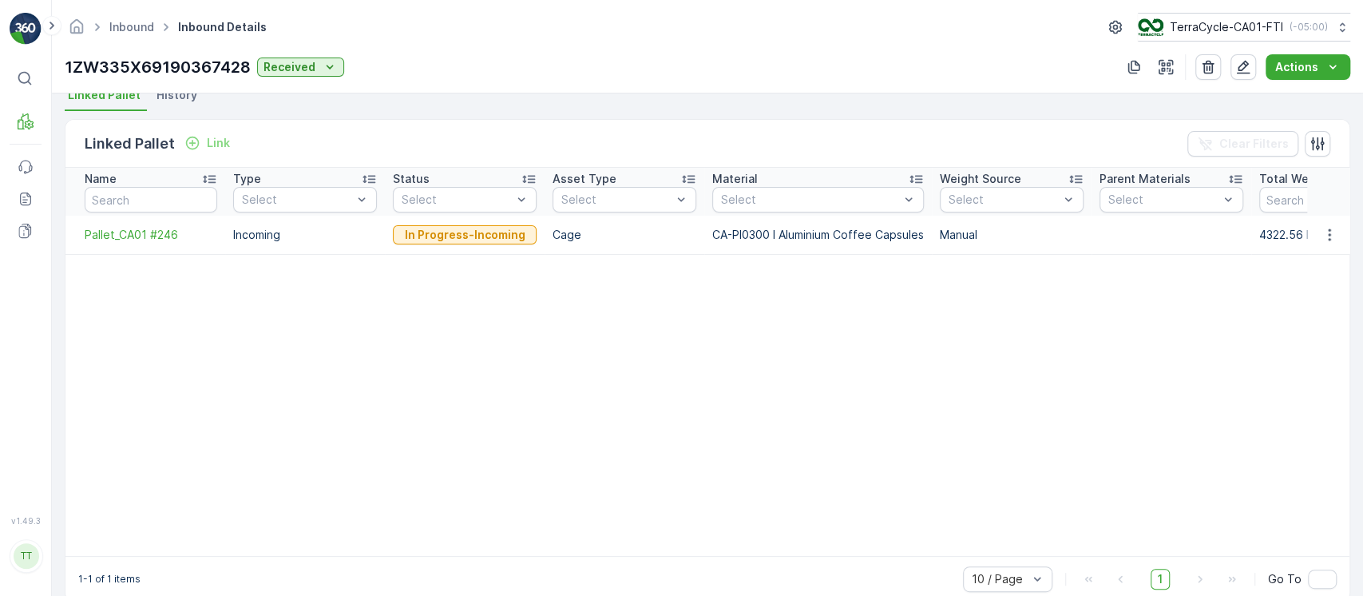
scroll to position [359, 0]
click at [145, 237] on span "Pallet_CA01 #246" at bounding box center [151, 236] width 133 height 16
click at [1242, 75] on button "button" at bounding box center [1243, 67] width 26 height 26
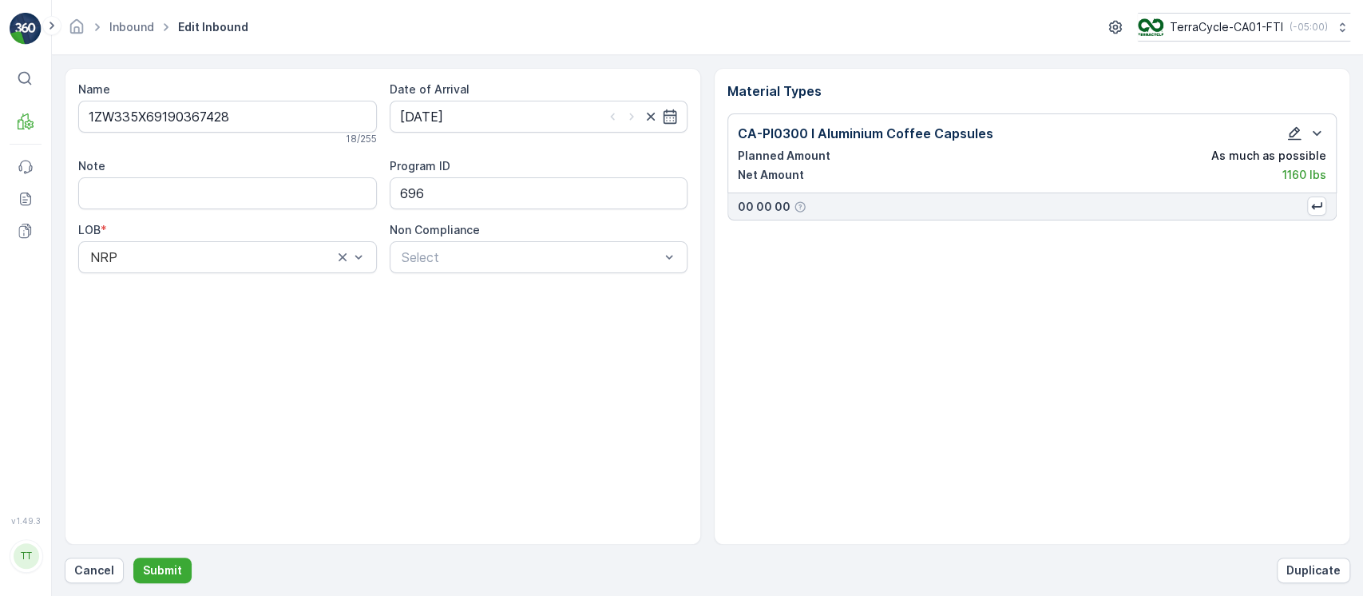
click at [1302, 139] on icon "button" at bounding box center [1294, 133] width 16 height 16
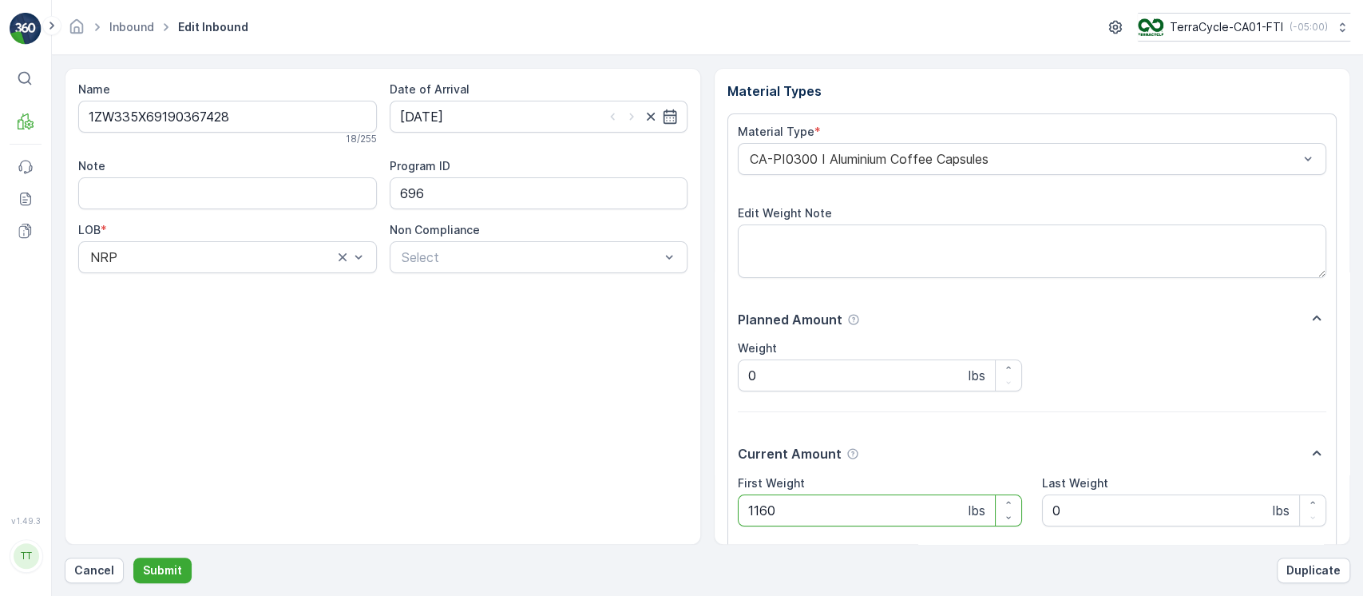
click at [768, 508] on Weight "1160" at bounding box center [880, 510] width 284 height 32
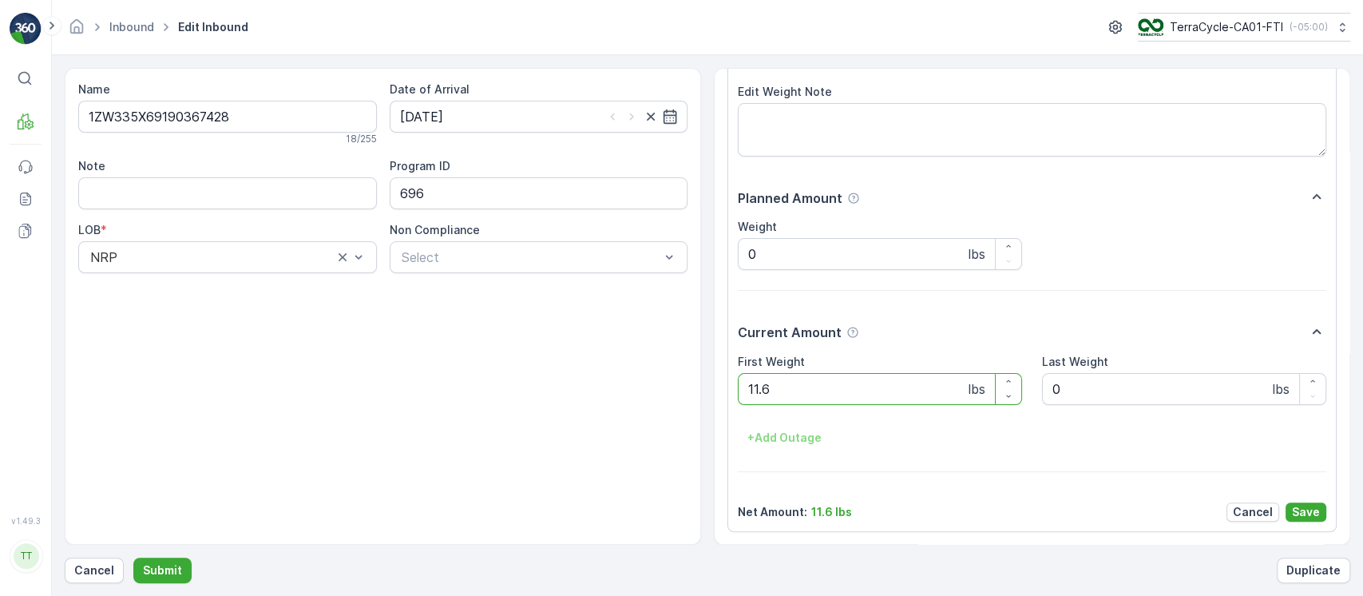
scroll to position [122, 0]
type Weight "11.6"
click at [1302, 509] on p "Save" at bounding box center [1306, 511] width 28 height 16
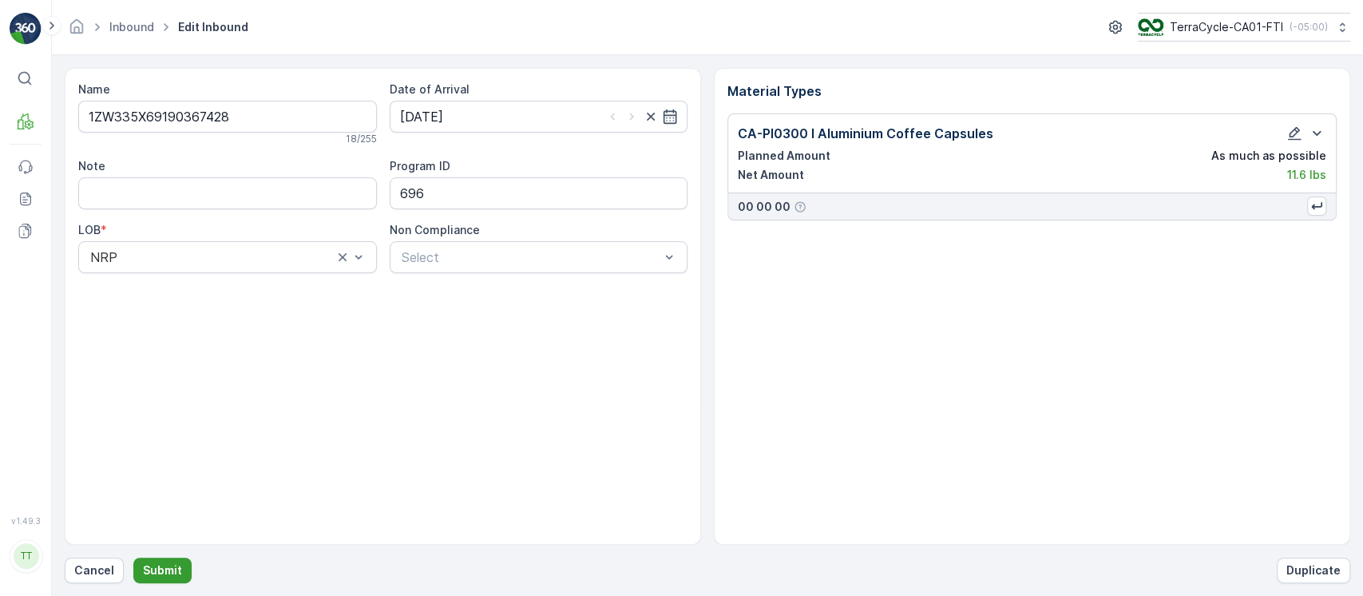
click at [175, 567] on p "Submit" at bounding box center [162, 570] width 39 height 16
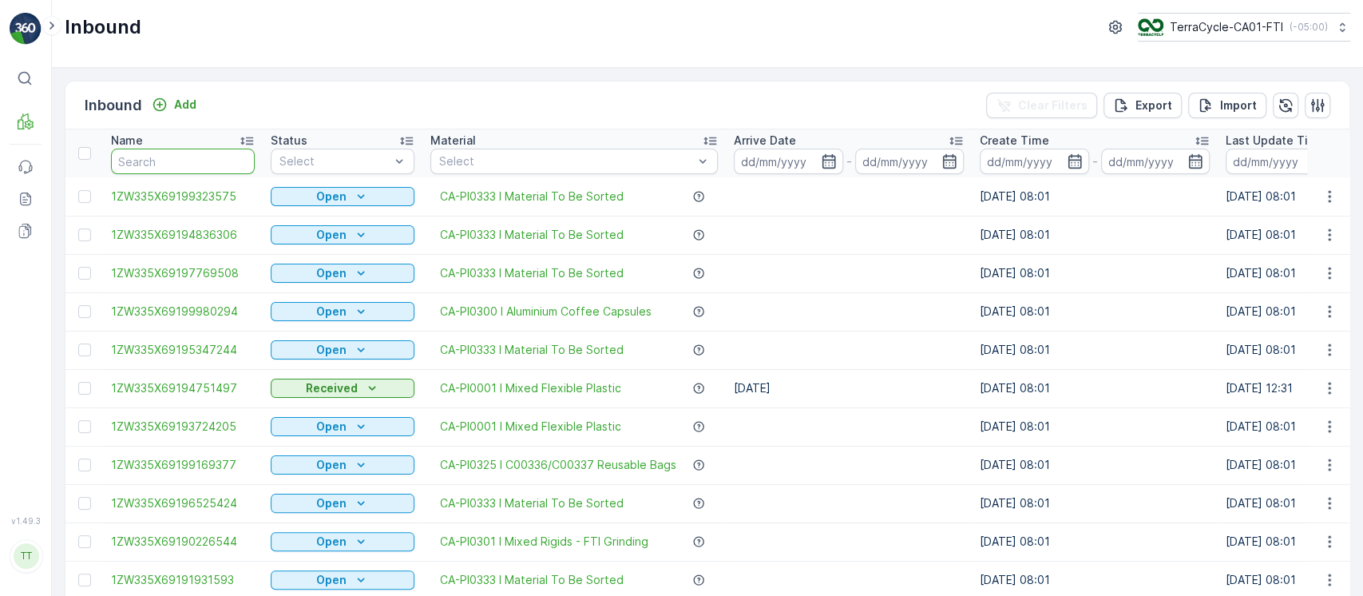
click at [198, 160] on input "text" at bounding box center [183, 162] width 144 height 26
paste input "1ZW335X69190367428"
type input "1ZW335X69190367428"
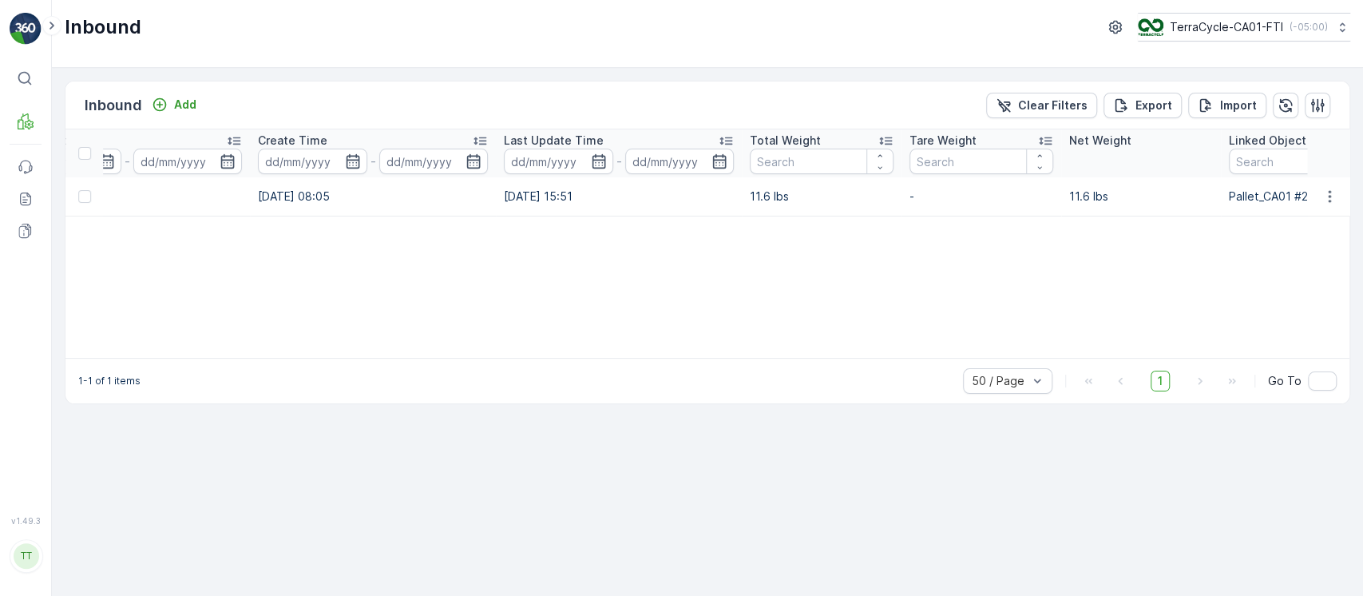
scroll to position [0, 698]
